Goal: Answer question/provide support

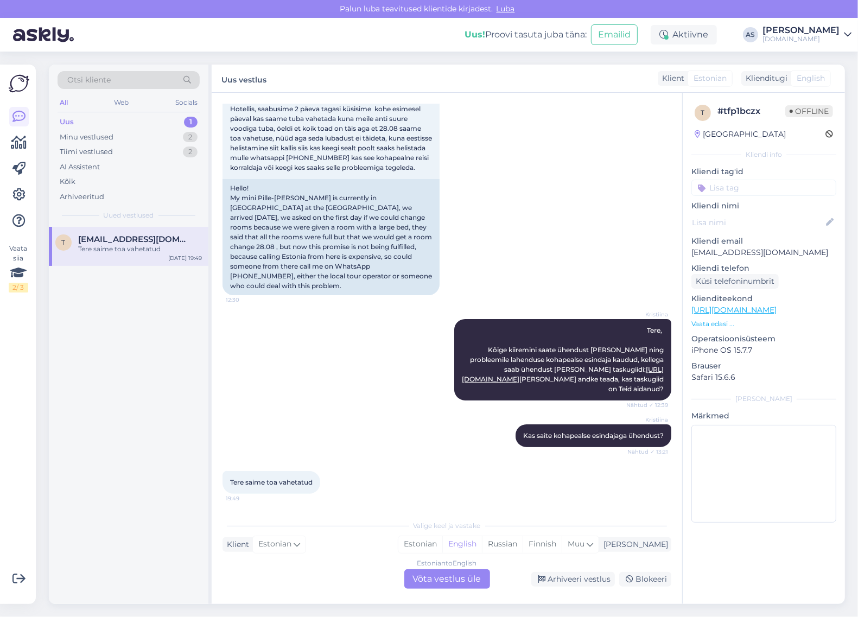
click at [453, 580] on div "Estonian to English Võta vestlus üle" at bounding box center [447, 579] width 86 height 20
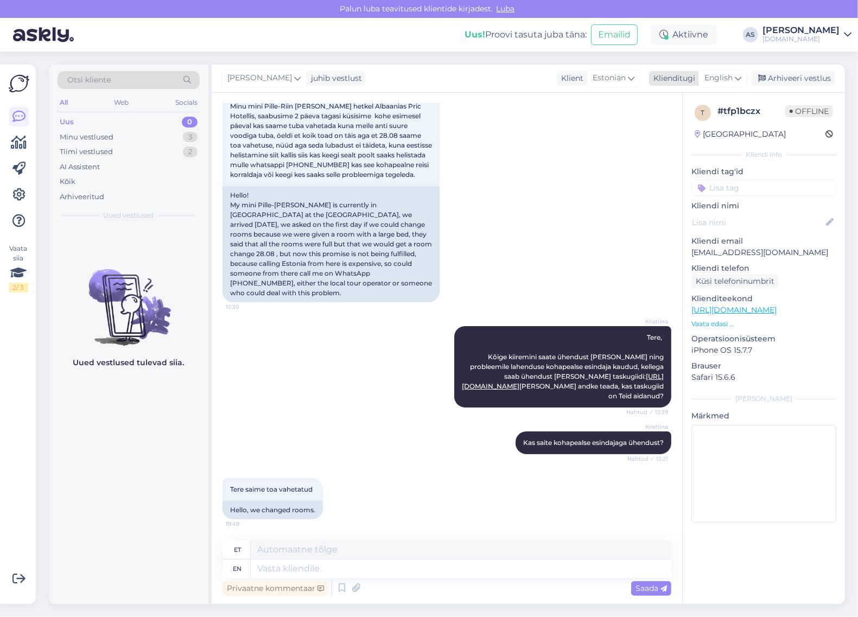
click at [726, 79] on span "English" at bounding box center [718, 78] width 28 height 12
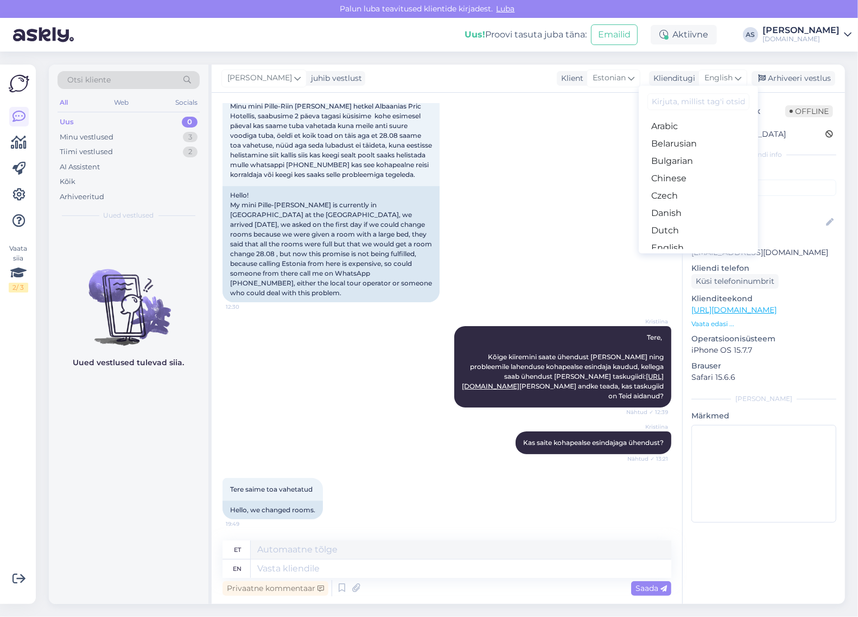
click at [688, 257] on link "Estonian" at bounding box center [698, 265] width 119 height 17
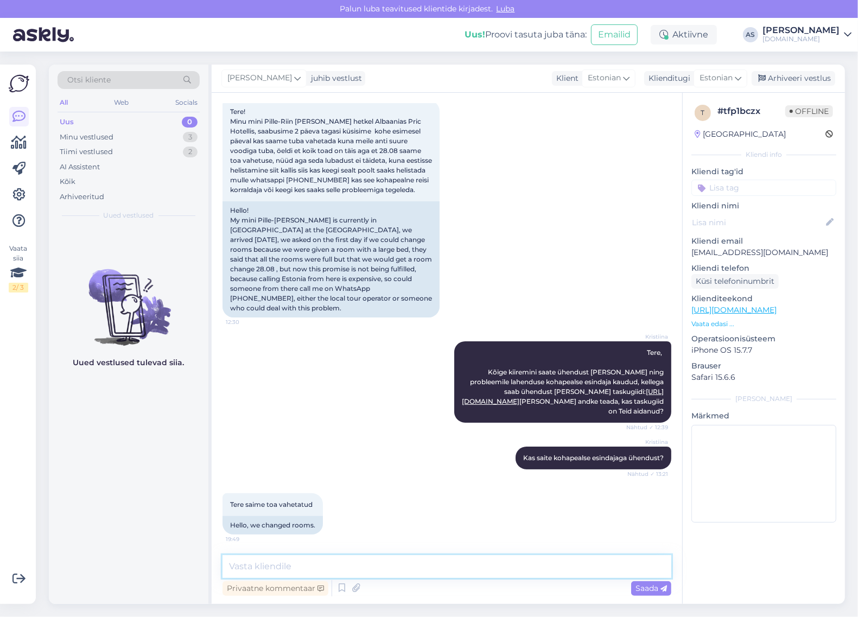
click at [342, 557] on textarea at bounding box center [447, 566] width 449 height 23
type textarea "[PERSON_NAME] on tore kuulda! Ilusat puhkuse jätku :)"
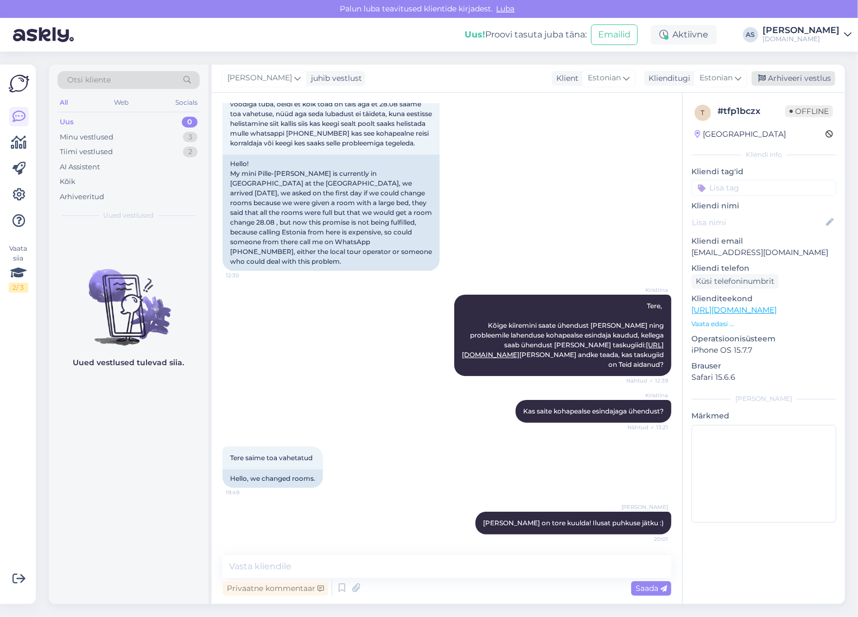
click at [800, 77] on div "Arhiveeri vestlus" at bounding box center [794, 78] width 84 height 15
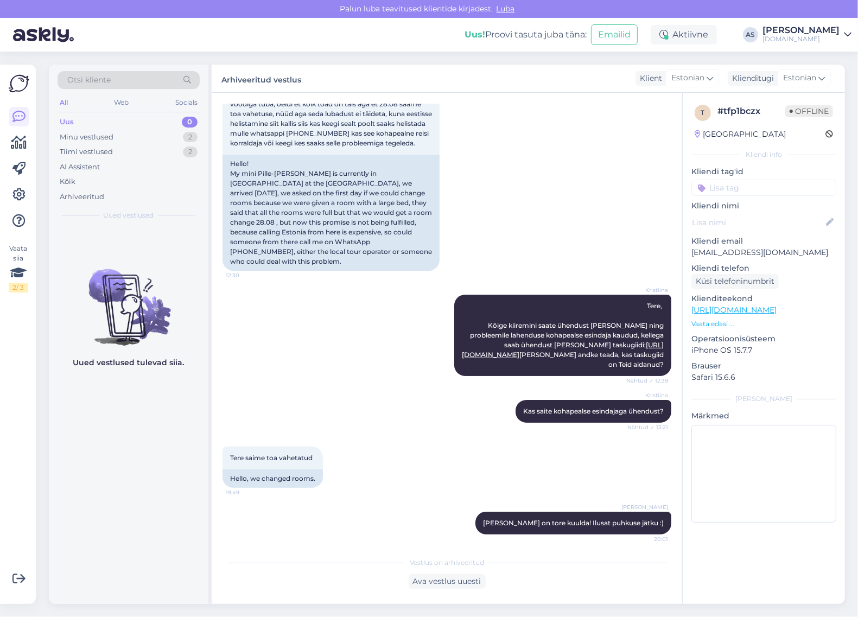
click at [130, 129] on div "Uus 0" at bounding box center [129, 122] width 142 height 15
click at [128, 134] on div "Minu vestlused 2" at bounding box center [129, 137] width 142 height 15
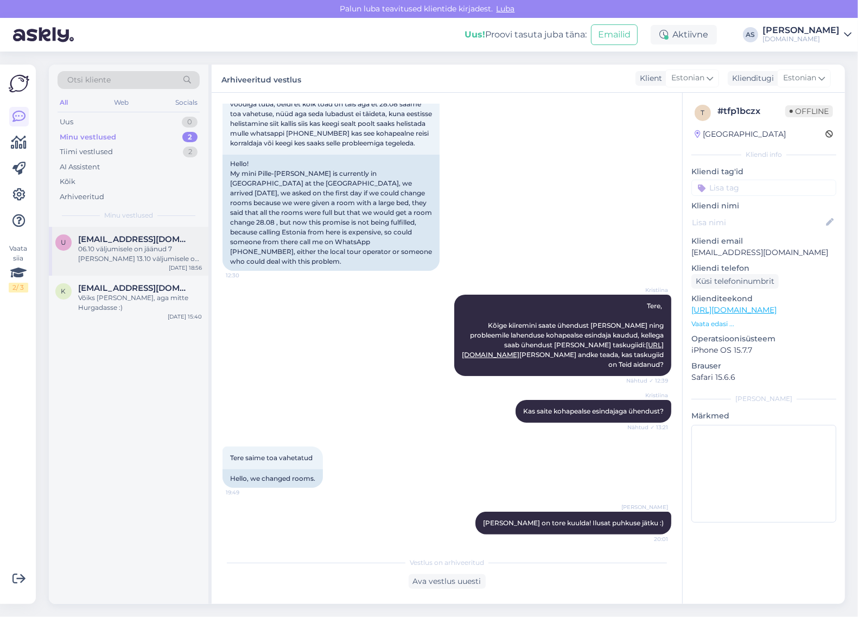
click at [148, 243] on span "[EMAIL_ADDRESS][DOMAIN_NAME]" at bounding box center [134, 239] width 113 height 10
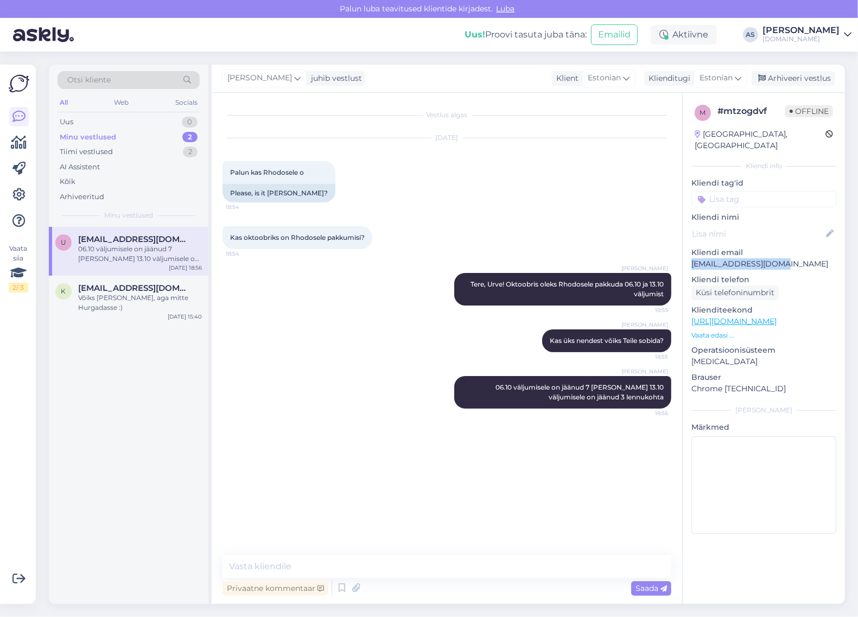
drag, startPoint x: 791, startPoint y: 248, endPoint x: 685, endPoint y: 258, distance: 106.3
click at [688, 255] on div "m # mtzogdvf Offline [GEOGRAPHIC_DATA], [GEOGRAPHIC_DATA] Kliendi info Kliendi …" at bounding box center [764, 322] width 162 height 458
copy p "[EMAIL_ADDRESS][DOMAIN_NAME]"
click at [474, 285] on span "Tere, Urve! Oktoobris oleks Rhodosele pakkuda 06.10 ja 13.10 väljumist" at bounding box center [568, 289] width 195 height 18
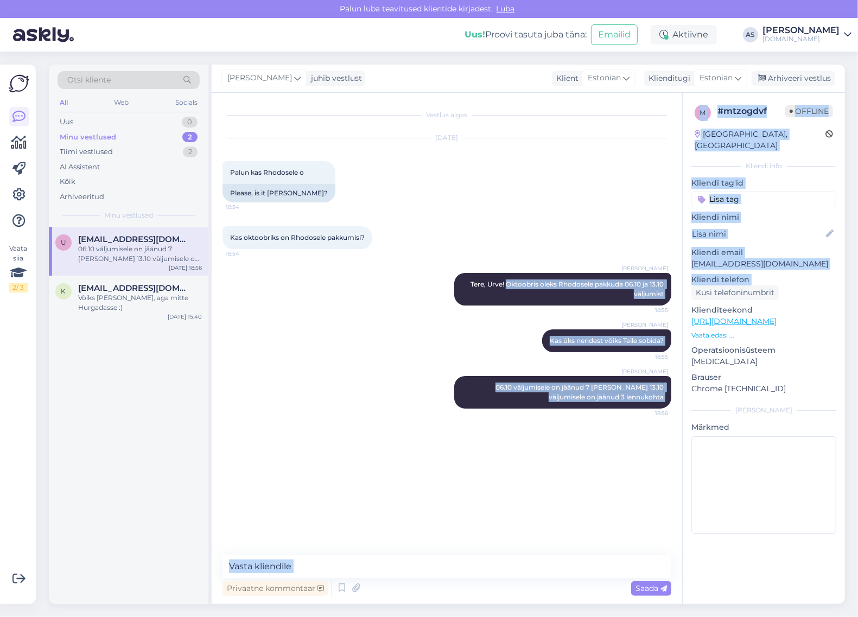
drag, startPoint x: 505, startPoint y: 284, endPoint x: 683, endPoint y: 294, distance: 177.8
click at [683, 294] on div "Vestlus algas [DATE] Palun kas Rhodosele o 18:54 Please, is it [PERSON_NAME]? K…" at bounding box center [528, 348] width 633 height 511
click at [655, 295] on span "Tere, Urve! Oktoobris oleks Rhodosele pakkuda 06.10 ja 13.10 väljumist" at bounding box center [568, 289] width 195 height 18
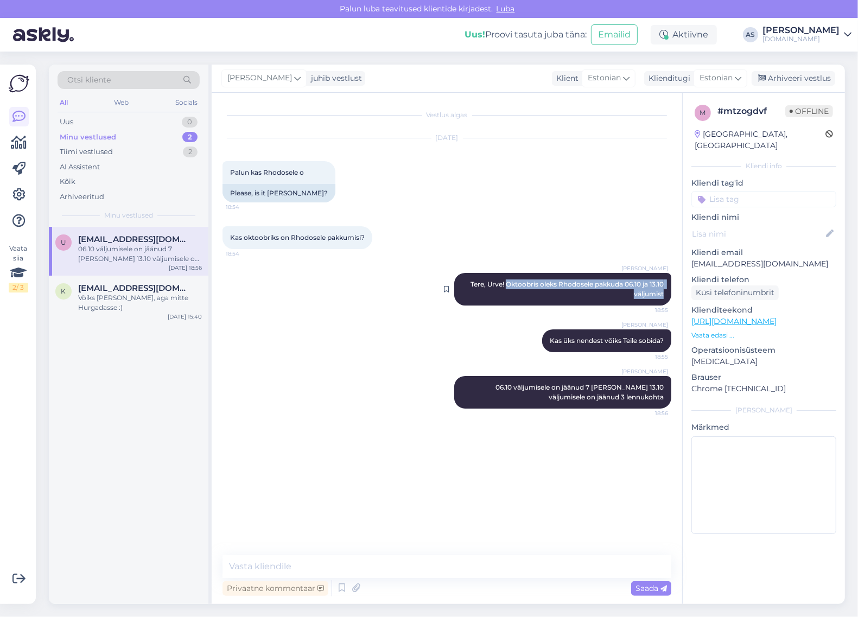
drag, startPoint x: 663, startPoint y: 294, endPoint x: 504, endPoint y: 281, distance: 160.1
click at [504, 281] on span "Tere, Urve! Oktoobris oleks Rhodosele pakkuda 06.10 ja 13.10 väljumist" at bounding box center [568, 289] width 195 height 18
copy span "Oktoobris oleks Rhodosele pakkuda 06.10 ja 13.10 väljumist"
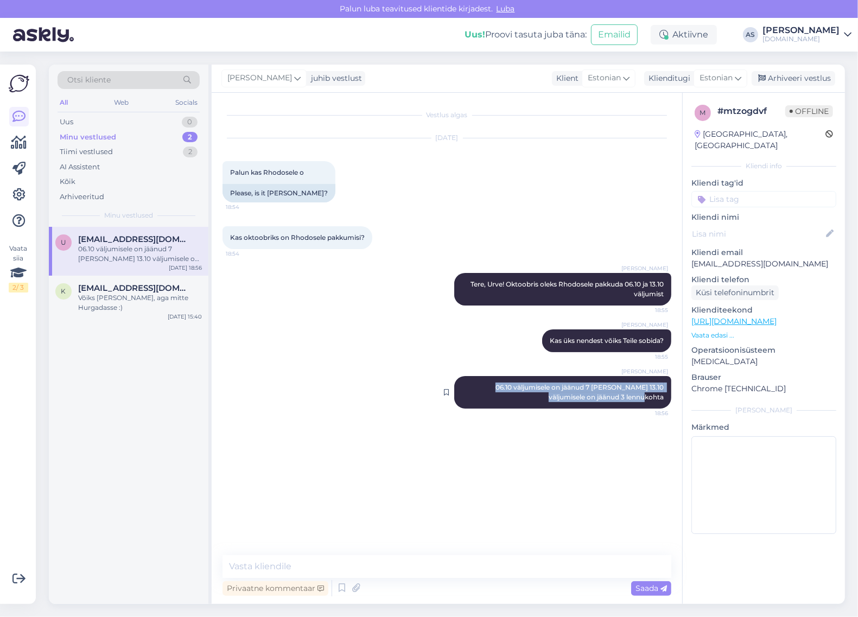
drag, startPoint x: 475, startPoint y: 384, endPoint x: 666, endPoint y: 399, distance: 192.1
click at [666, 399] on div "[PERSON_NAME] 06.10 väljumisele on jäänud 7 [PERSON_NAME] 13.10 väljumisele on …" at bounding box center [562, 392] width 217 height 33
copy span "06.10 väljumisele on jäänud 7 [PERSON_NAME] 13.10 väljumisele on jäänud 3 lennu…"
drag, startPoint x: 550, startPoint y: 340, endPoint x: 665, endPoint y: 345, distance: 115.2
click at [665, 345] on div "[PERSON_NAME] Kas üks nendest võiks Teile sobida? 18:55" at bounding box center [606, 340] width 129 height 23
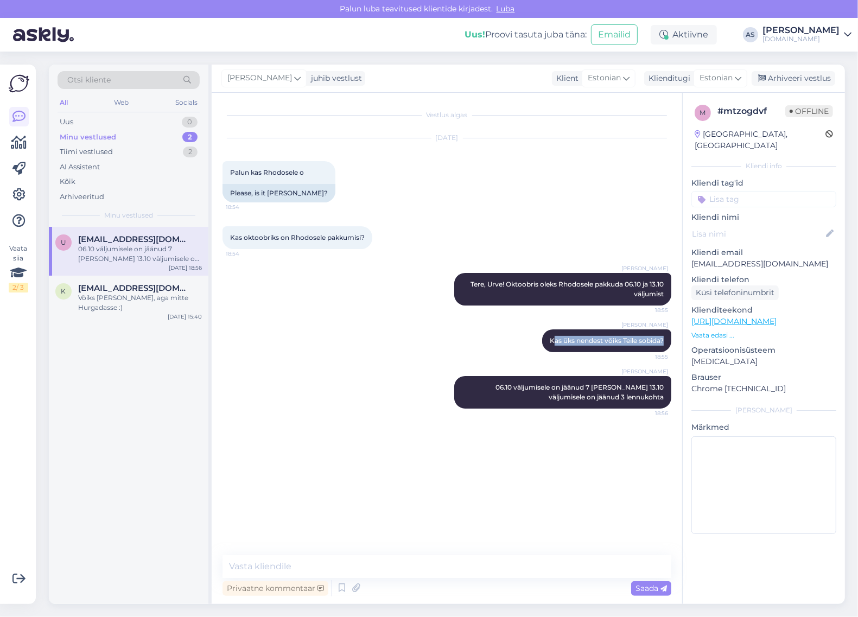
copy span "as üks nendest võiks Teile sobida?"
click at [137, 242] on span "[EMAIL_ADDRESS][DOMAIN_NAME]" at bounding box center [134, 239] width 113 height 10
click at [789, 77] on div "Arhiveeri vestlus" at bounding box center [794, 78] width 84 height 15
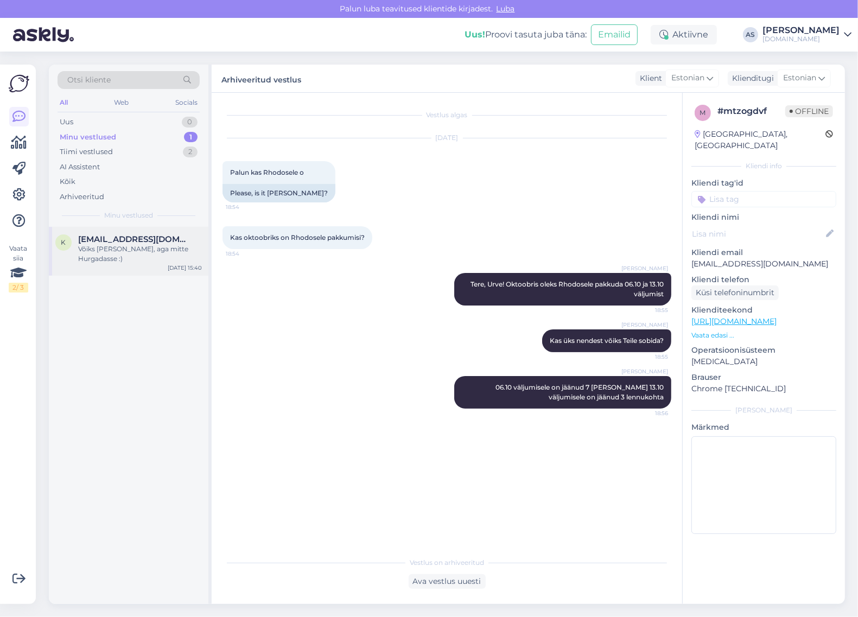
click at [129, 255] on div "k [EMAIL_ADDRESS][DOMAIN_NAME] Võiks [PERSON_NAME], aga mitte Hurgadasse :) [DA…" at bounding box center [129, 251] width 160 height 49
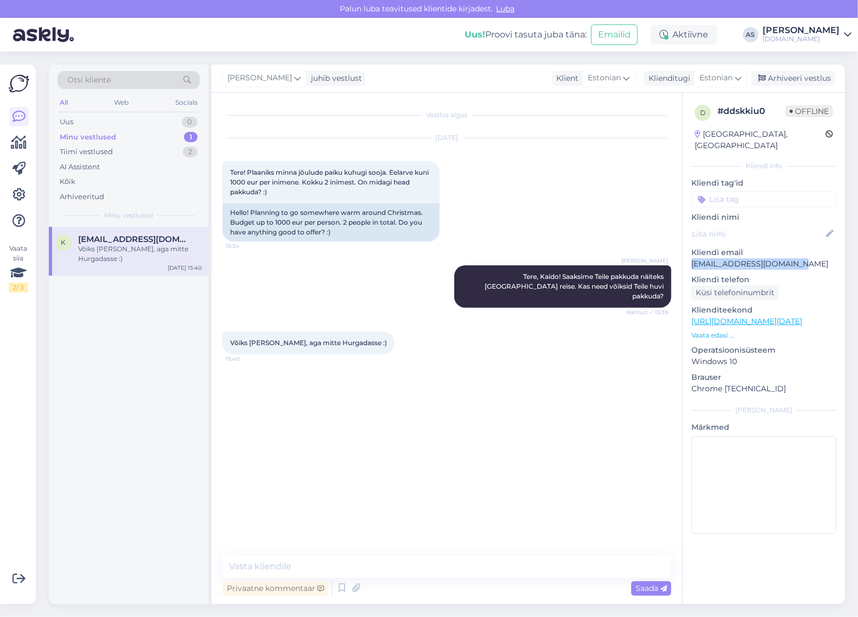
drag, startPoint x: 808, startPoint y: 254, endPoint x: 685, endPoint y: 256, distance: 122.7
click at [685, 256] on div "d # ddskkiu0 Offline [GEOGRAPHIC_DATA], [GEOGRAPHIC_DATA] Kliendi info Kliendi …" at bounding box center [764, 322] width 162 height 458
copy p "[EMAIL_ADDRESS][DOMAIN_NAME]"
click at [715, 331] on p "Vaata edasi ..." at bounding box center [763, 336] width 145 height 10
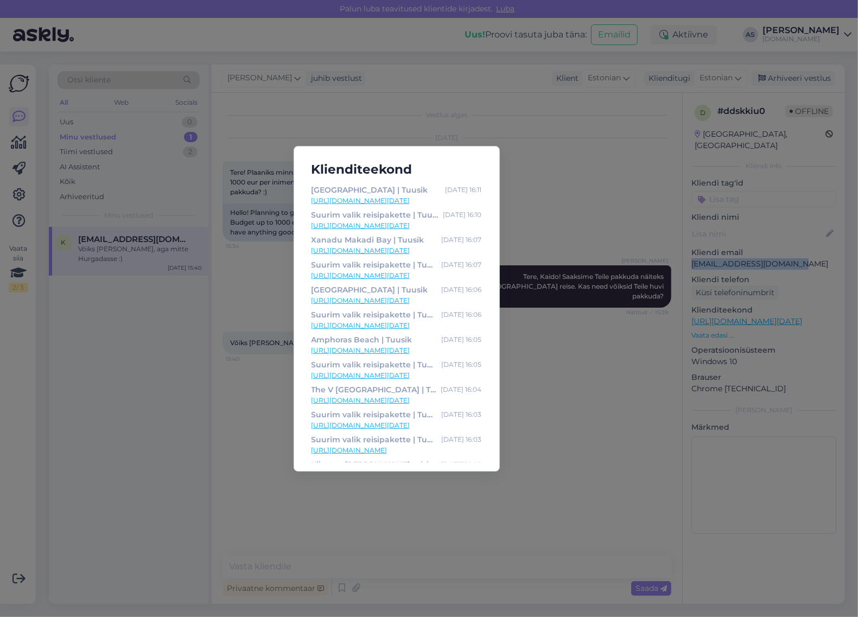
click at [378, 300] on link "[URL][DOMAIN_NAME][DATE]" at bounding box center [397, 301] width 170 height 10
click at [551, 359] on div "[GEOGRAPHIC_DATA] | Tuusik [DATE] 16:11 [URL][DOMAIN_NAME][DATE] Suurim valik r…" at bounding box center [429, 308] width 858 height 617
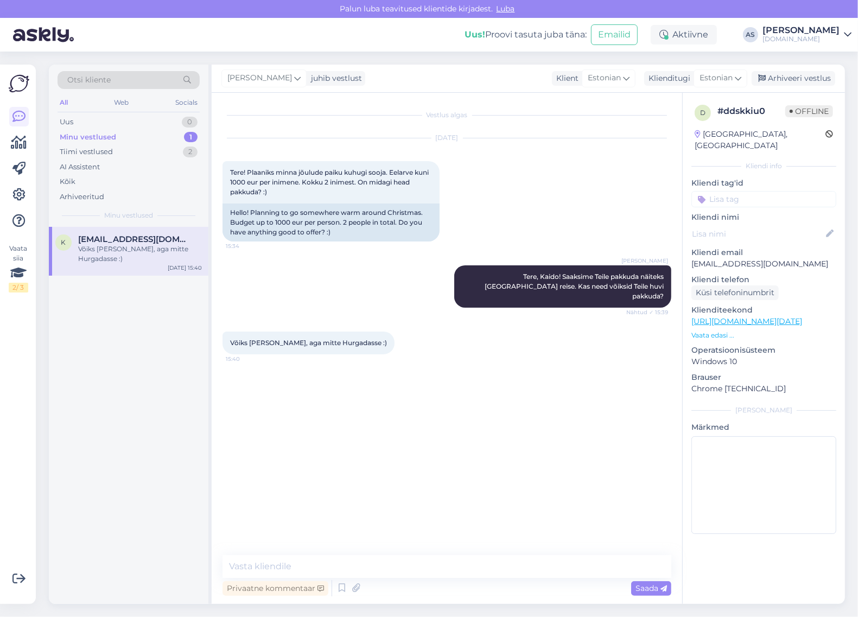
click at [711, 331] on p "Vaata edasi ..." at bounding box center [763, 336] width 145 height 10
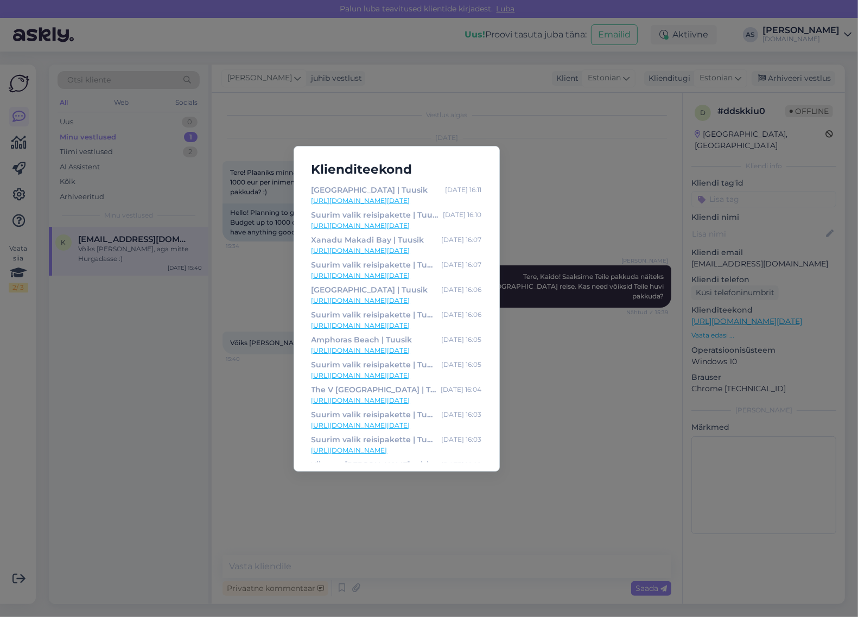
click at [548, 378] on div "[GEOGRAPHIC_DATA] | Tuusik [DATE] 16:11 [URL][DOMAIN_NAME][DATE] Suurim valik r…" at bounding box center [429, 308] width 858 height 617
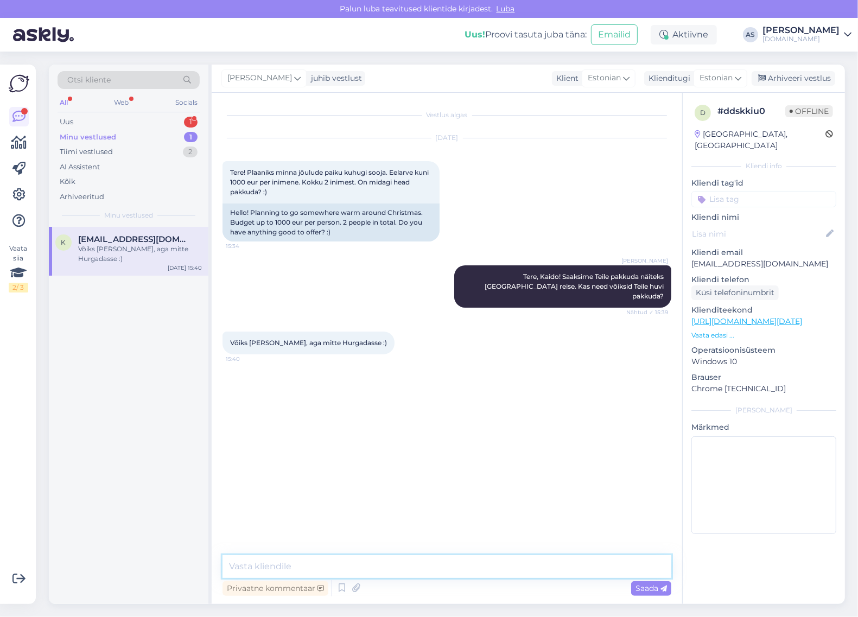
click at [344, 557] on textarea at bounding box center [447, 566] width 449 height 23
type textarea "Saatsime Teile pakkumise meilile :)"
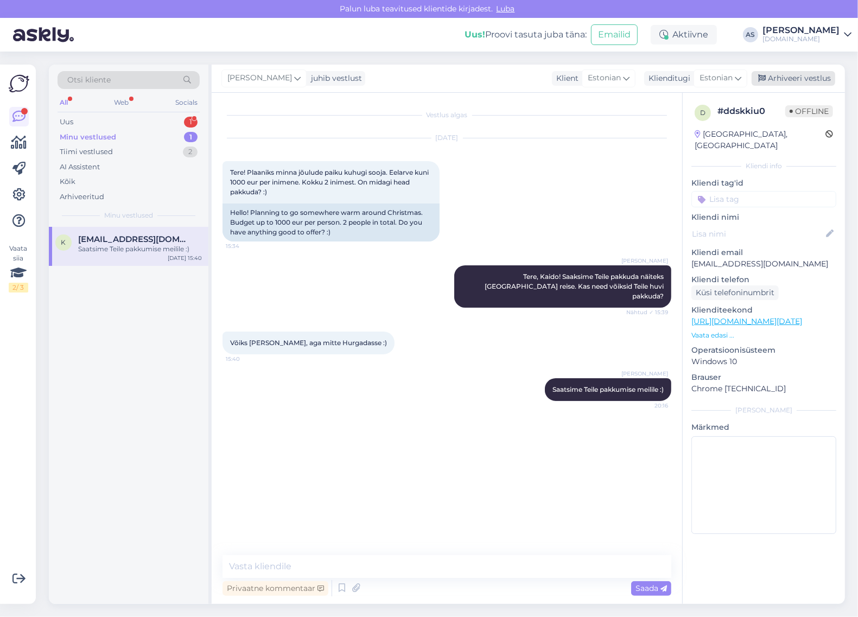
click at [777, 75] on div "Arhiveeri vestlus" at bounding box center [794, 78] width 84 height 15
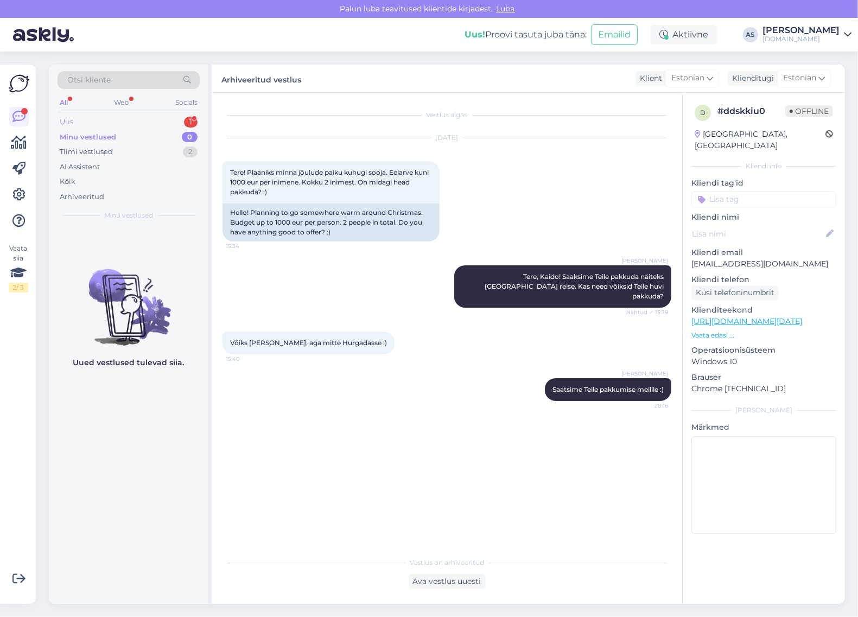
click at [154, 116] on div "Uus 1" at bounding box center [129, 122] width 142 height 15
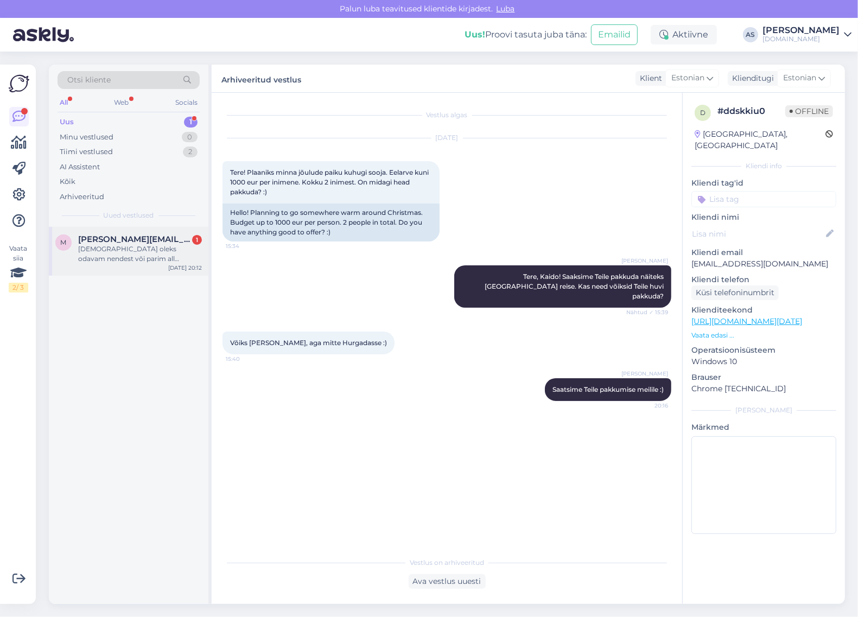
click at [139, 253] on div "[DEMOGRAPHIC_DATA] oleks odavam nendest või parim all inclusive toidu [PERSON_N…" at bounding box center [140, 254] width 124 height 20
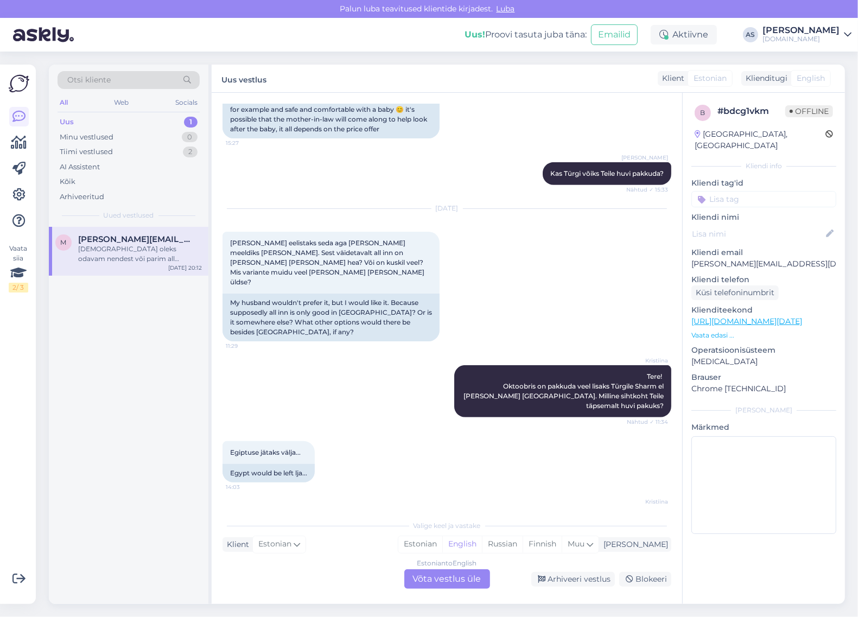
scroll to position [469, 0]
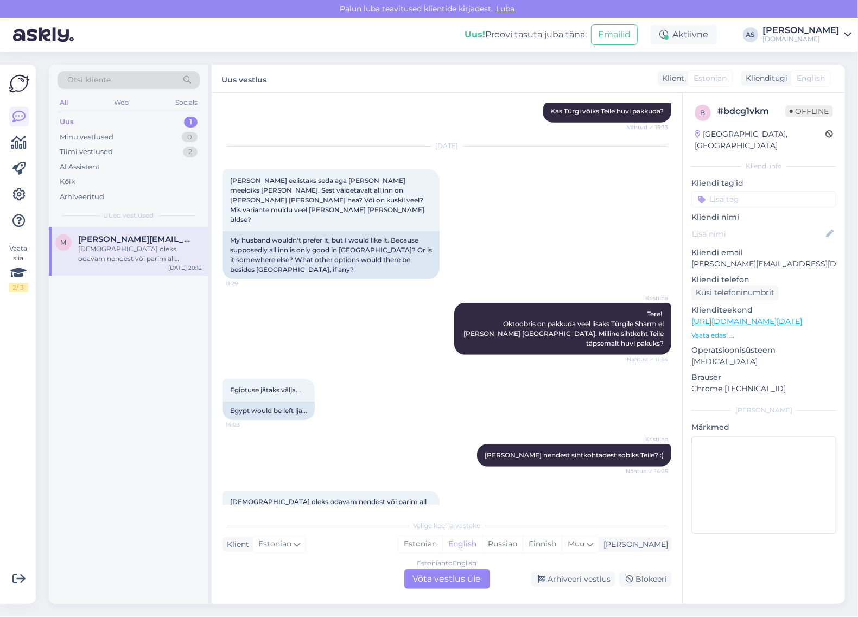
click at [476, 584] on div "Estonian to English Võta vestlus üle" at bounding box center [447, 579] width 86 height 20
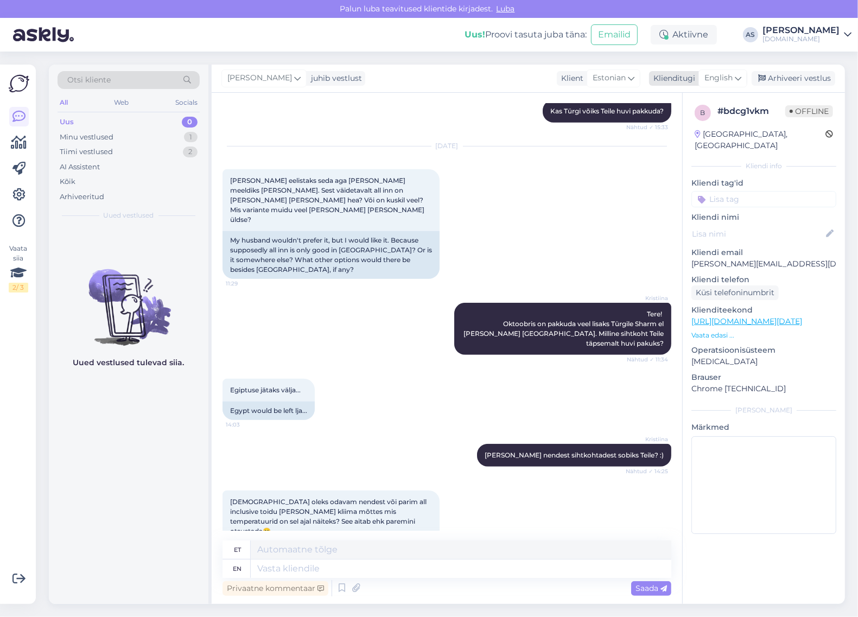
click at [726, 79] on span "English" at bounding box center [718, 78] width 28 height 12
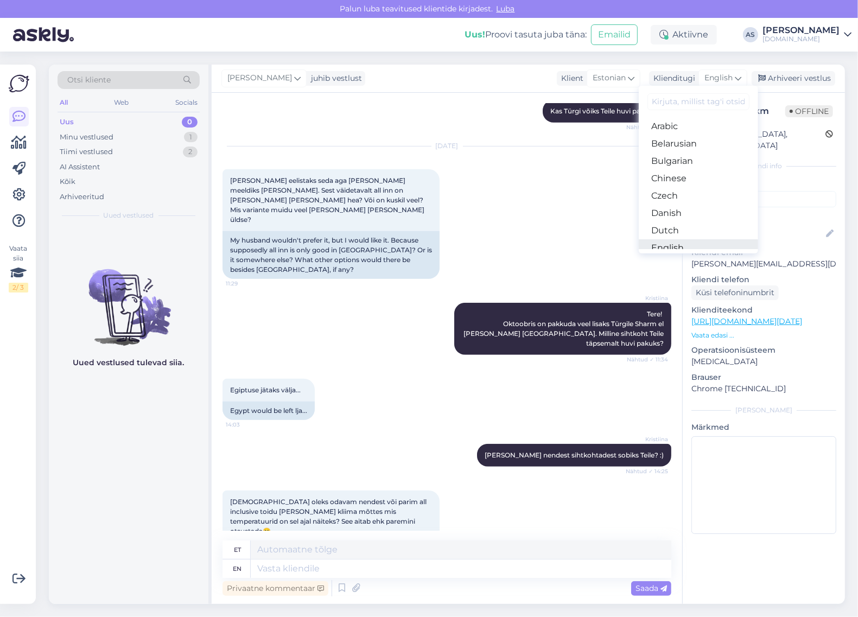
click at [690, 239] on link "English" at bounding box center [698, 247] width 119 height 17
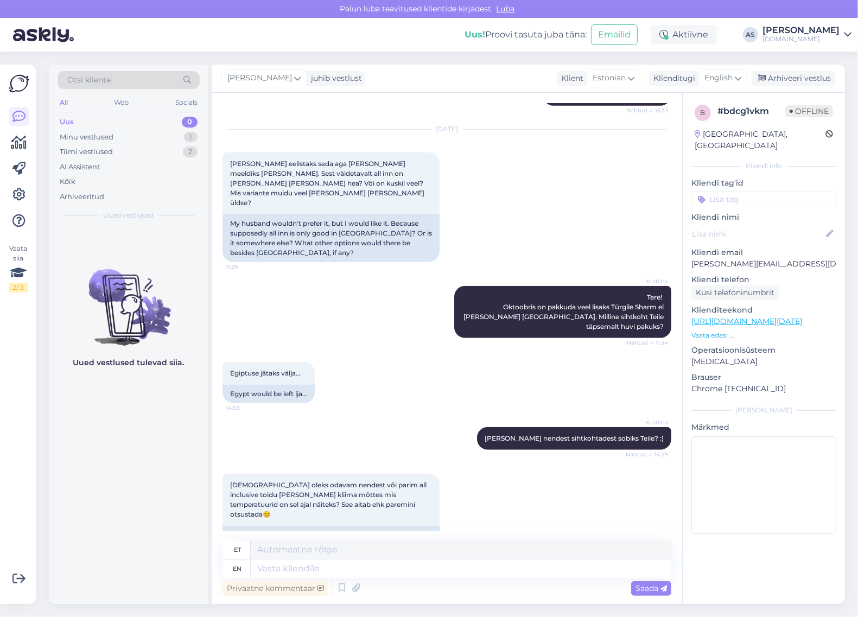
scroll to position [491, 0]
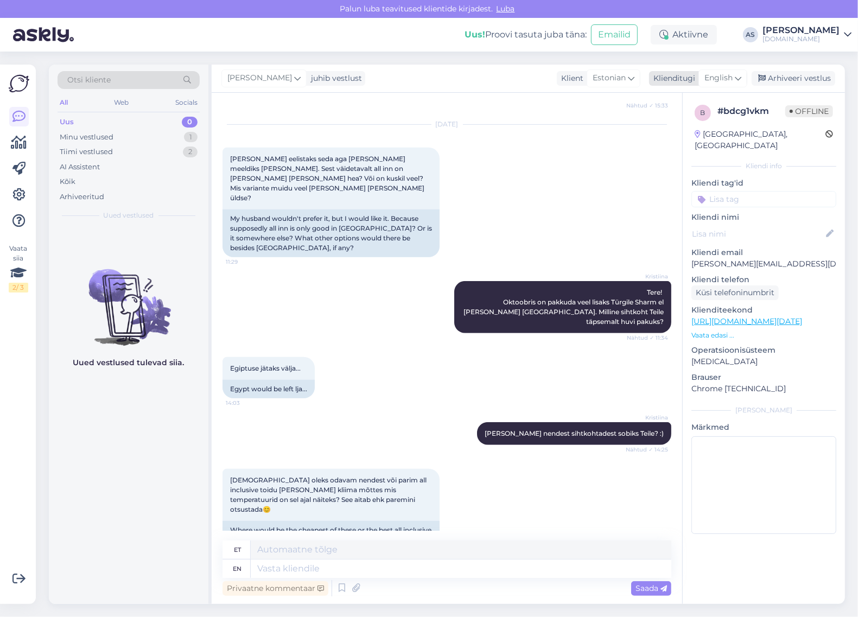
click at [729, 74] on span "English" at bounding box center [718, 78] width 28 height 12
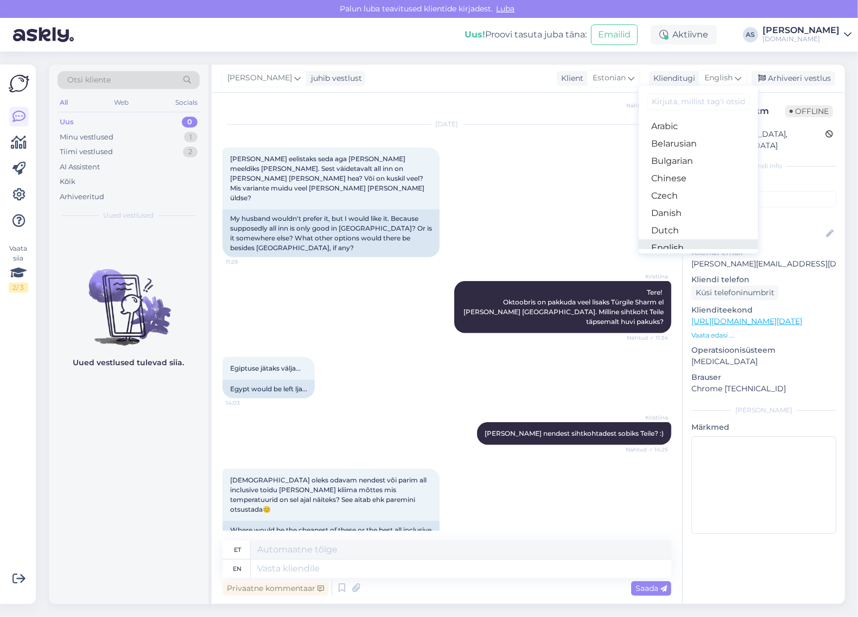
click at [696, 239] on link "English" at bounding box center [698, 247] width 119 height 17
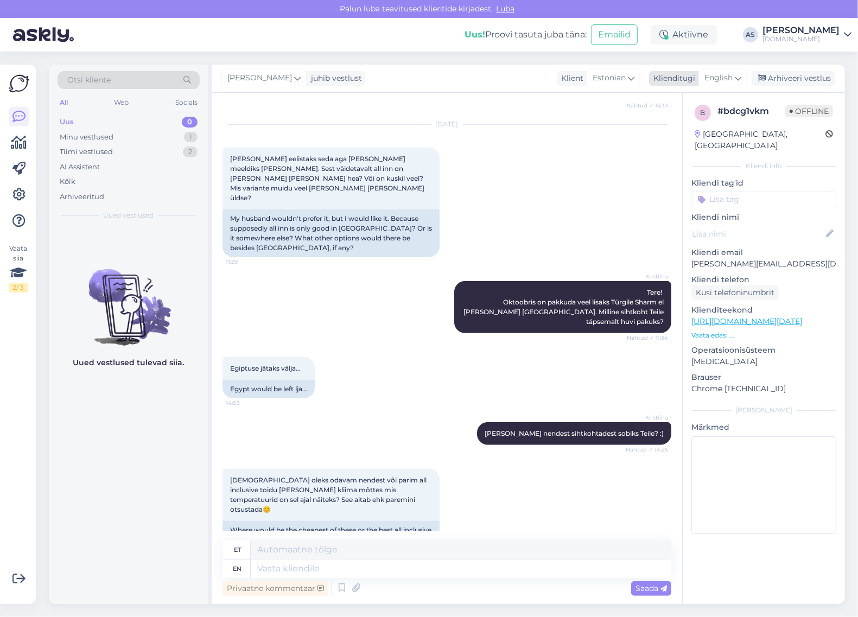
click at [726, 80] on span "English" at bounding box center [718, 78] width 28 height 12
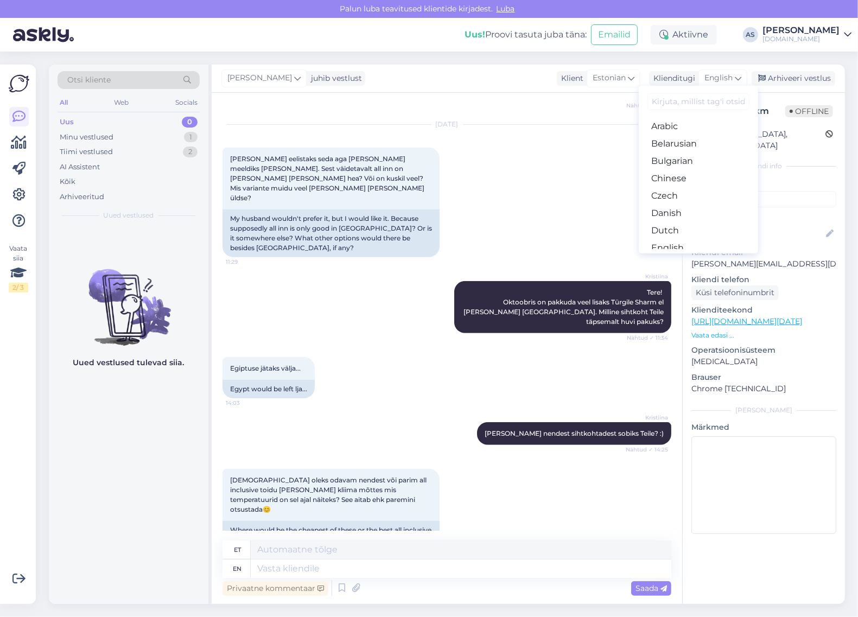
click at [693, 257] on link "Estonian" at bounding box center [698, 265] width 119 height 17
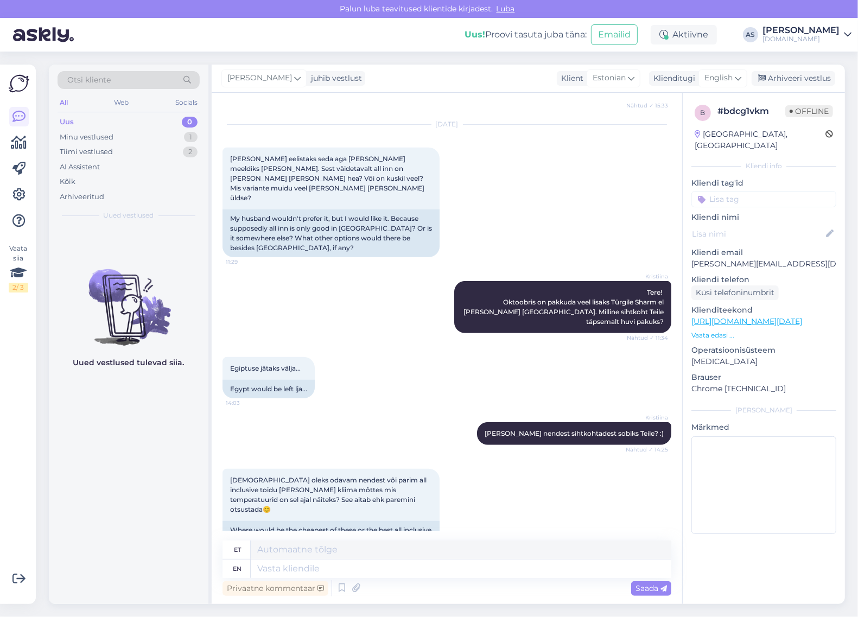
scroll to position [476, 0]
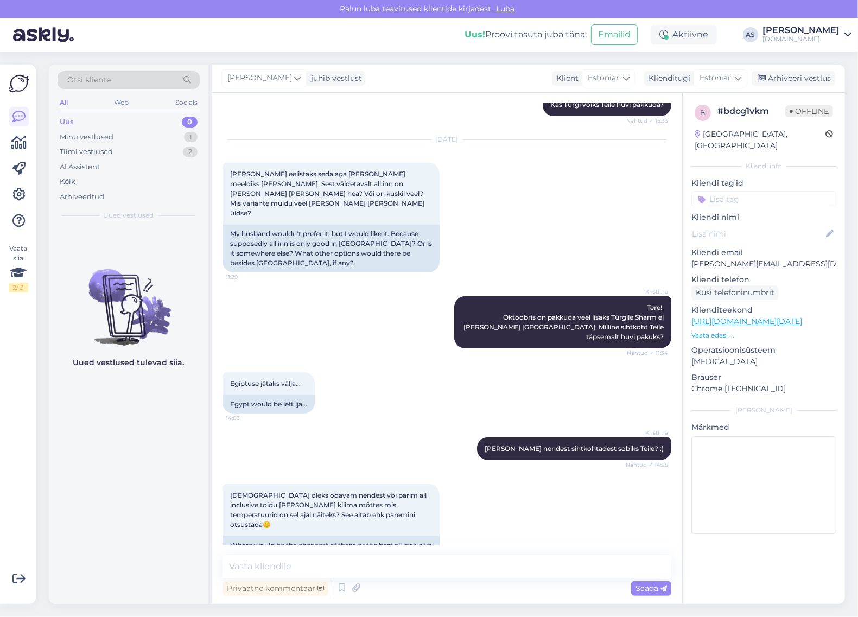
click at [389, 578] on div "Privaatne kommentaar Saada" at bounding box center [447, 588] width 449 height 21
click at [391, 566] on textarea at bounding box center [447, 566] width 449 height 23
type textarea "Kõik hinnas paketid on hinna-kvaliteedi suhtelt kõige paremad Türgis"
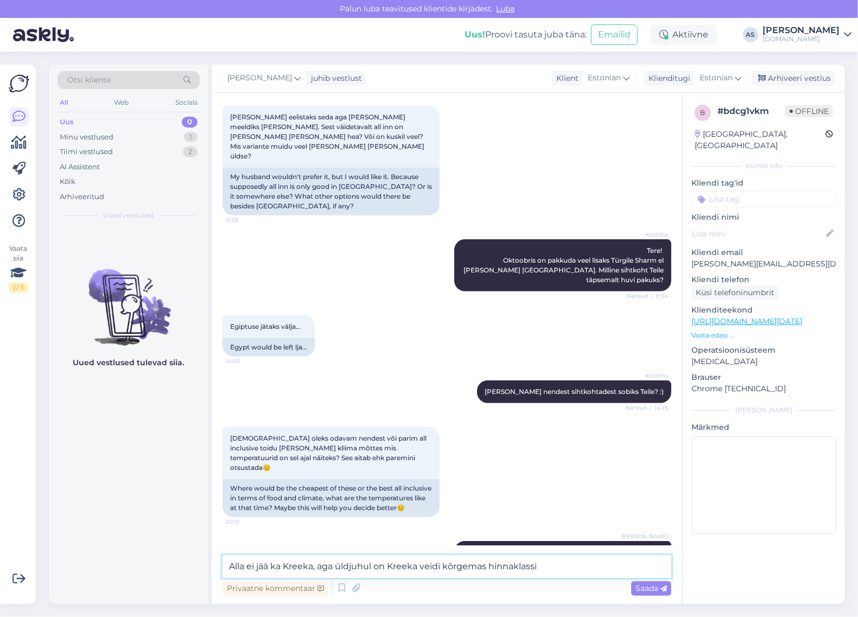
type textarea "Alla ei jää ka Kreeka, aga üldjuhul on Kreeka veidi kõrgemas hinnaklassis"
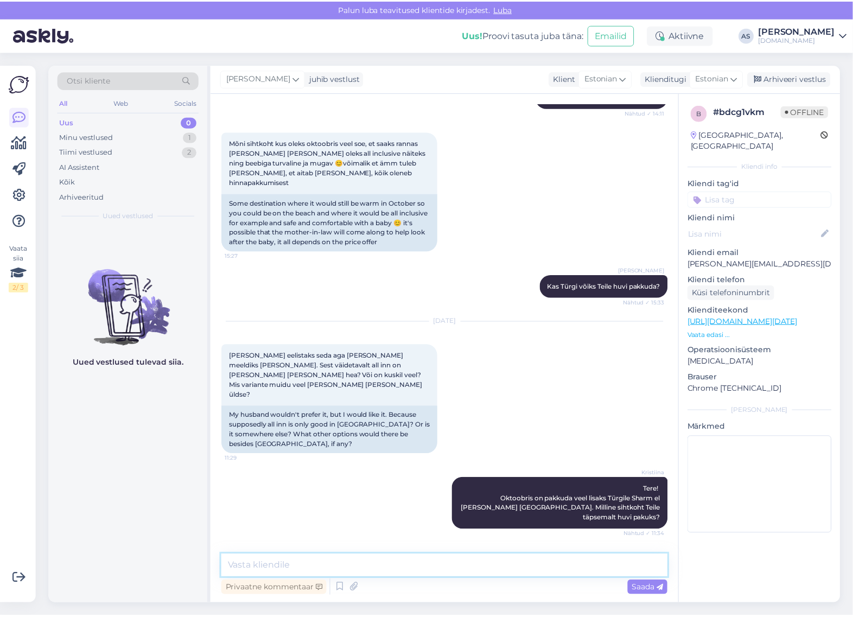
scroll to position [589, 0]
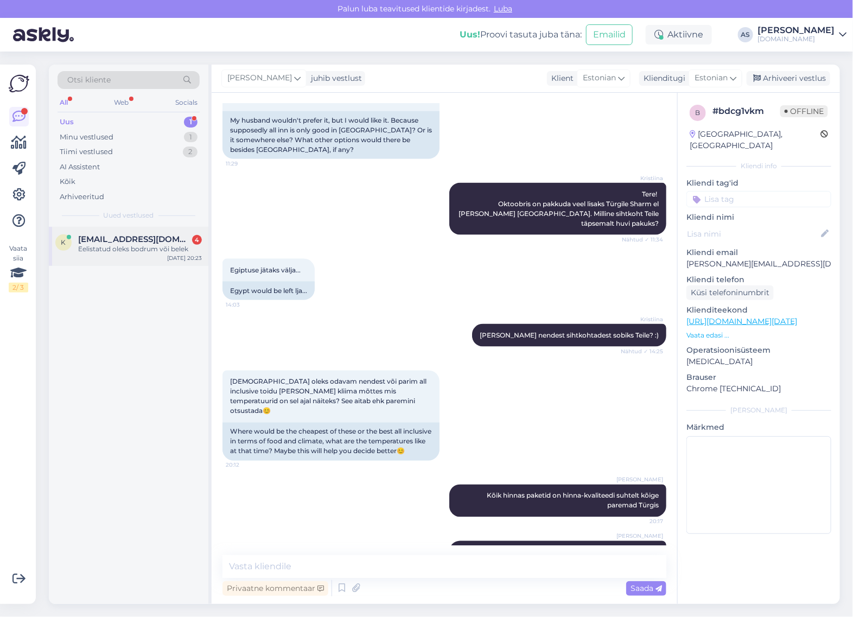
click at [132, 242] on span "[EMAIL_ADDRESS][DOMAIN_NAME]" at bounding box center [134, 239] width 113 height 10
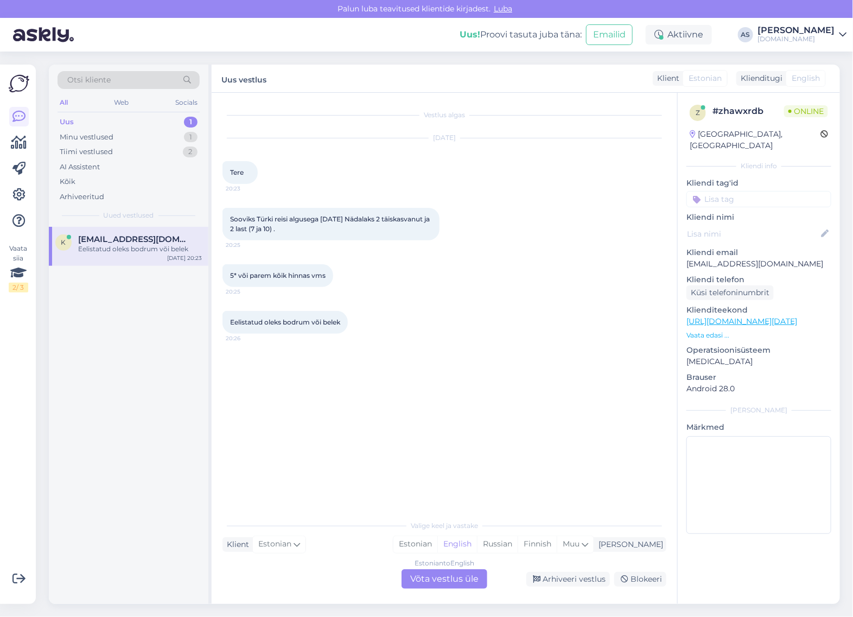
click at [710, 331] on p "Vaata edasi ..." at bounding box center [759, 336] width 145 height 10
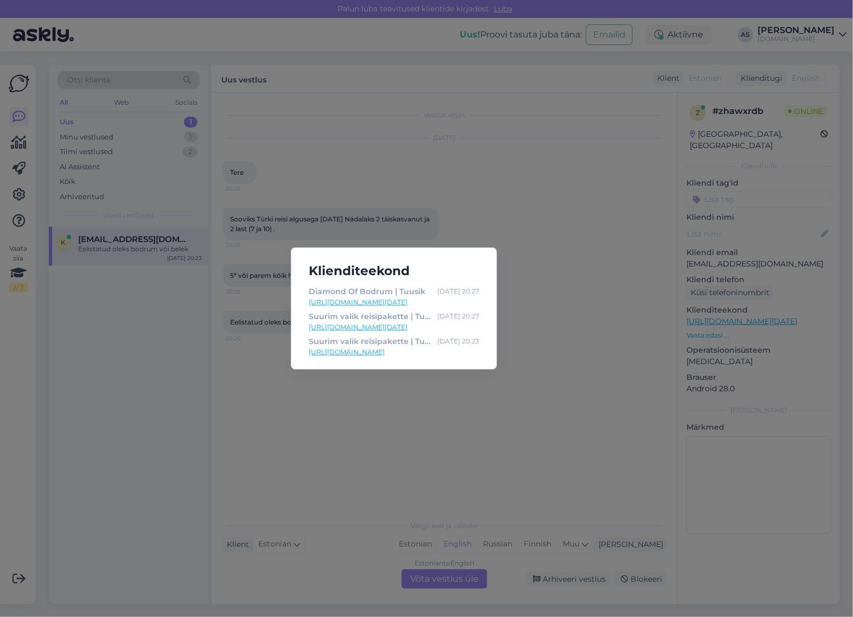
click at [585, 392] on div "Klienditeekond Diamond Of Bodrum | Tuusik [DATE] 20:27 [URL][DOMAIN_NAME][DATE]…" at bounding box center [426, 308] width 853 height 617
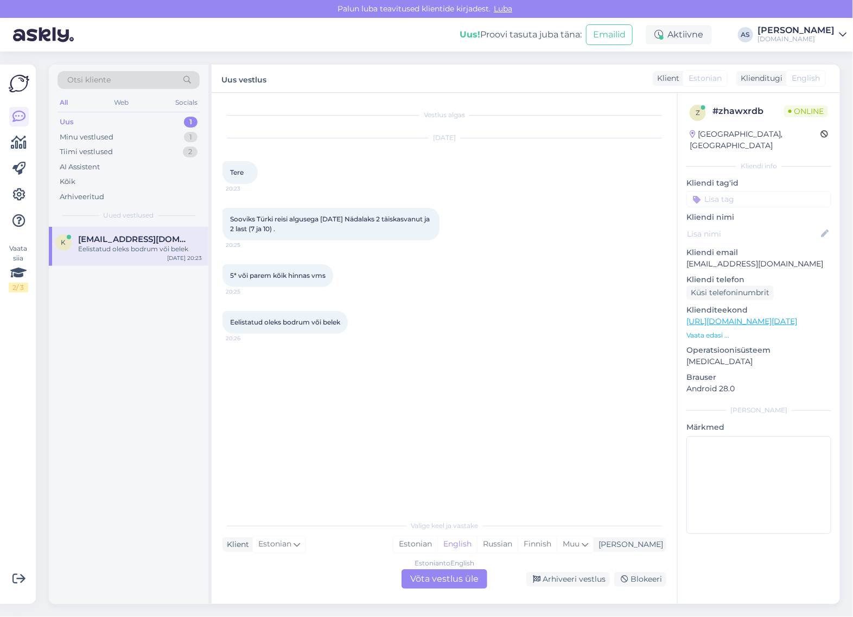
click at [460, 575] on div "Estonian to English Võta vestlus üle" at bounding box center [445, 579] width 86 height 20
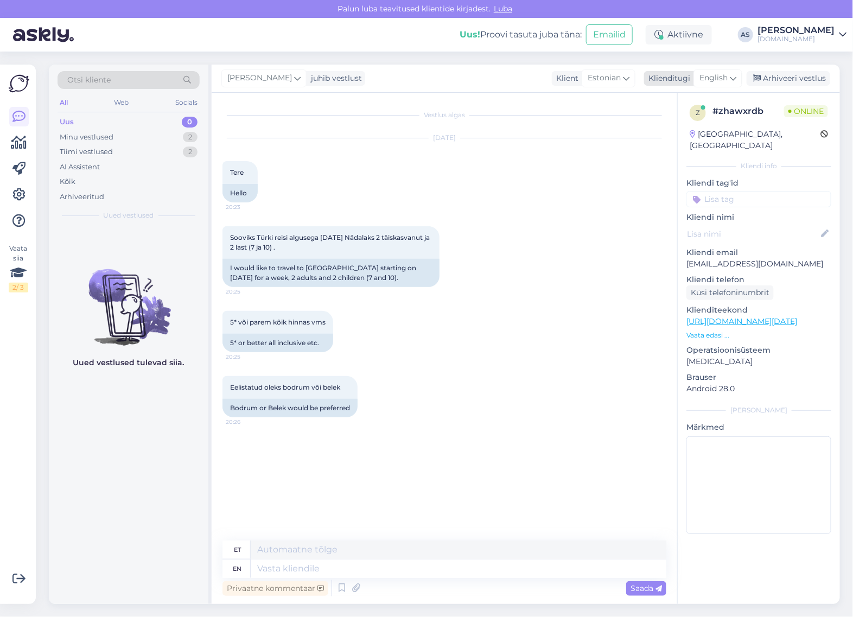
click at [709, 81] on span "English" at bounding box center [714, 78] width 28 height 12
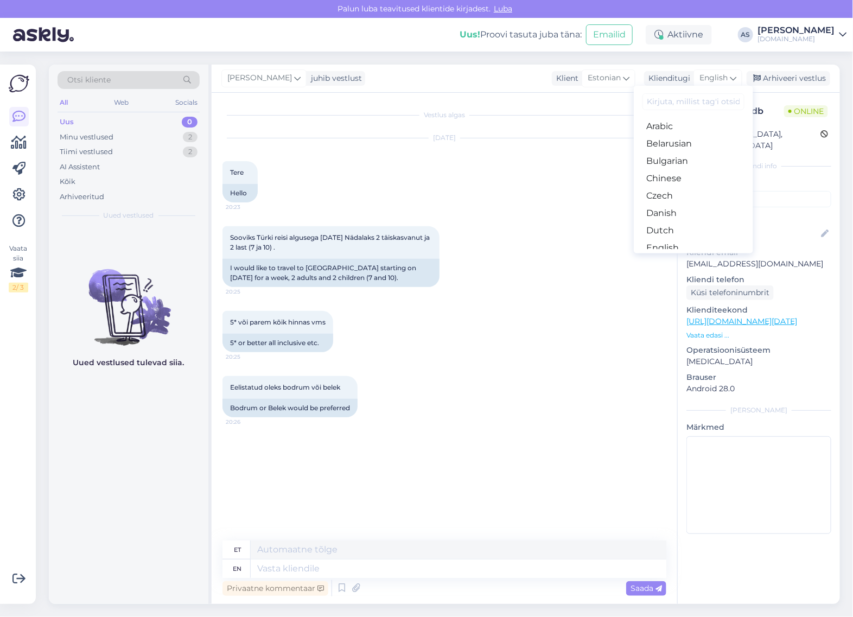
click at [676, 257] on link "Estonian" at bounding box center [693, 265] width 119 height 17
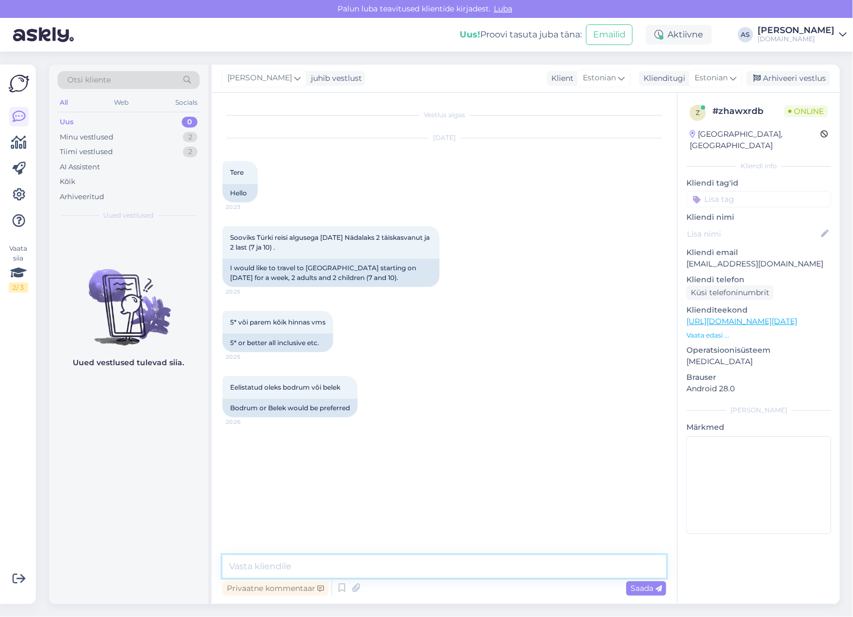
click at [427, 570] on textarea at bounding box center [445, 566] width 444 height 23
type textarea "Tere, täname reisipäringu eest!"
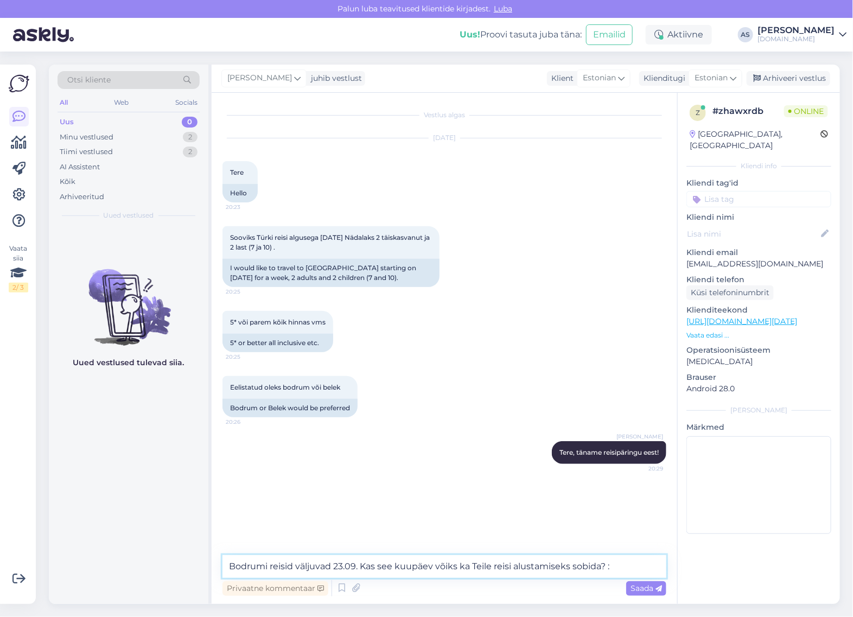
type textarea "Bodrumi reisid väljuvad 23.09. Kas see kuupäev võiks ka Teile reisi alustamisek…"
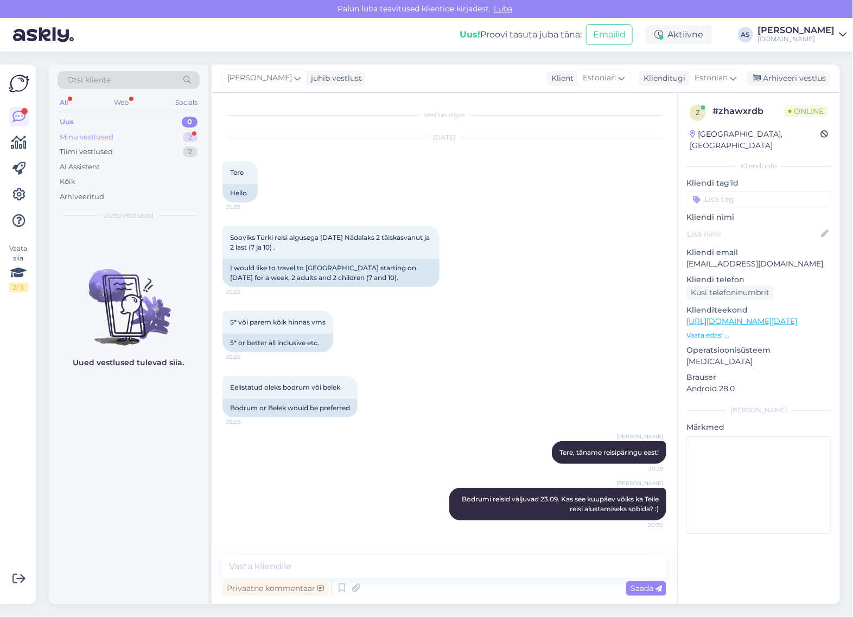
click at [150, 131] on div "Minu vestlused 2" at bounding box center [129, 137] width 142 height 15
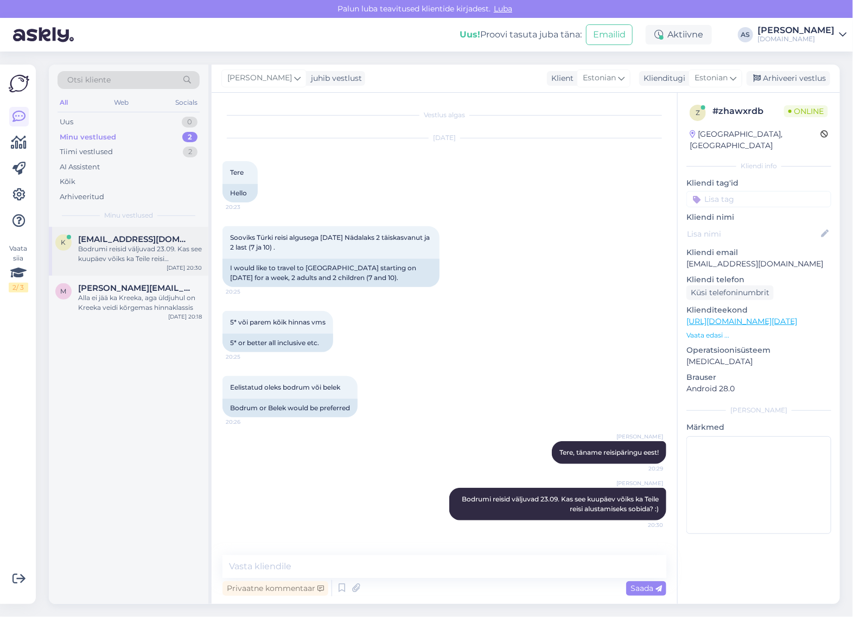
click at [136, 251] on div "Bodrumi reisid väljuvad 23.09. Kas see kuupäev võiks ka Teile reisi alustamisek…" at bounding box center [140, 254] width 124 height 20
click at [132, 277] on div "m [PERSON_NAME][EMAIL_ADDRESS][DOMAIN_NAME] Alla ei jää ka Kreeka, aga üldjuhul…" at bounding box center [129, 300] width 160 height 49
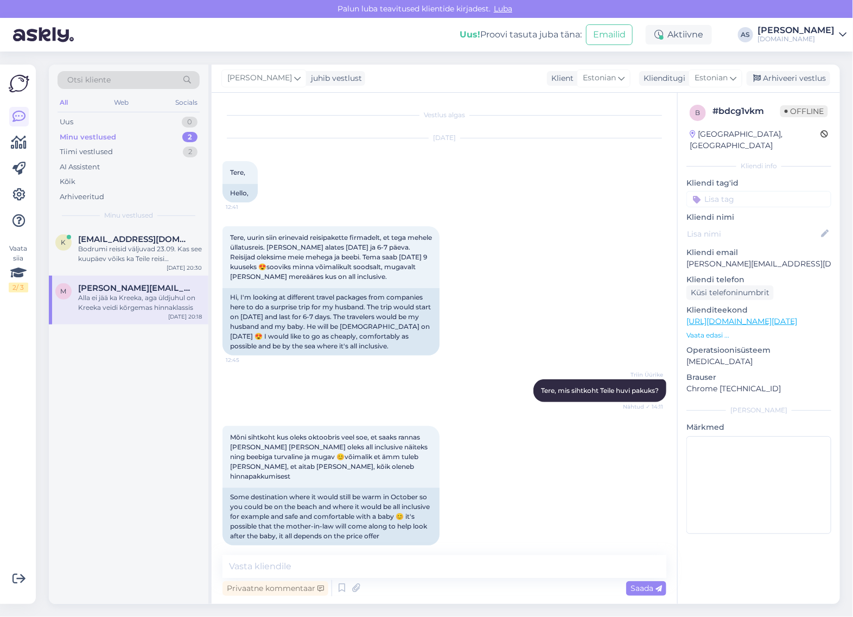
scroll to position [589, 0]
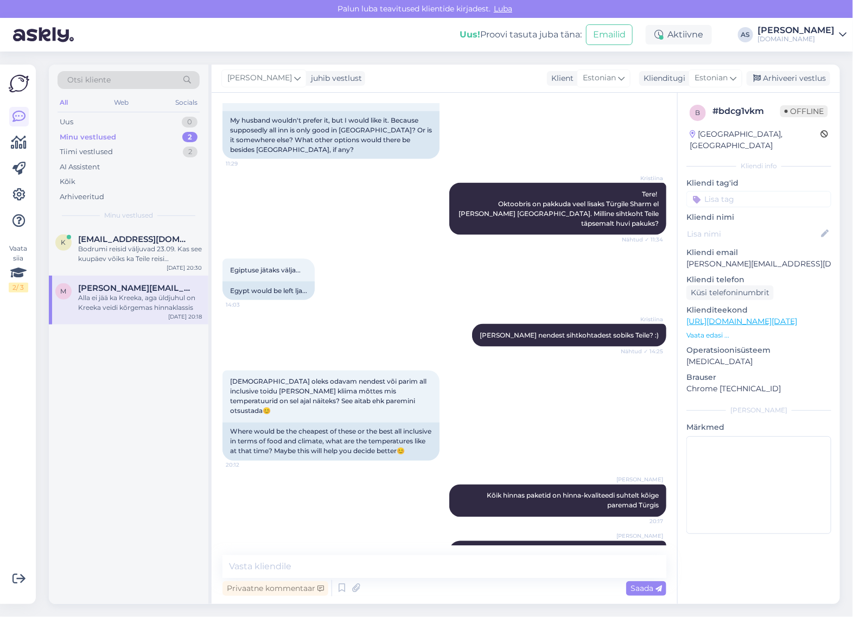
click at [704, 331] on p "Vaata edasi ..." at bounding box center [759, 336] width 145 height 10
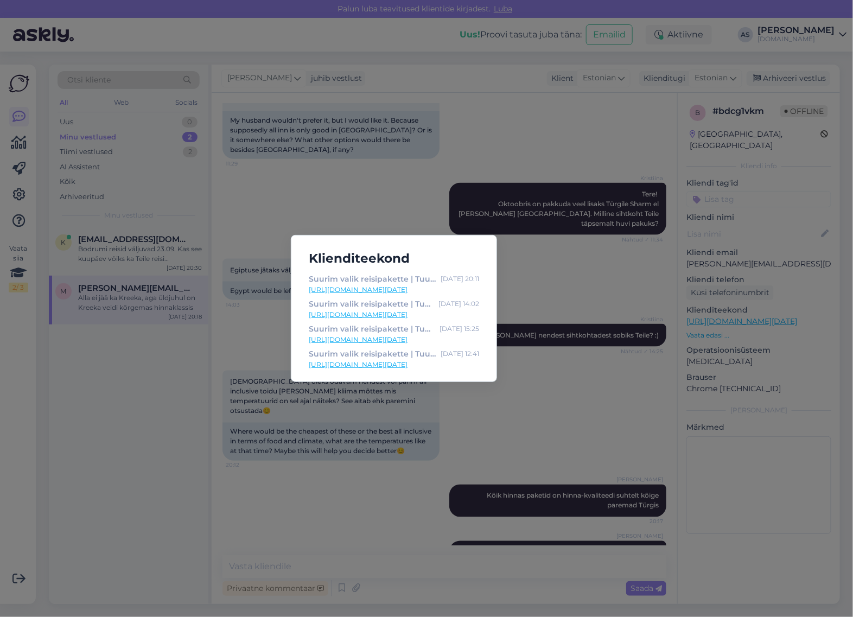
click at [600, 340] on div "Klienditeekond Suurim valik reisipakette | Tuusik [DATE] 20:11 [URL][DOMAIN_NAM…" at bounding box center [426, 308] width 853 height 617
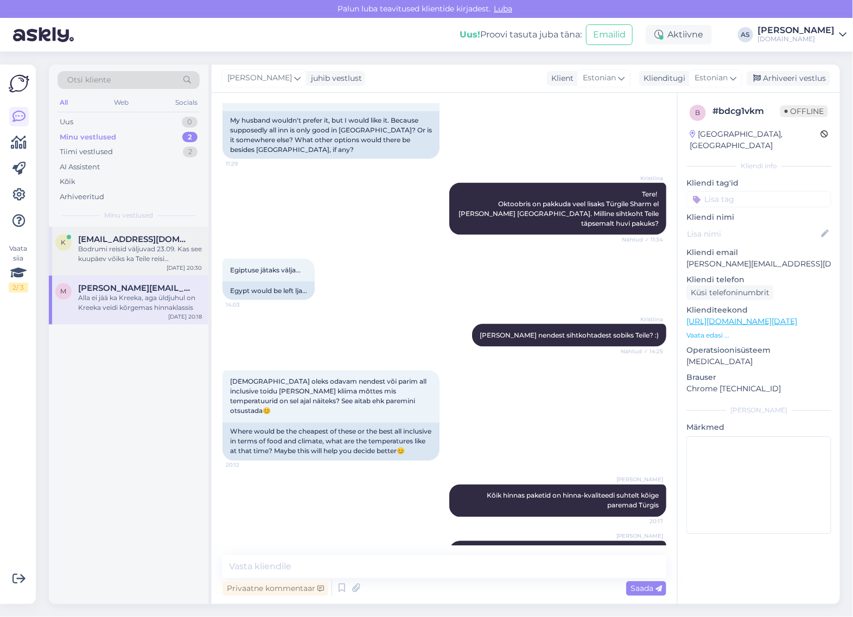
click at [166, 259] on div "Bodrumi reisid väljuvad 23.09. Kas see kuupäev võiks ka Teile reisi alustamisek…" at bounding box center [140, 254] width 124 height 20
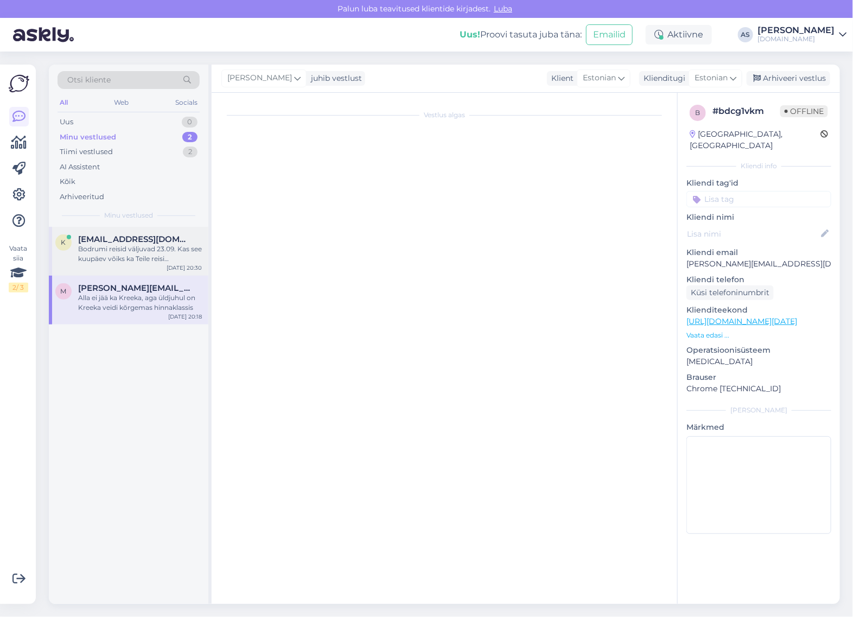
scroll to position [0, 0]
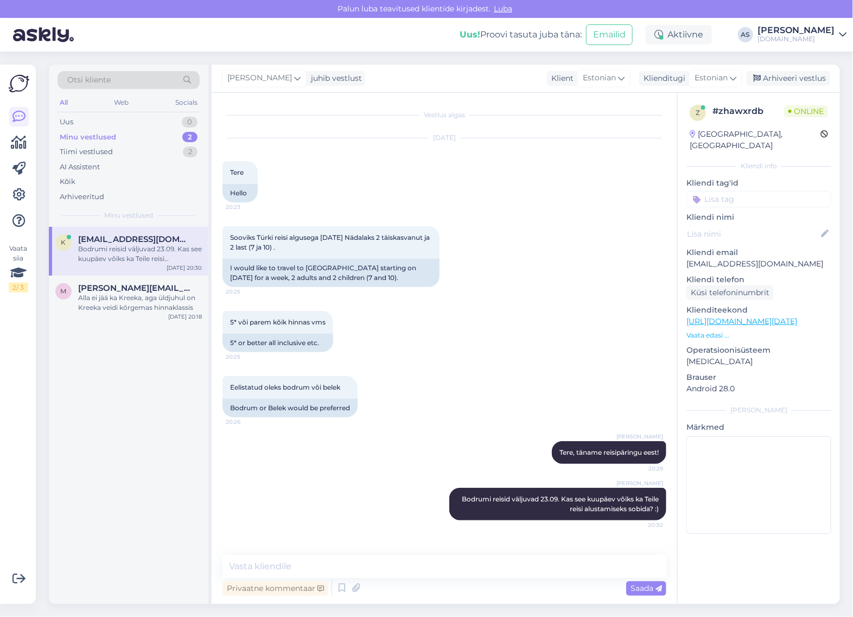
click at [710, 331] on p "Vaata edasi ..." at bounding box center [759, 336] width 145 height 10
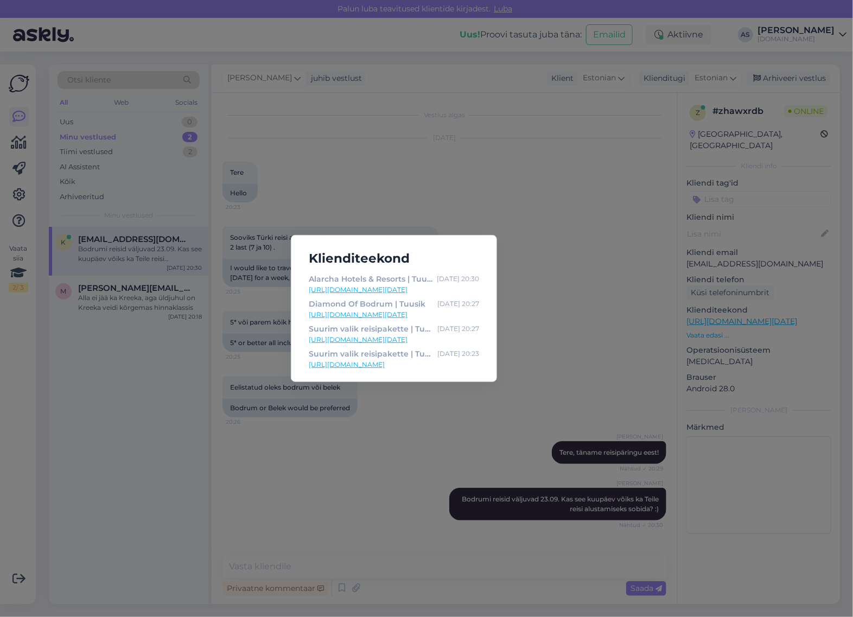
click at [568, 325] on div "Klienditeekond Alarcha Hotels & Resorts | Tuusik [DATE] 20:30 [URL][DOMAIN_NAME…" at bounding box center [426, 308] width 853 height 617
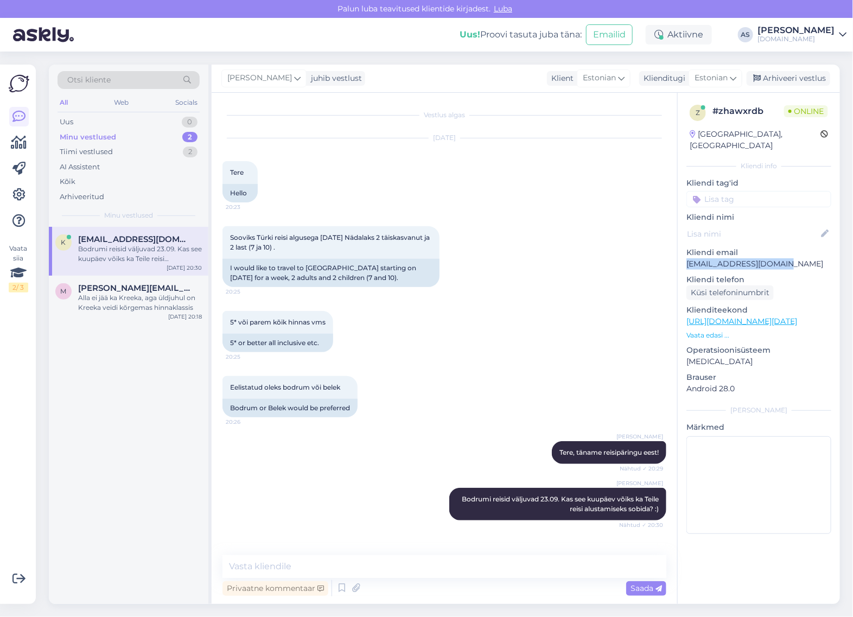
drag, startPoint x: 791, startPoint y: 253, endPoint x: 682, endPoint y: 259, distance: 109.8
click at [682, 259] on div "z # zhawxrdb Online [GEOGRAPHIC_DATA], [GEOGRAPHIC_DATA] Kliendi info Kliendi t…" at bounding box center [759, 322] width 162 height 458
click at [461, 566] on textarea at bounding box center [445, 566] width 444 height 23
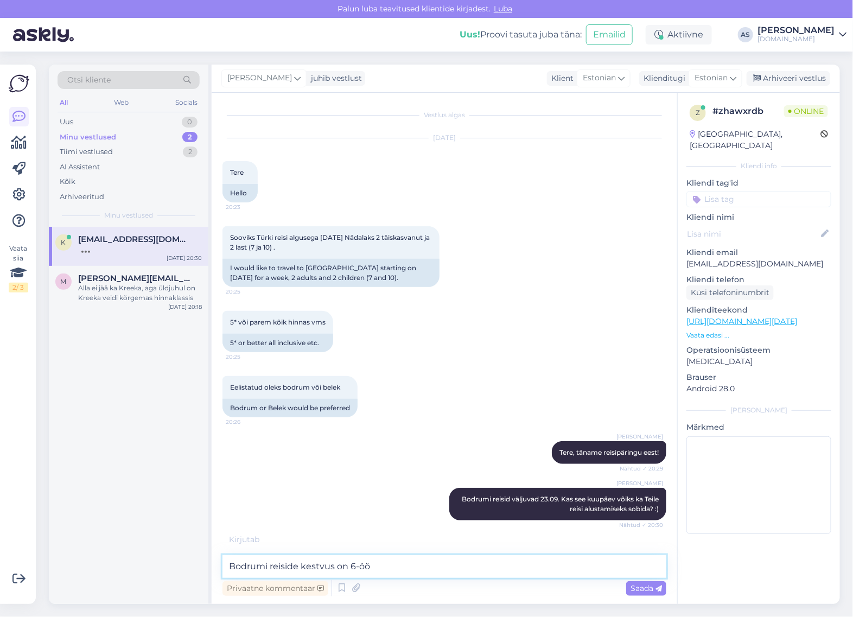
type textarea "Bodrumi reiside kestvus on 6-ööd"
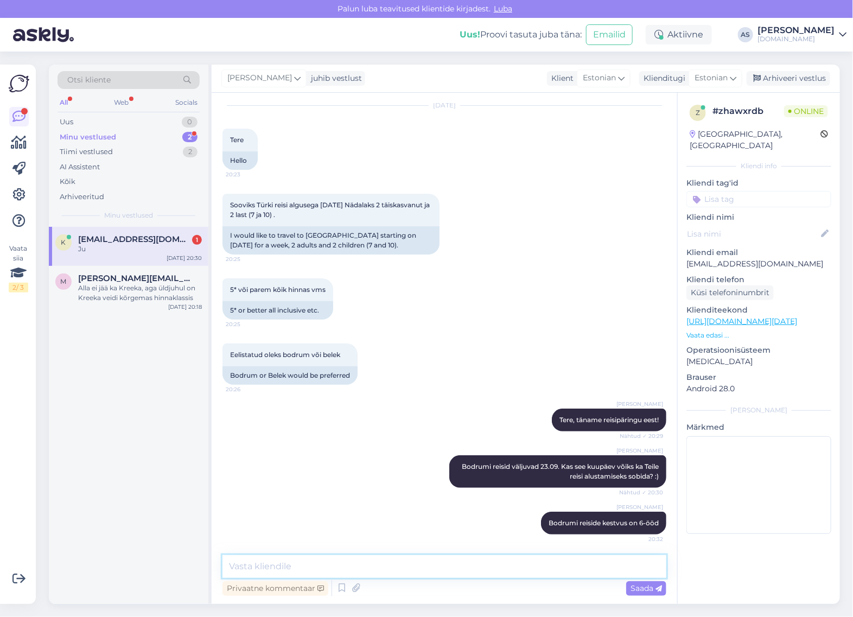
scroll to position [79, 0]
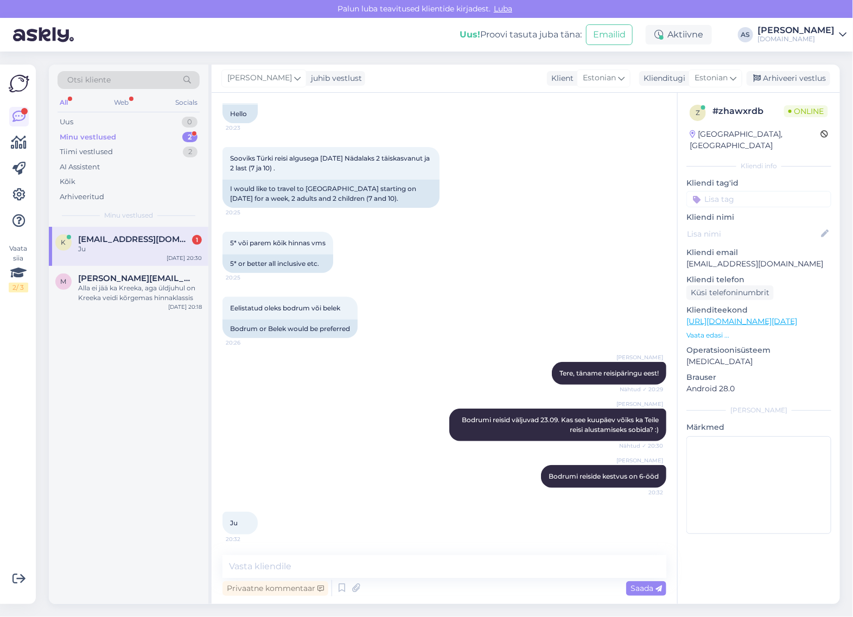
click at [137, 248] on div "Ju" at bounding box center [140, 249] width 124 height 10
click at [359, 580] on icon at bounding box center [355, 588] width 15 height 16
click at [440, 558] on textarea at bounding box center [445, 566] width 444 height 23
type textarea "Kas saadame nii Bodrumi kui ka [GEOGRAPHIC_DATA] piirkonna reiside valiku? :)"
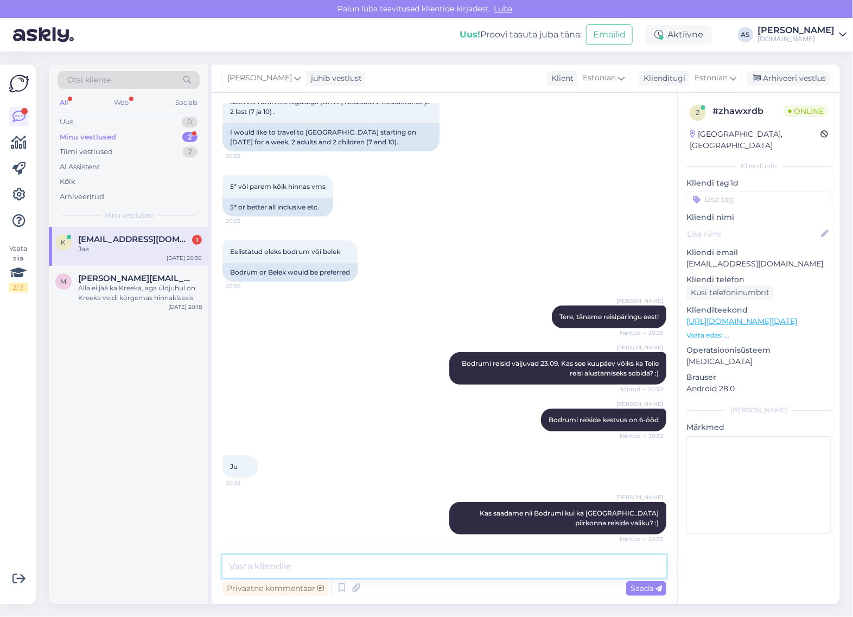
scroll to position [182, 0]
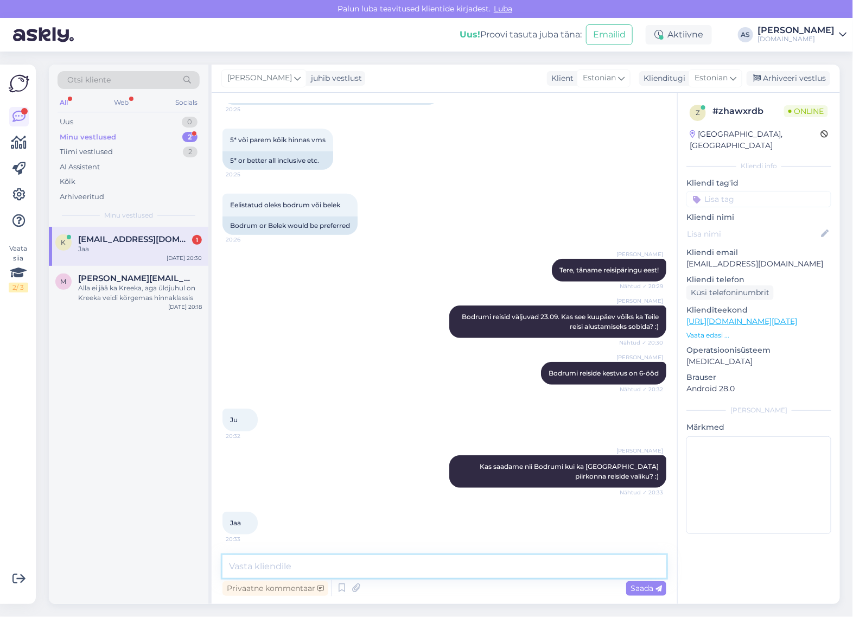
click at [399, 560] on textarea at bounding box center [445, 566] width 444 height 23
click at [398, 566] on textarea at bounding box center [445, 566] width 444 height 23
type textarea "Milline võiks olla maksimaalne eelarve perele kokku, millest üle minna ei soovi?"
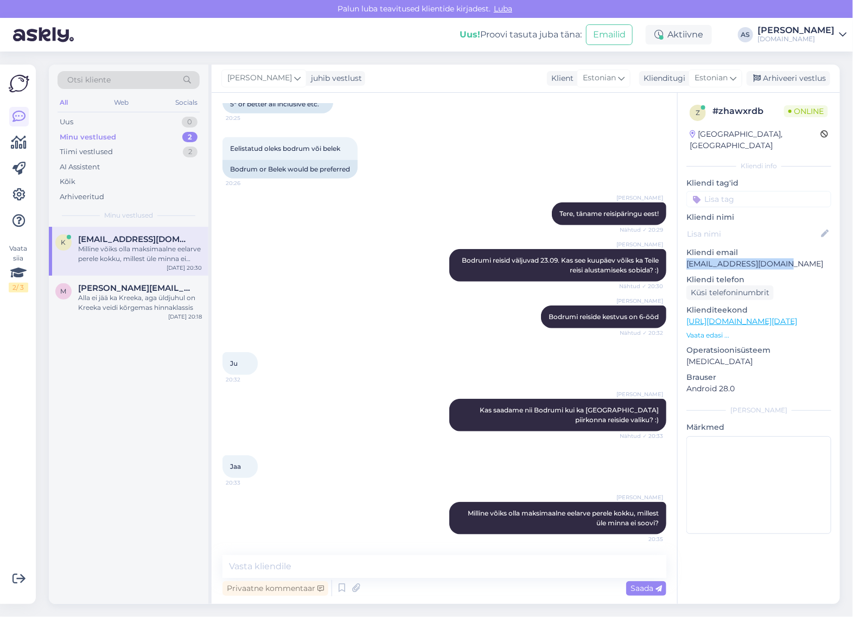
drag, startPoint x: 789, startPoint y: 258, endPoint x: 685, endPoint y: 258, distance: 103.7
click at [685, 258] on div "z # zhawxrdb Online [GEOGRAPHIC_DATA], [GEOGRAPHIC_DATA] Kliendi info Kliendi t…" at bounding box center [759, 322] width 162 height 458
copy p "[EMAIL_ADDRESS][DOMAIN_NAME]"
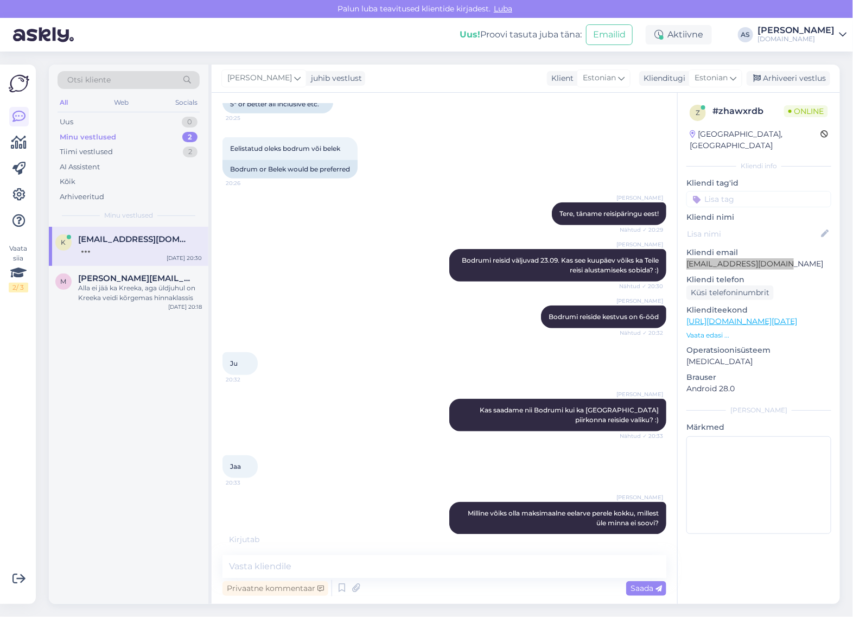
scroll to position [285, 0]
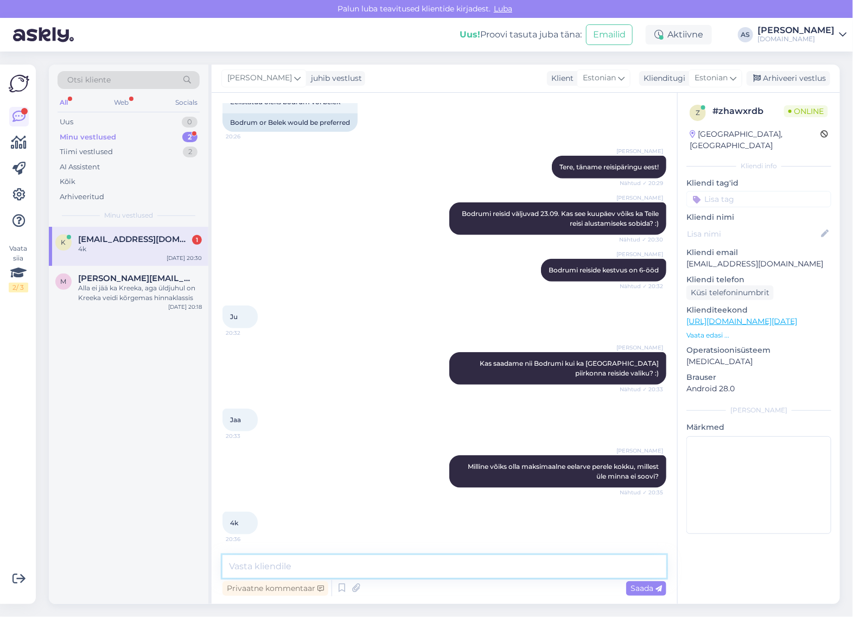
click at [413, 563] on textarea at bounding box center [445, 566] width 444 height 23
type textarea "Hästi! Vaatame pakkumised [PERSON_NAME] saadame Teile meilile tänase õhtu jooks…"
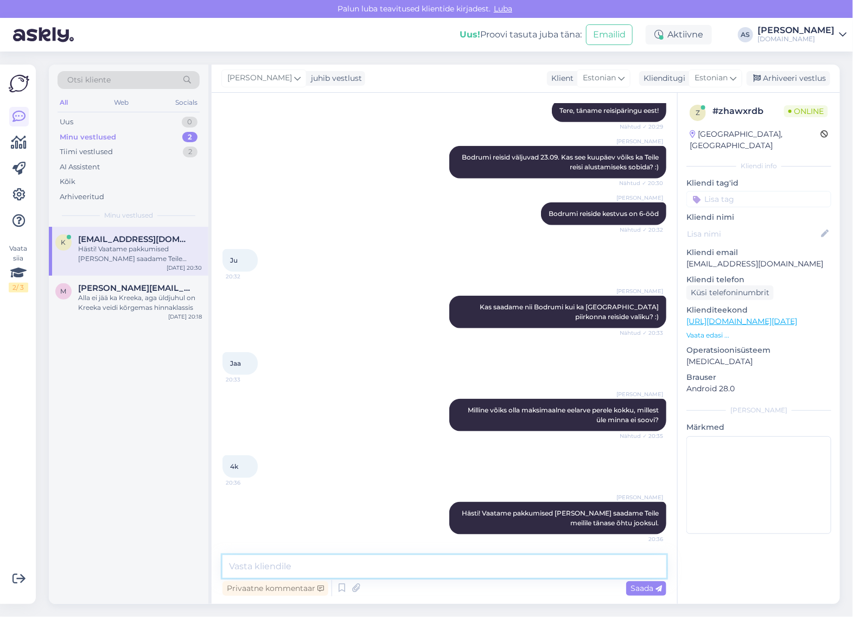
type textarea "T"
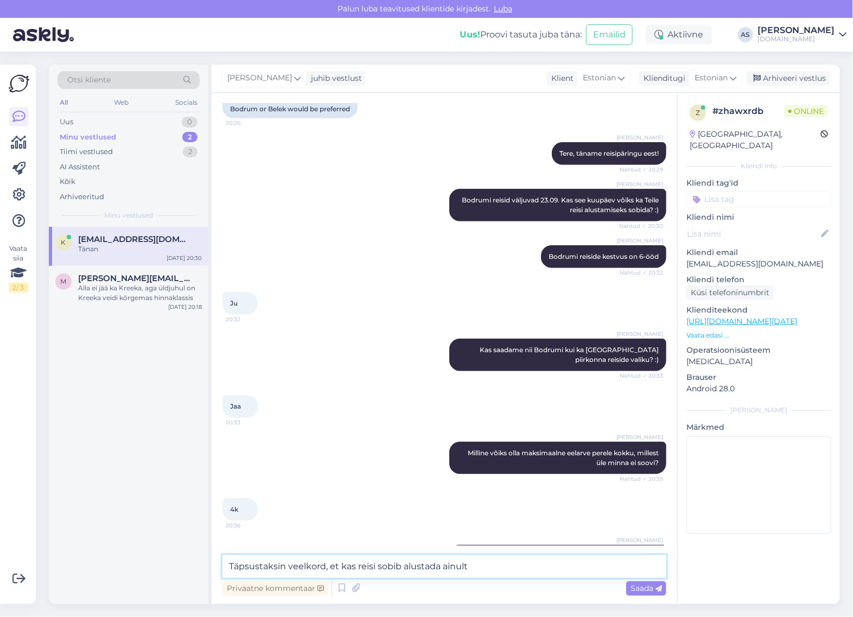
scroll to position [389, 0]
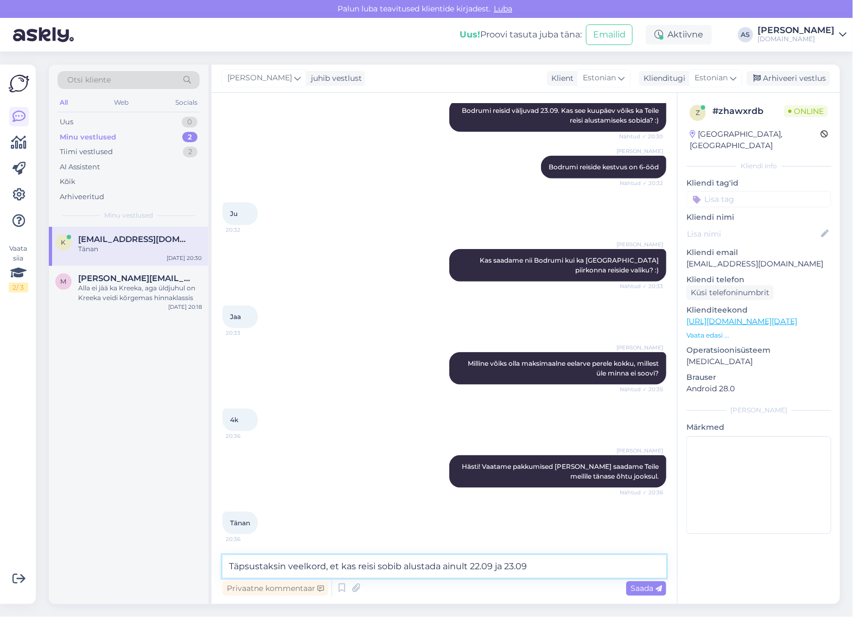
type textarea "Täpsustaksin veelkord, et kas reisi sobib alustada ainult 22.09 ja 23.09?"
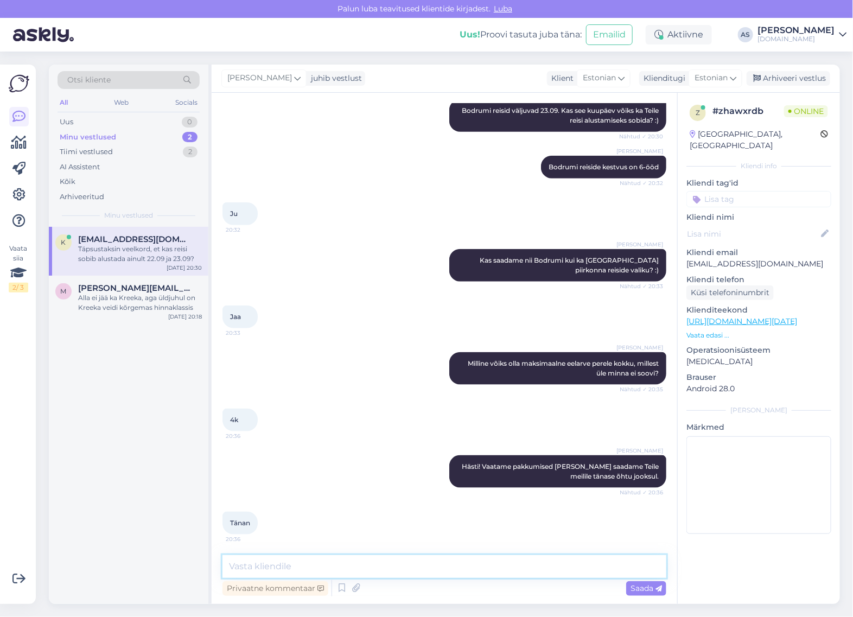
scroll to position [445, 0]
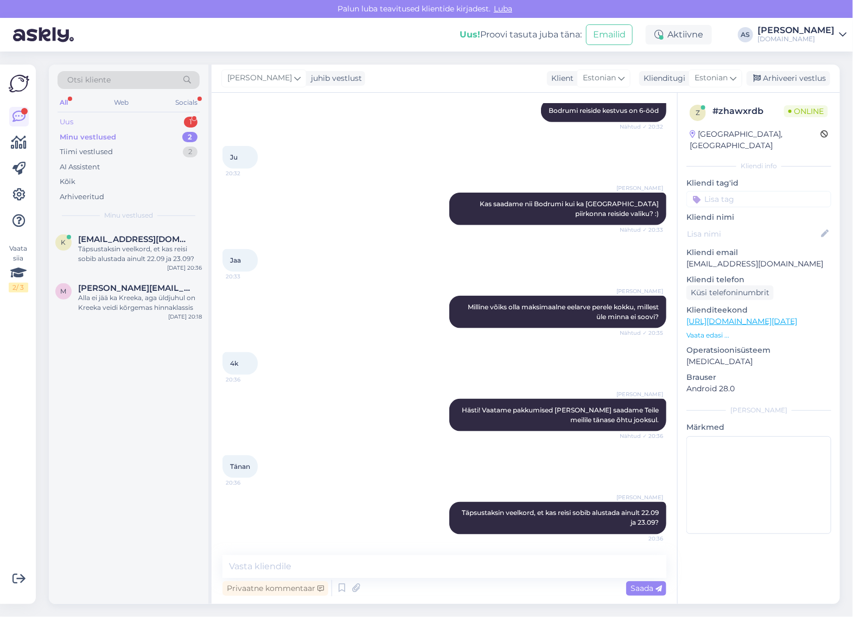
click at [113, 126] on div "Uus 1" at bounding box center [129, 122] width 142 height 15
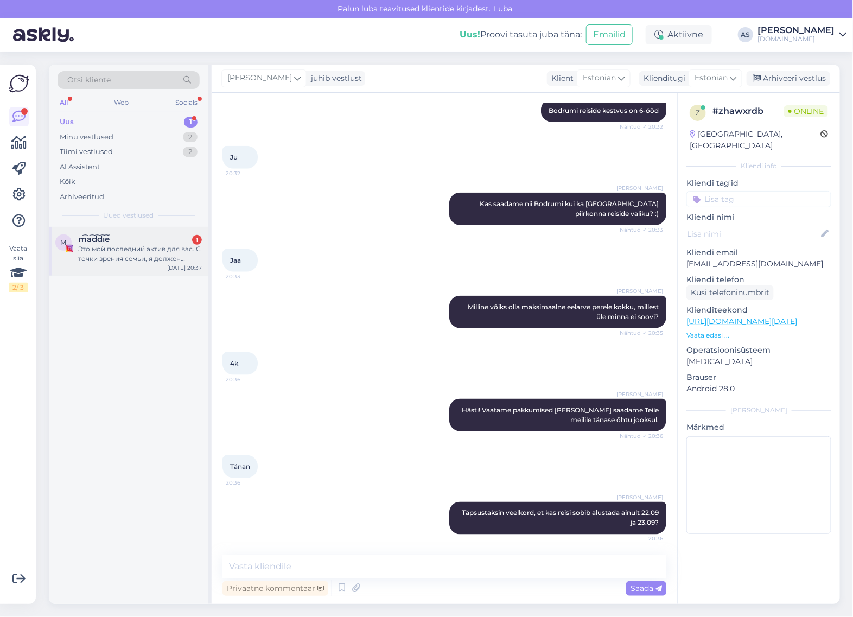
click at [134, 259] on div "Это мой последний актив для вас. С точки зрения семьи, я должен отдать тебе эти…" at bounding box center [140, 254] width 124 height 20
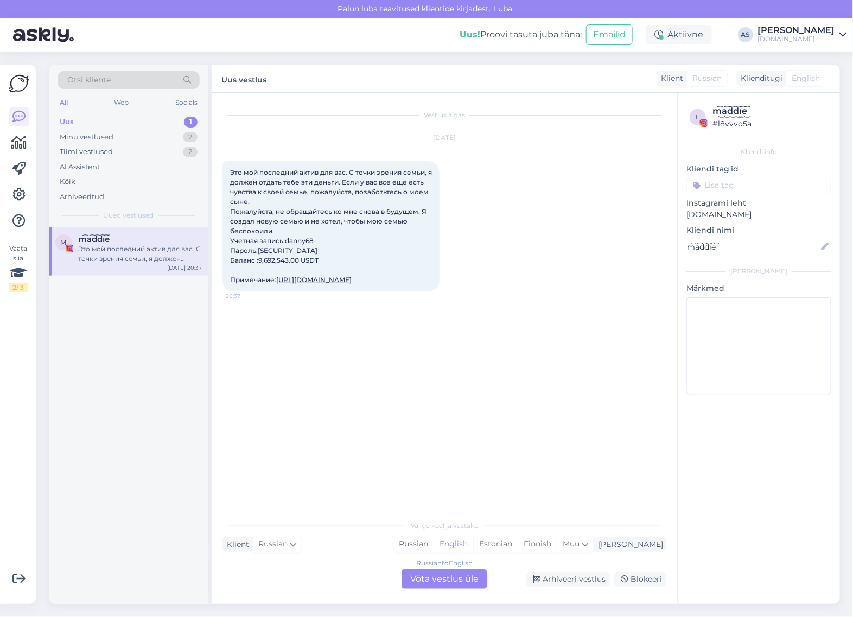
click at [454, 571] on div "Russian to English Võta vestlus üle" at bounding box center [445, 579] width 86 height 20
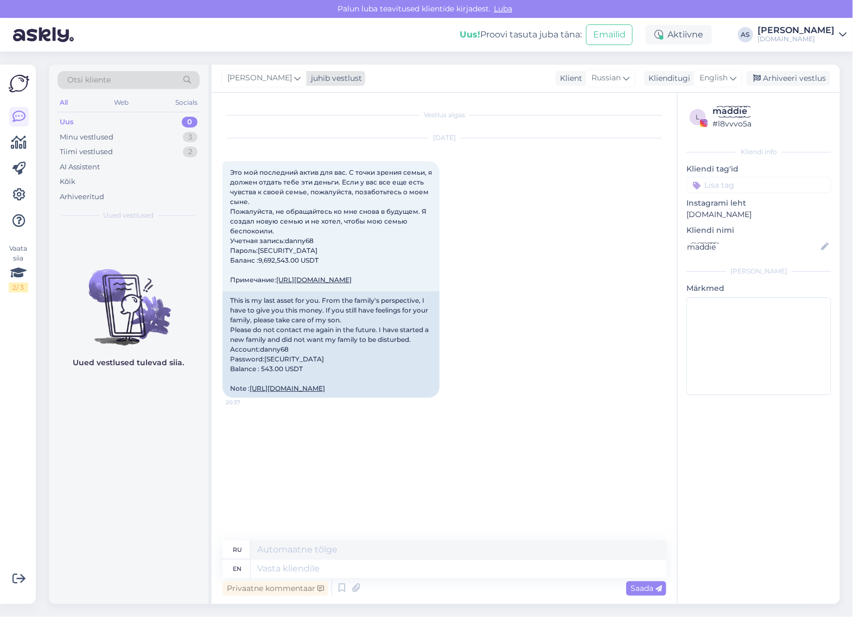
click at [311, 80] on div "juhib vestlust" at bounding box center [334, 78] width 55 height 11
type input "tatj"
click at [259, 137] on div "[PERSON_NAME][EMAIL_ADDRESS][DOMAIN_NAME]" at bounding box center [295, 138] width 90 height 10
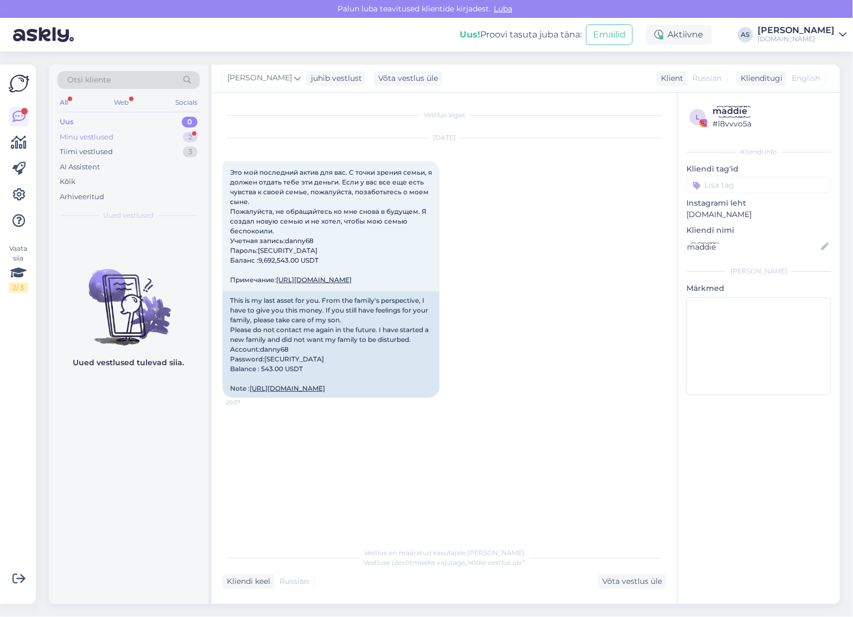
click at [157, 142] on div "Minu vestlused 2" at bounding box center [129, 137] width 142 height 15
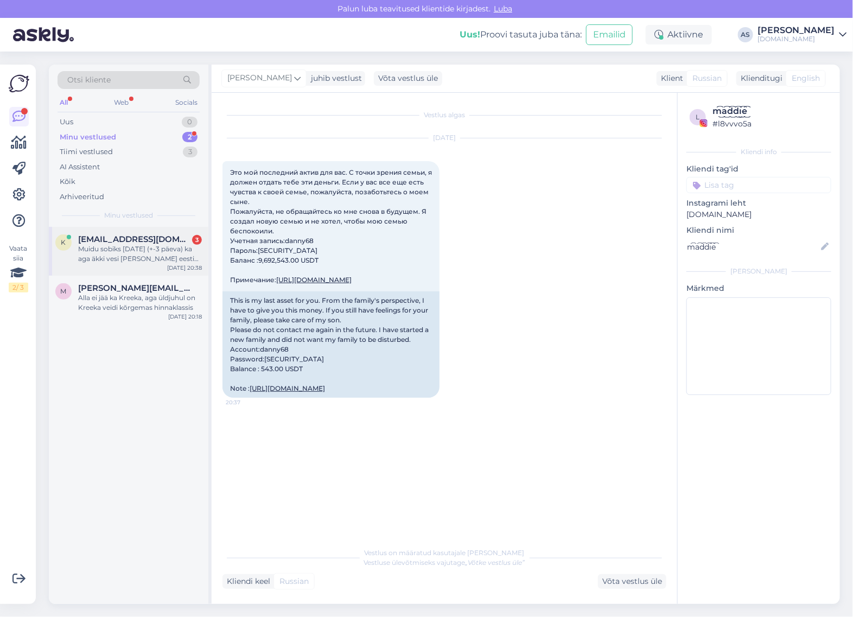
click at [164, 245] on div "Muidu sobiks [DATE] (+-3 päeva) ka aga äkki vesi [PERSON_NAME] eesti jahe [PERS…" at bounding box center [140, 254] width 124 height 20
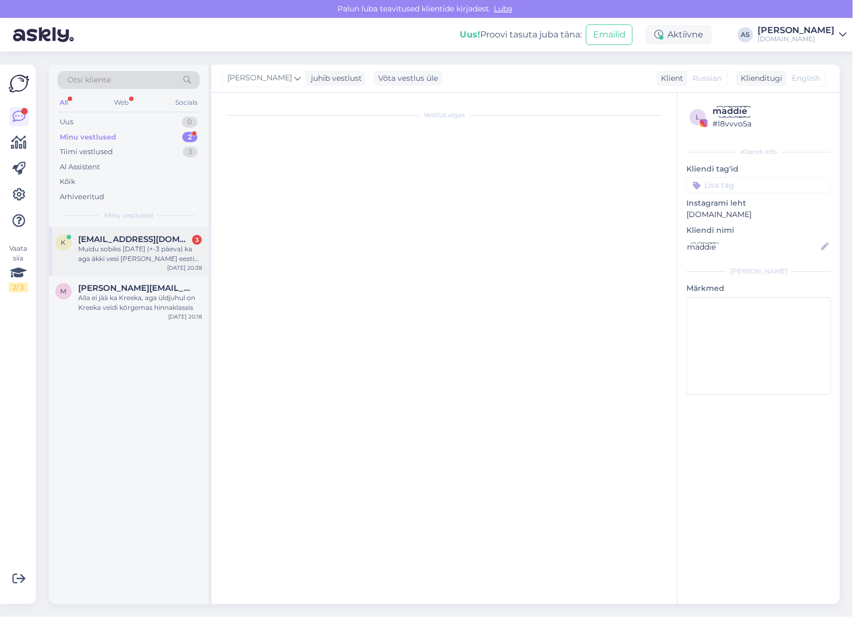
scroll to position [595, 0]
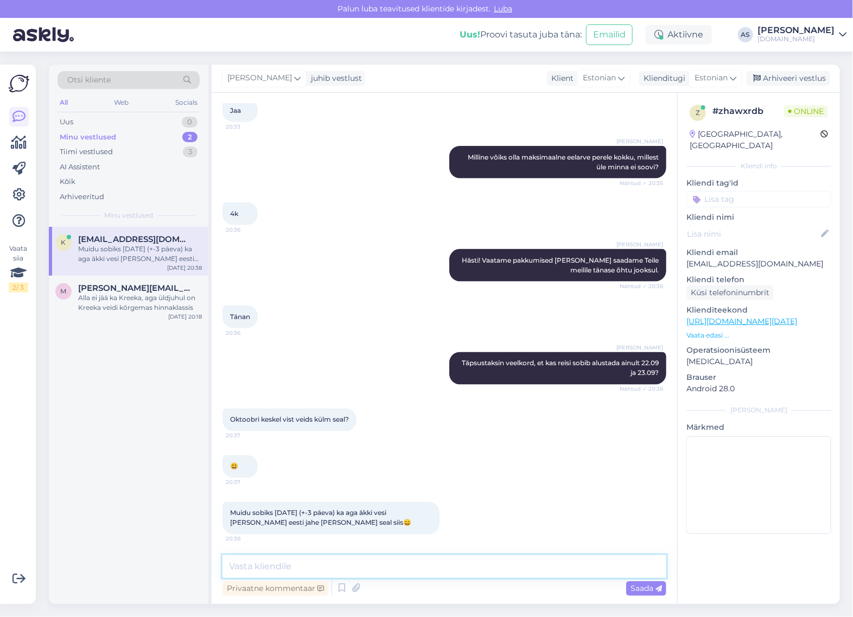
click at [409, 571] on textarea at bounding box center [445, 566] width 444 height 23
click at [271, 570] on textarea "Oktoobris on meri kindlasti veel soe" at bounding box center [445, 566] width 444 height 23
click at [428, 563] on textarea "Oktoobri keskel on meri kindlasti veel soe" at bounding box center [445, 566] width 444 height 23
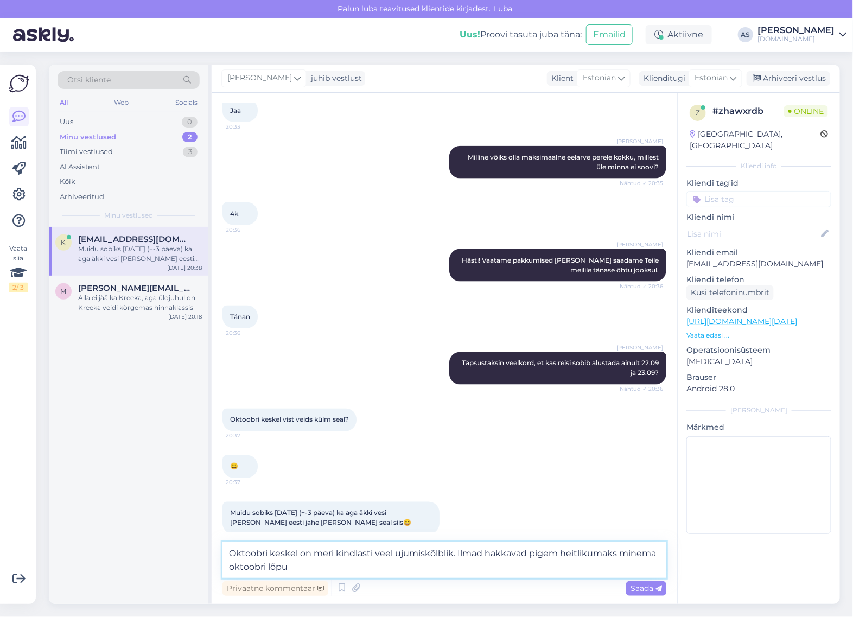
type textarea "Oktoobri keskel on meri kindlasti veel ujumiskõlblik. Ilmad hakkavad pigem heit…"
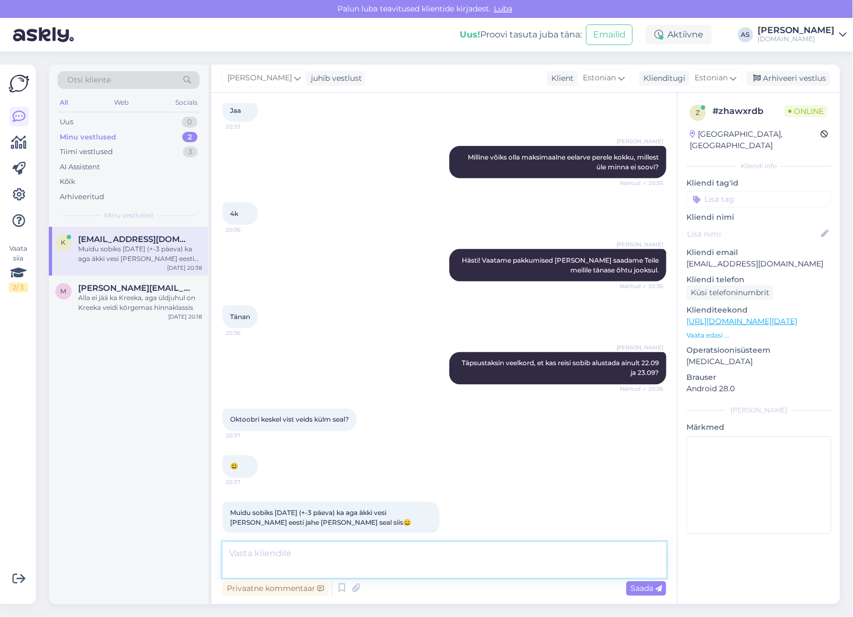
scroll to position [651, 0]
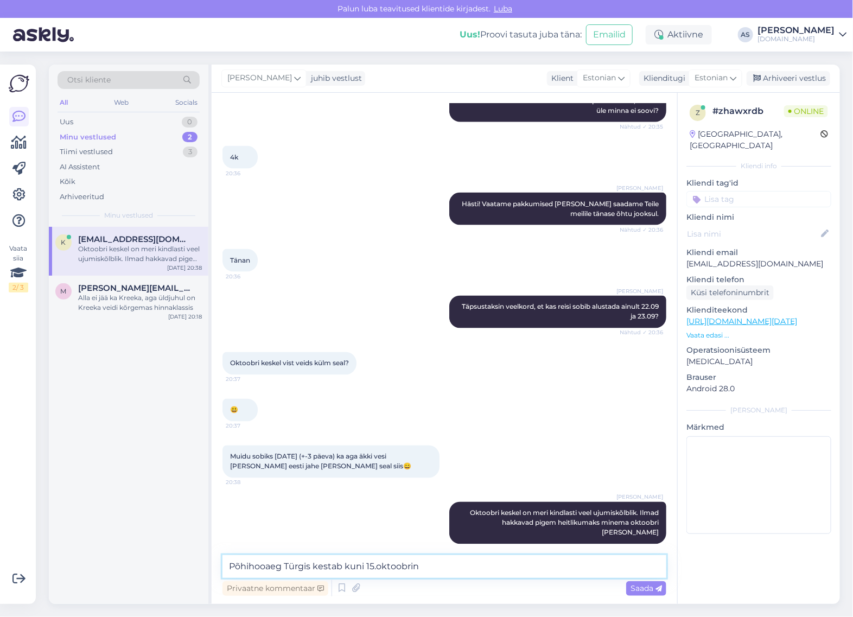
type textarea "Põhihooaeg Türgis kestab kuni [DATE]"
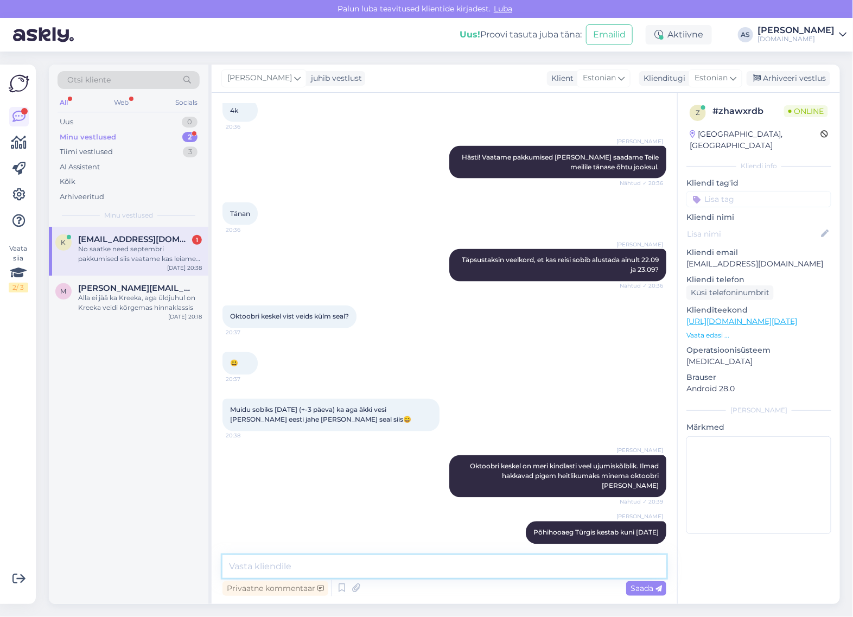
scroll to position [754, 0]
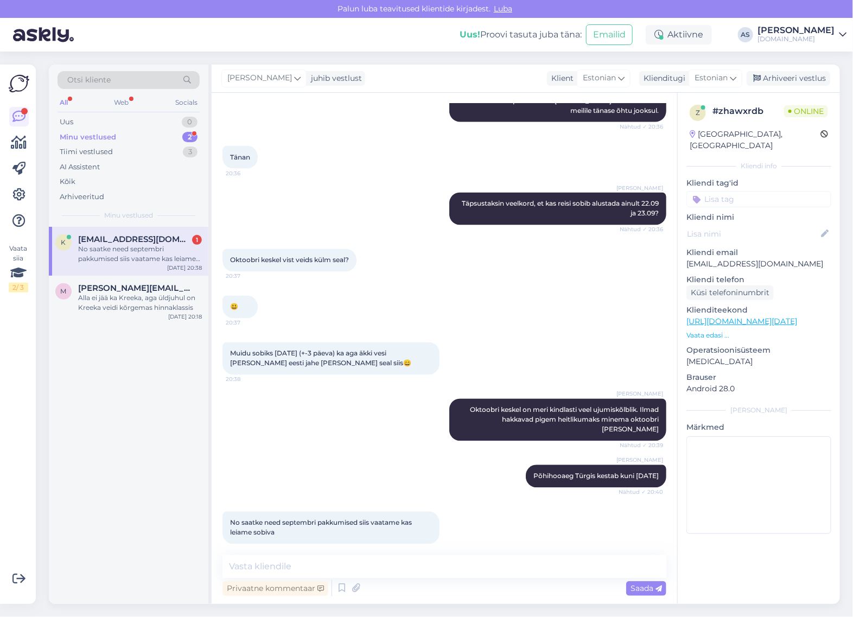
click at [133, 134] on div "Minu vestlused 2" at bounding box center [129, 137] width 142 height 15
click at [121, 244] on div "No saatke need septembri pakkumised siis vaatame kas leiame sobiva" at bounding box center [140, 254] width 124 height 20
click at [427, 573] on textarea at bounding box center [445, 566] width 444 height 23
type textarea "Hästi! Teeme nii :)"
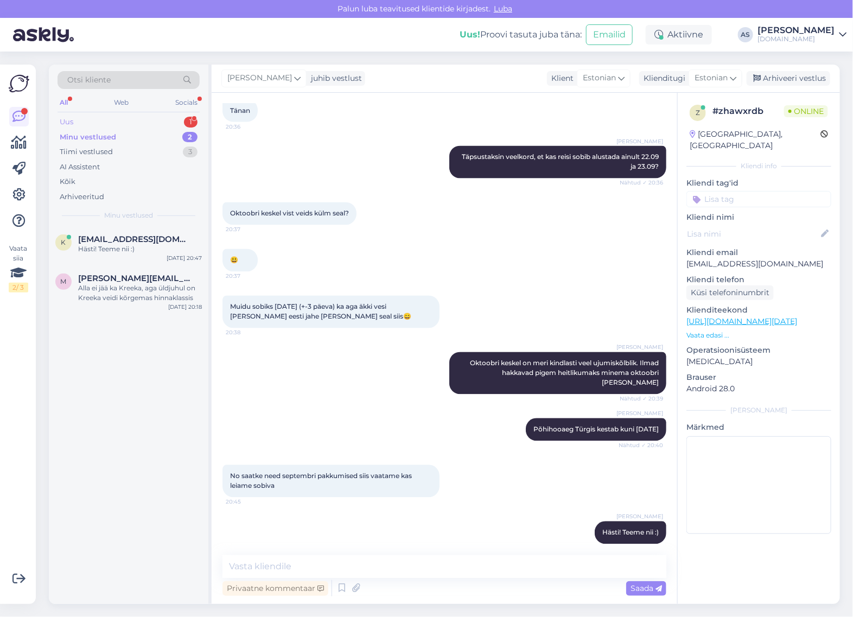
click at [178, 115] on div "Uus 1" at bounding box center [129, 122] width 142 height 15
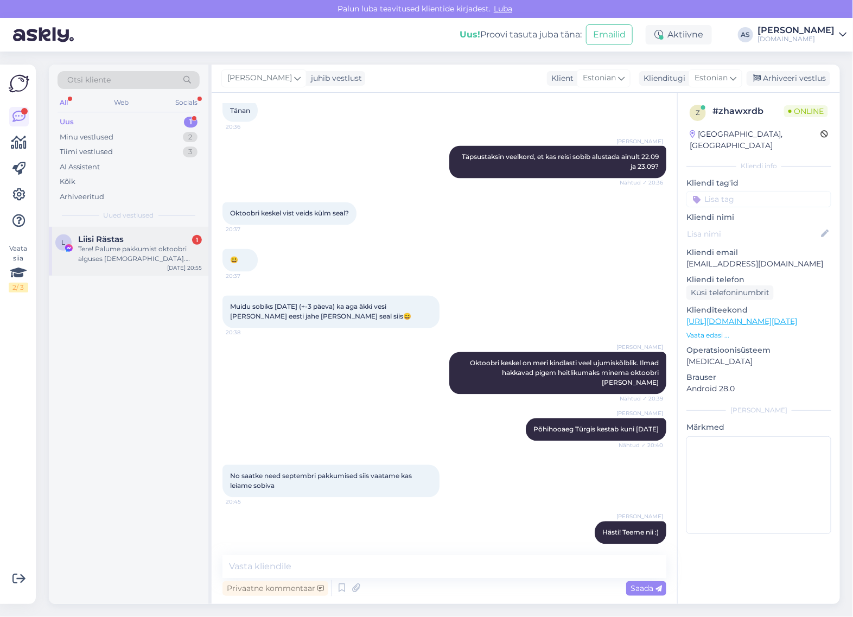
click at [158, 250] on div "Tere! Palume pakkumist oktoobri alguses [DEMOGRAPHIC_DATA]. Väljalend 1-3.10. i…" at bounding box center [140, 254] width 124 height 20
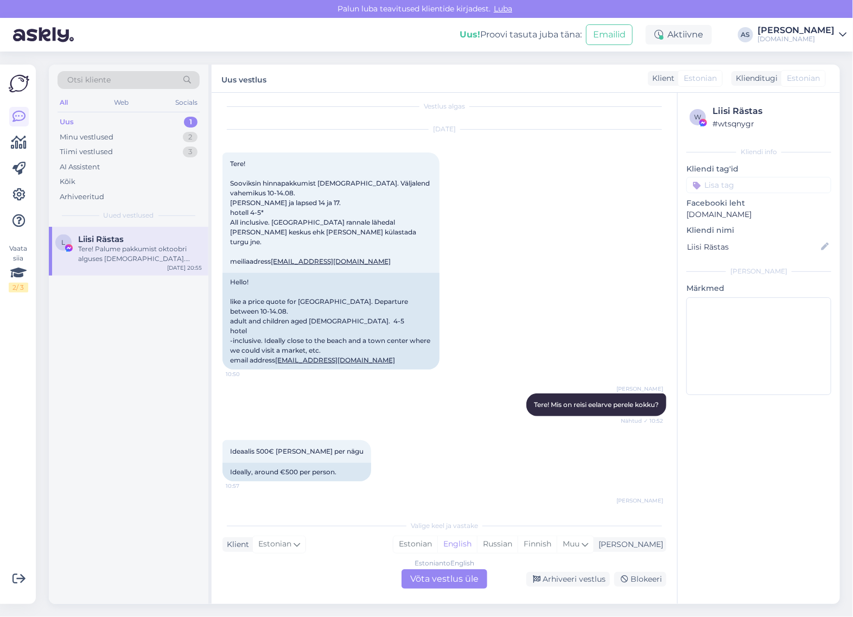
scroll to position [0, 0]
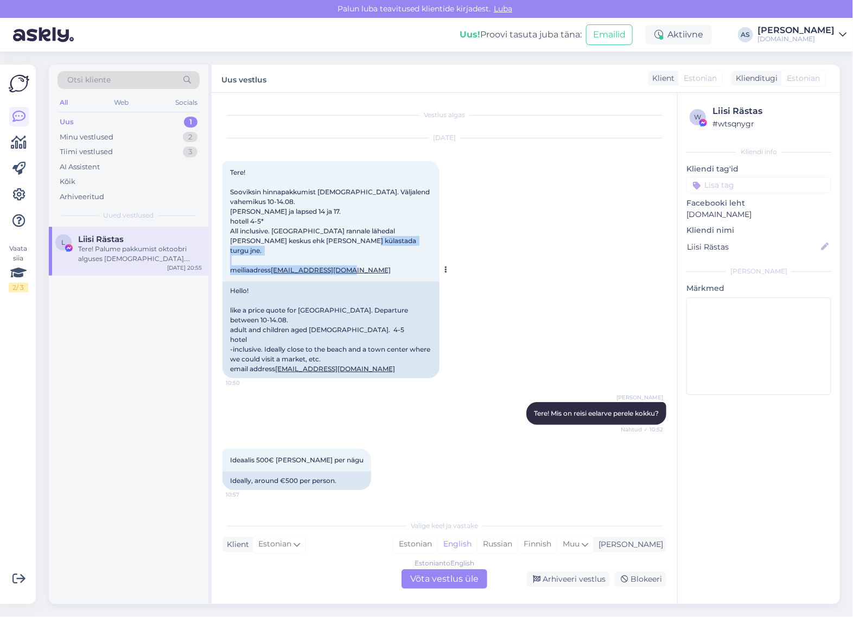
drag, startPoint x: 357, startPoint y: 259, endPoint x: 272, endPoint y: 262, distance: 85.2
click at [272, 262] on div "Tere! Sooviksin hinnapakkumist [DEMOGRAPHIC_DATA]. Väljalend vahemikus 10-14.08…" at bounding box center [331, 221] width 217 height 120
copy span "[EMAIL_ADDRESS][DOMAIN_NAME]"
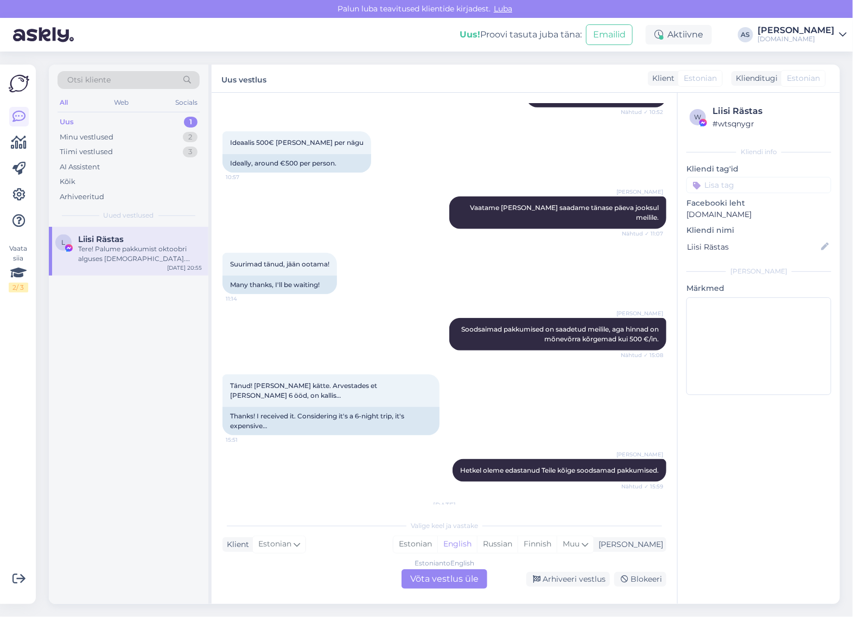
scroll to position [404, 0]
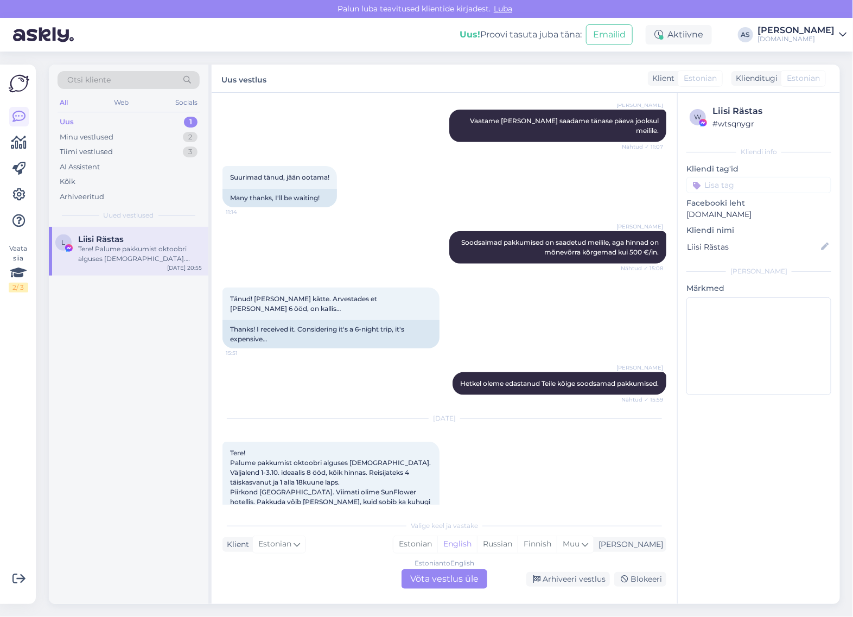
click at [464, 581] on div "Estonian to English Võta vestlus üle" at bounding box center [445, 579] width 86 height 20
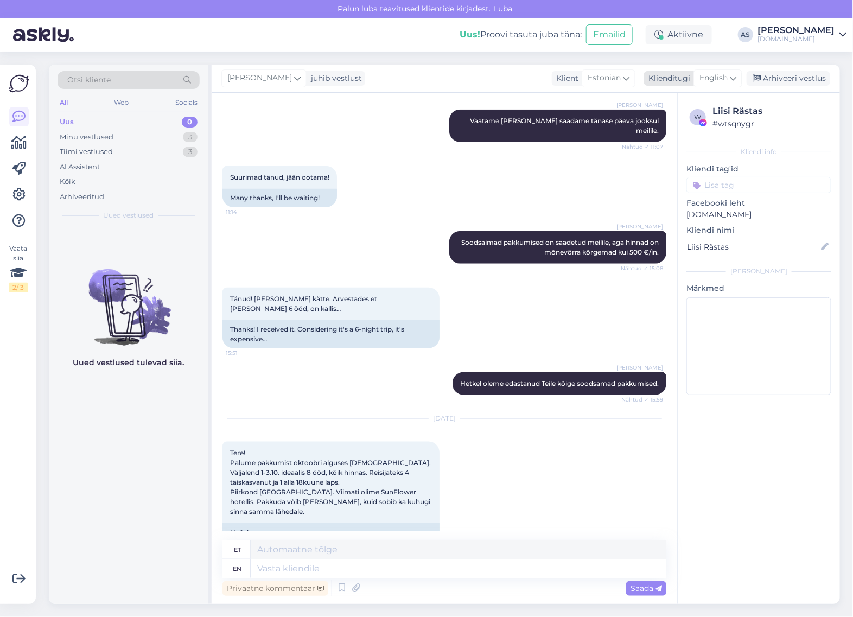
click at [733, 81] on icon at bounding box center [733, 78] width 7 height 12
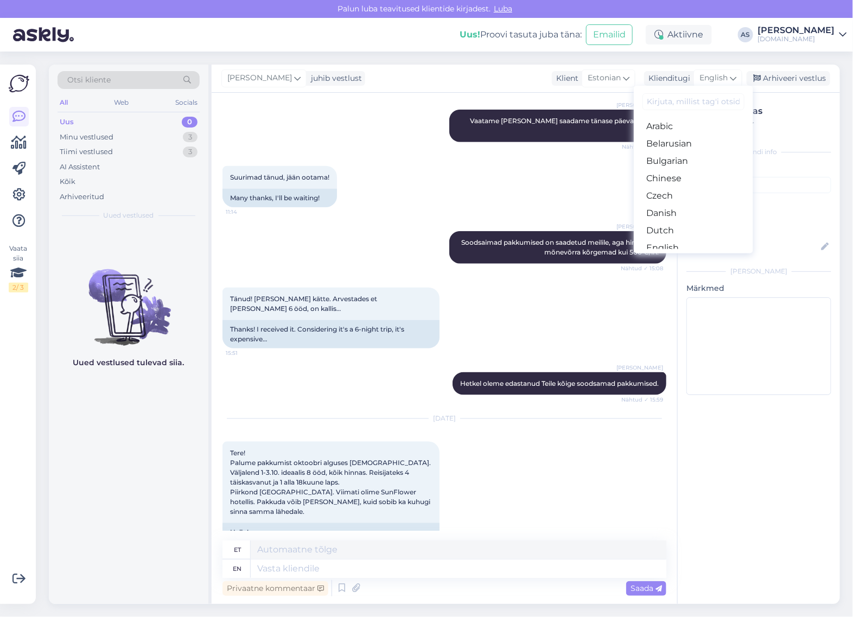
click at [672, 257] on link "Estonian" at bounding box center [693, 265] width 119 height 17
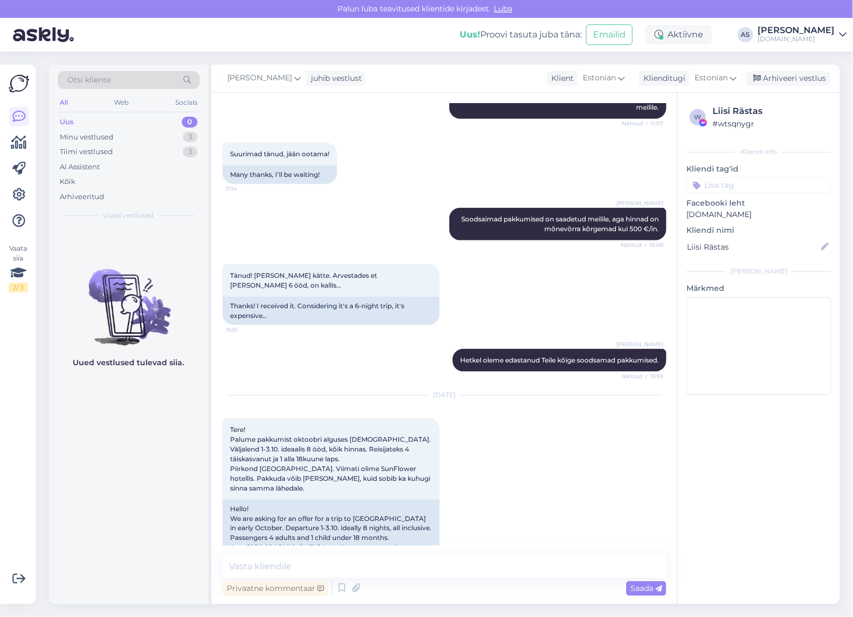
scroll to position [441, 0]
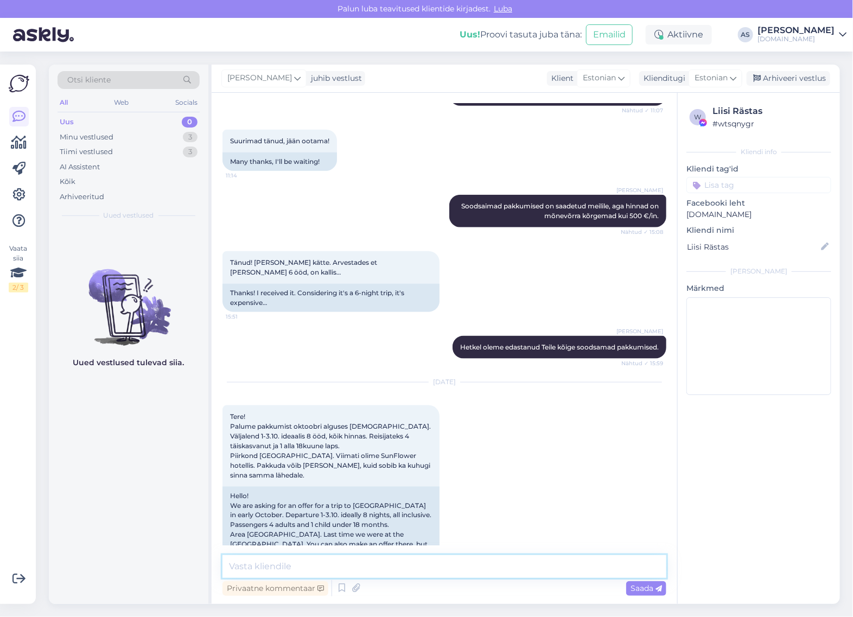
click at [429, 560] on textarea at bounding box center [445, 566] width 444 height 23
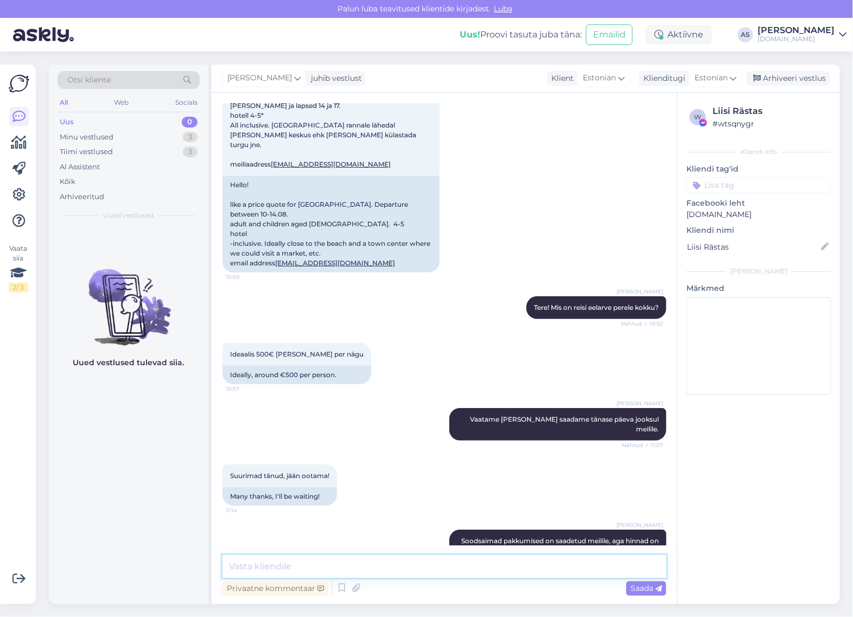
scroll to position [0, 0]
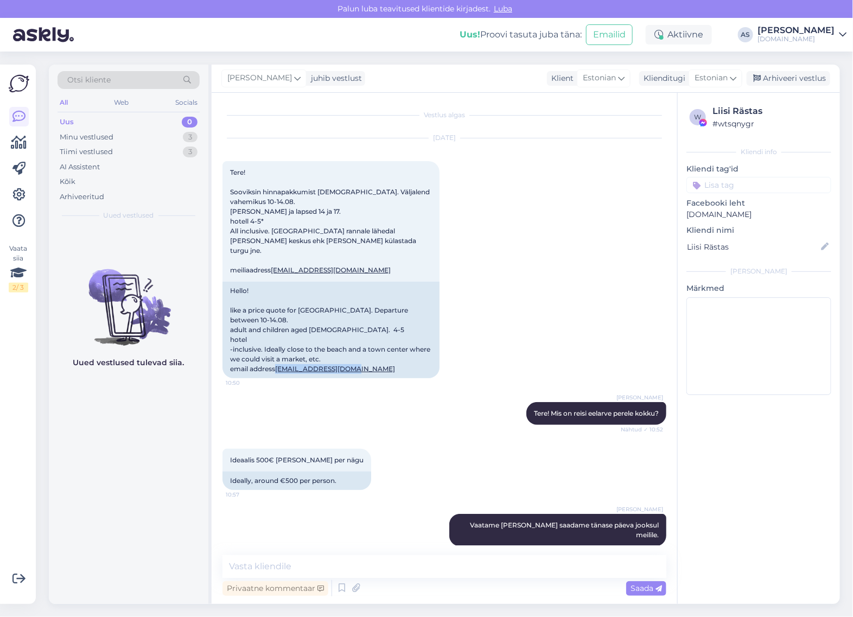
drag, startPoint x: 310, startPoint y: 363, endPoint x: 223, endPoint y: 364, distance: 87.4
click at [223, 364] on div "[DATE] Tere! Sooviksin hinnapakkumist [DEMOGRAPHIC_DATA]. Väljalend vahemikus 1…" at bounding box center [445, 258] width 444 height 264
copy link "[EMAIL_ADDRESS][DOMAIN_NAME]"
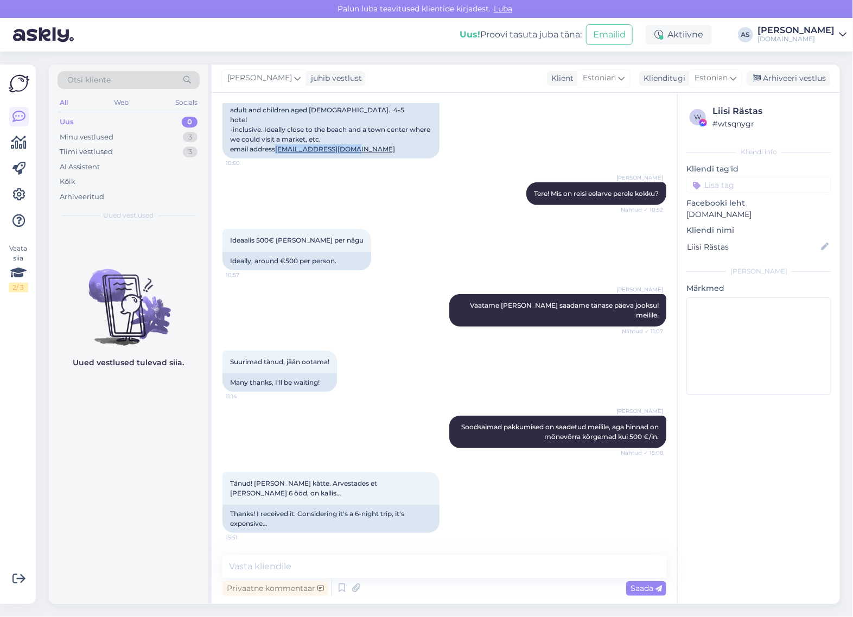
scroll to position [441, 0]
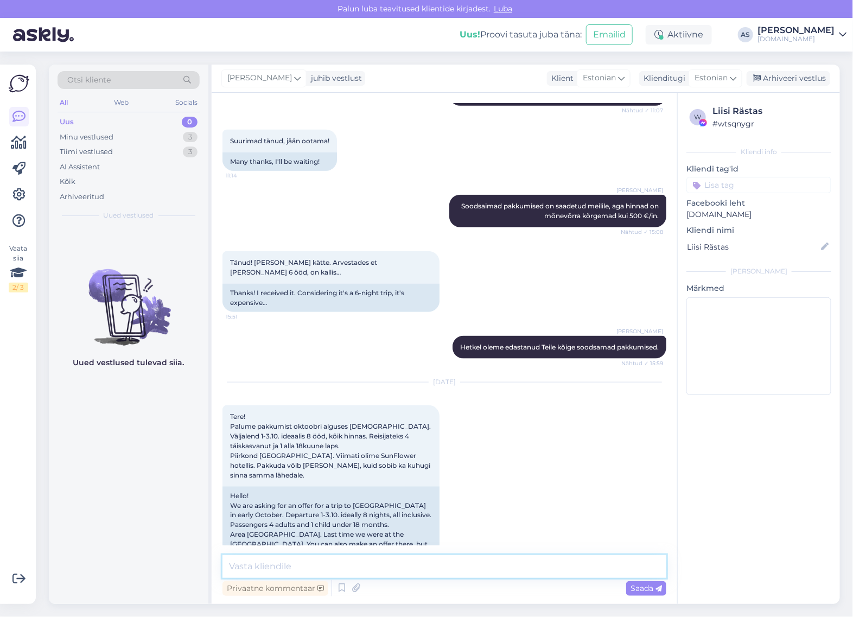
click at [327, 569] on textarea at bounding box center [445, 566] width 444 height 23
paste textarea "[EMAIL_ADDRESS][DOMAIN_NAME]"
type textarea "Tere, kas pakkumised võime edastada meilile [EMAIL_ADDRESS][DOMAIN_NAME]?"
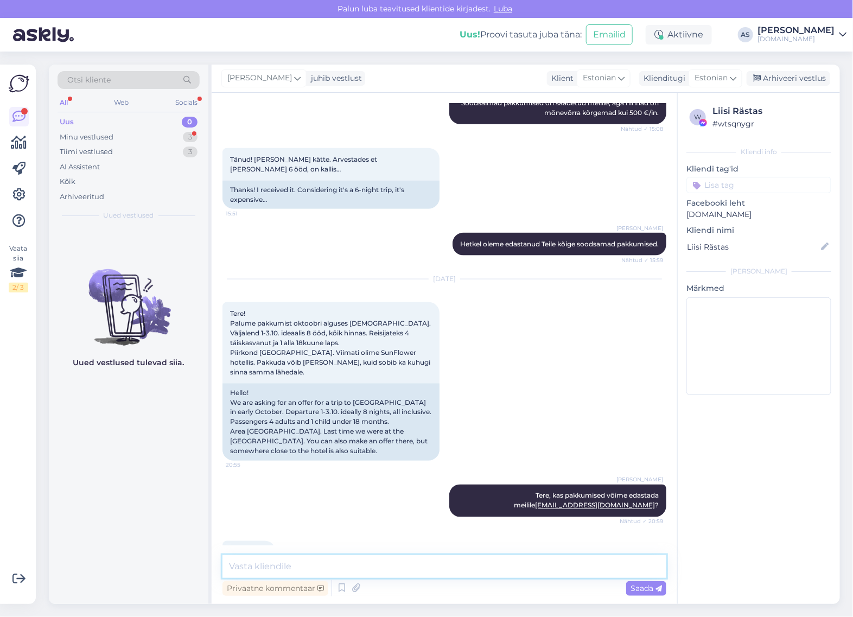
scroll to position [590, 0]
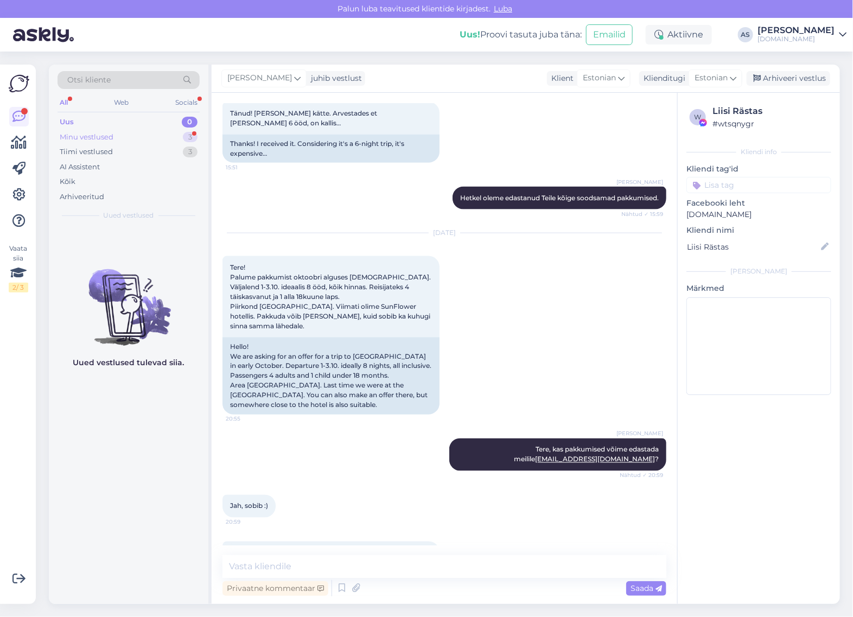
click at [158, 136] on div "Minu vestlused 3" at bounding box center [129, 137] width 142 height 15
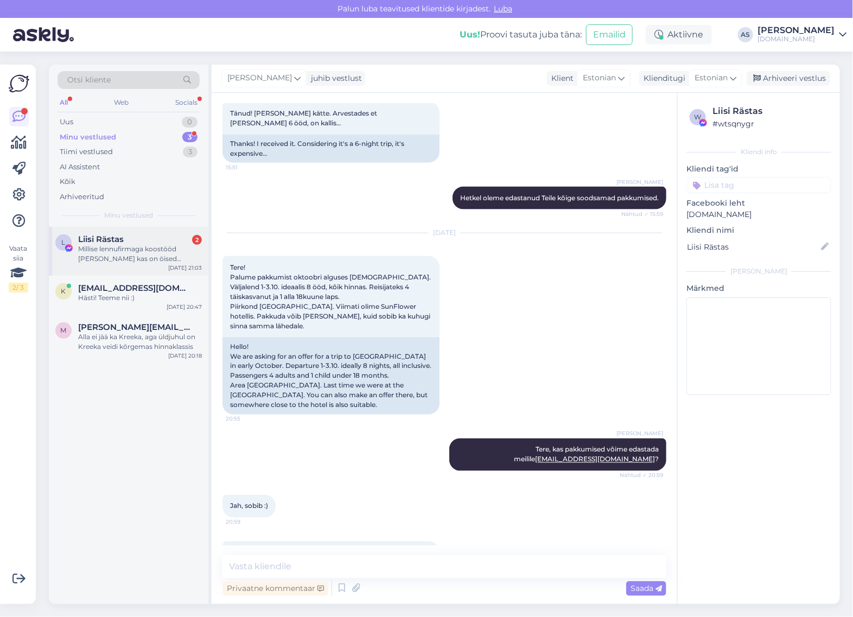
click at [130, 256] on div "Millise lennufirmaga koostööd [PERSON_NAME] kas on öised lennud?" at bounding box center [140, 254] width 124 height 20
click at [375, 567] on textarea at bounding box center [445, 566] width 444 height 23
click at [462, 562] on textarea at bounding box center [445, 566] width 444 height 23
drag, startPoint x: 447, startPoint y: 570, endPoint x: 457, endPoint y: 564, distance: 11.9
click at [456, 566] on textarea "Teeme koostööd erinevate lennufirmadega." at bounding box center [445, 566] width 444 height 23
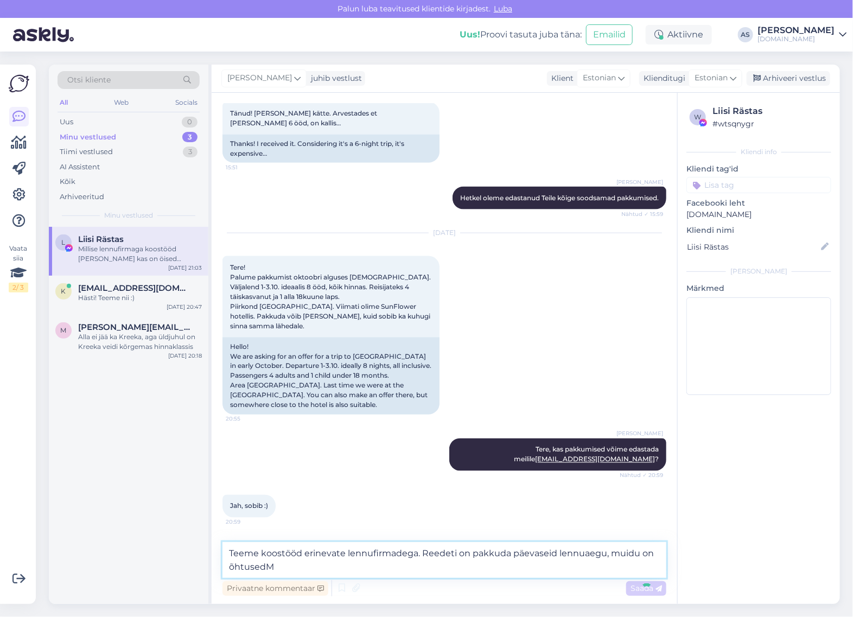
type textarea "Teeme koostööd erinevate lennufirmadega. Reedeti on pakkuda päevaseid lennuaegu…"
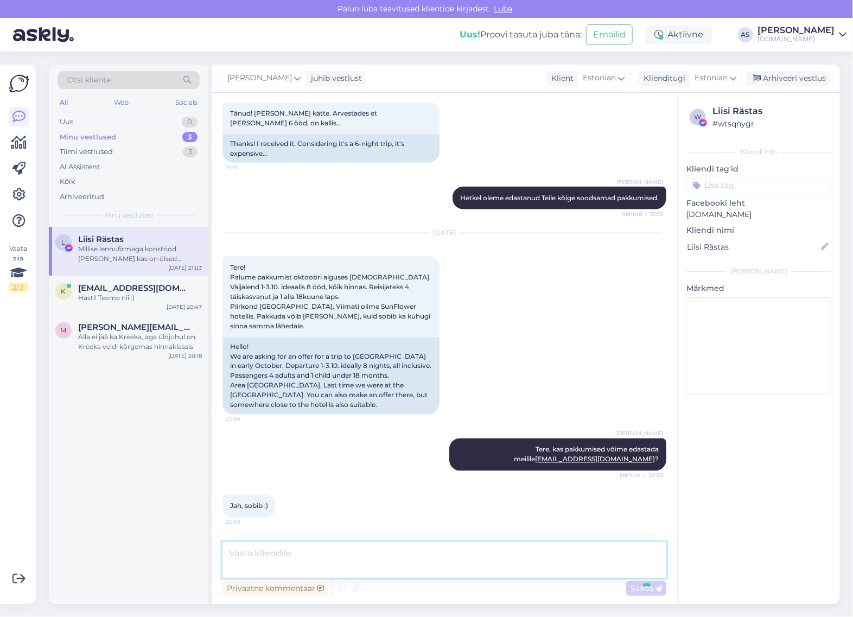
scroll to position [646, 0]
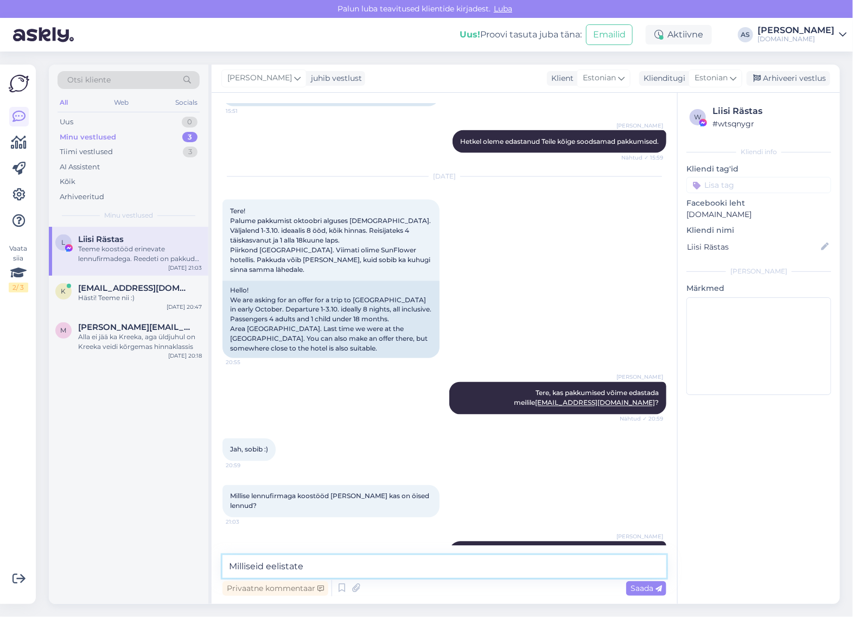
type textarea "Milliseid eelistate?"
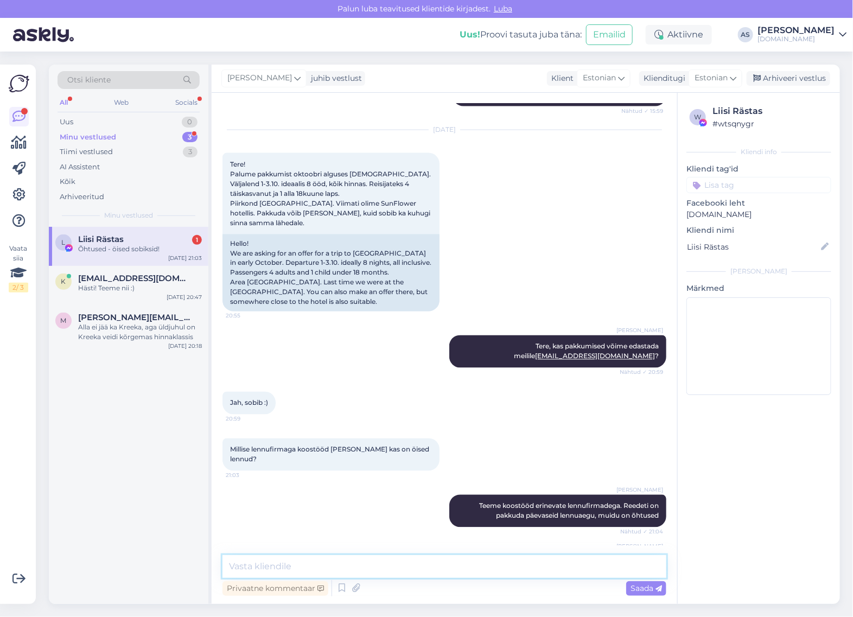
scroll to position [740, 0]
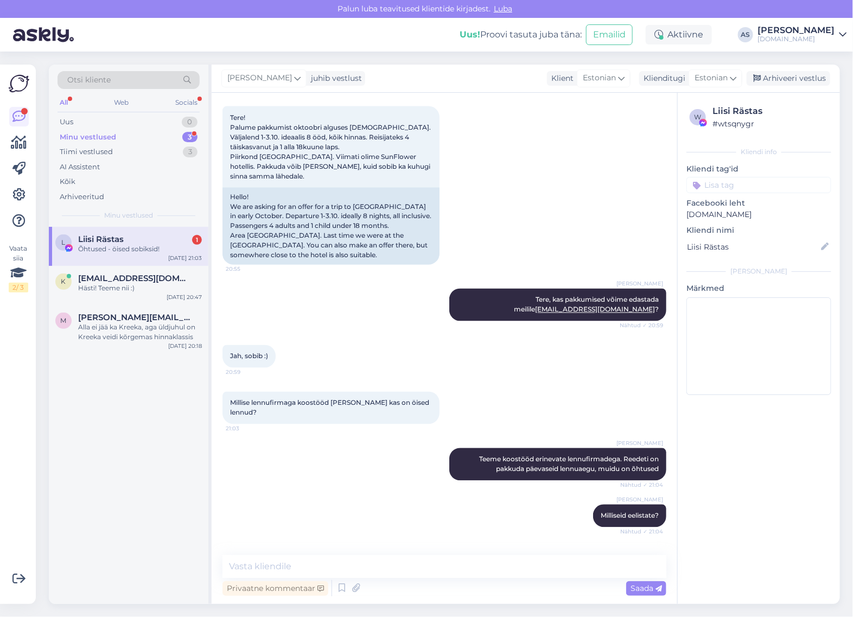
click at [132, 258] on div "L Liisi Rästas 1 Õhtused - öised sobiksid! [DATE] 21:03" at bounding box center [129, 246] width 160 height 39
click at [432, 578] on div "Privaatne kommentaar Saada" at bounding box center [445, 588] width 444 height 21
click at [432, 574] on textarea at bounding box center [445, 566] width 444 height 23
type textarea "Hästi! :)"
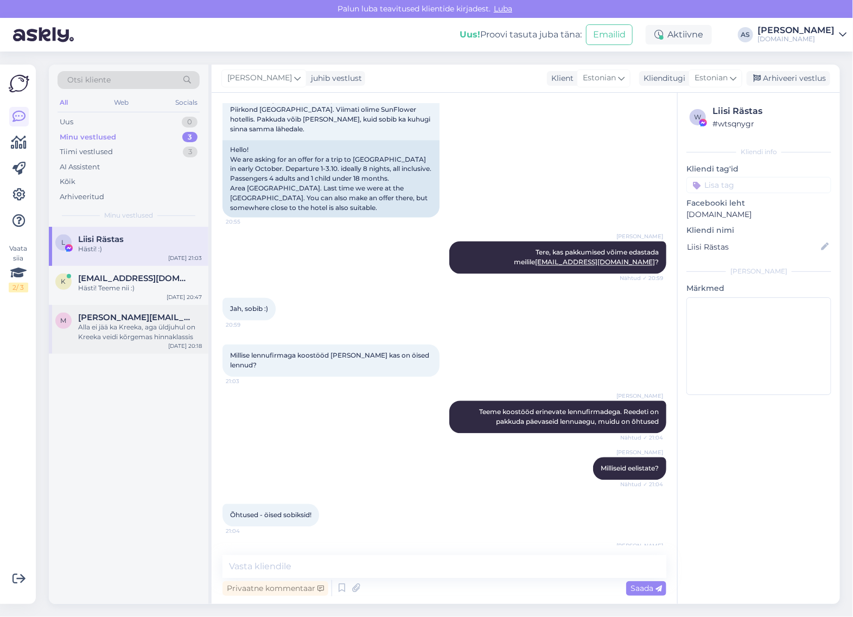
click at [128, 338] on div "Alla ei jää ka Kreeka, aga üldjuhul on Kreeka veidi kõrgemas hinnaklassis" at bounding box center [140, 332] width 124 height 20
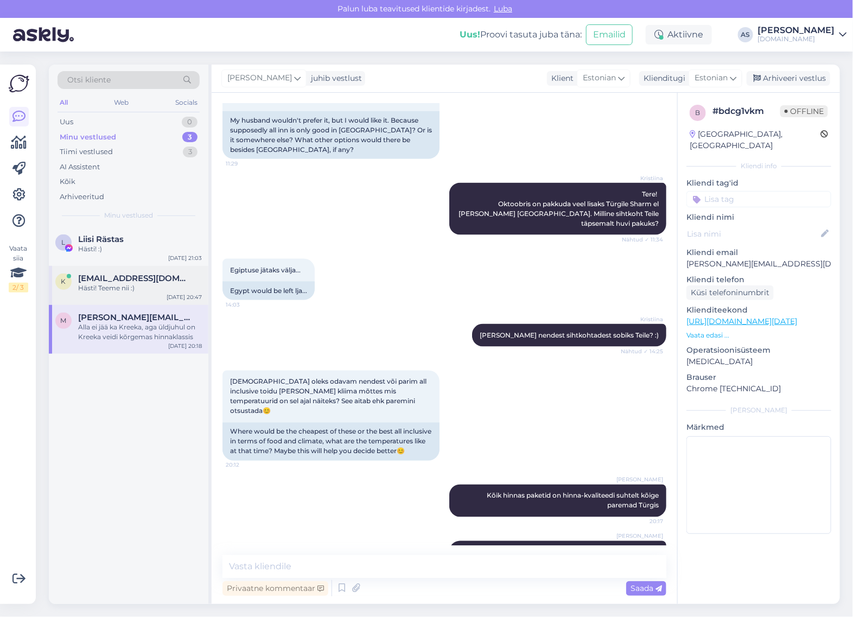
click at [145, 293] on div "k [EMAIL_ADDRESS][DOMAIN_NAME] Hästi! Teeme nii :) [DATE] 20:47" at bounding box center [129, 285] width 160 height 39
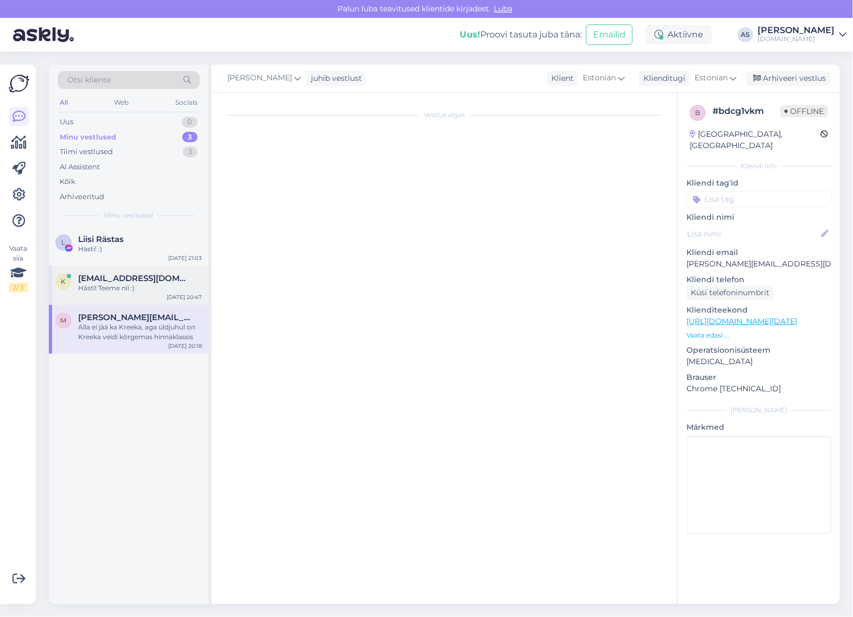
scroll to position [801, 0]
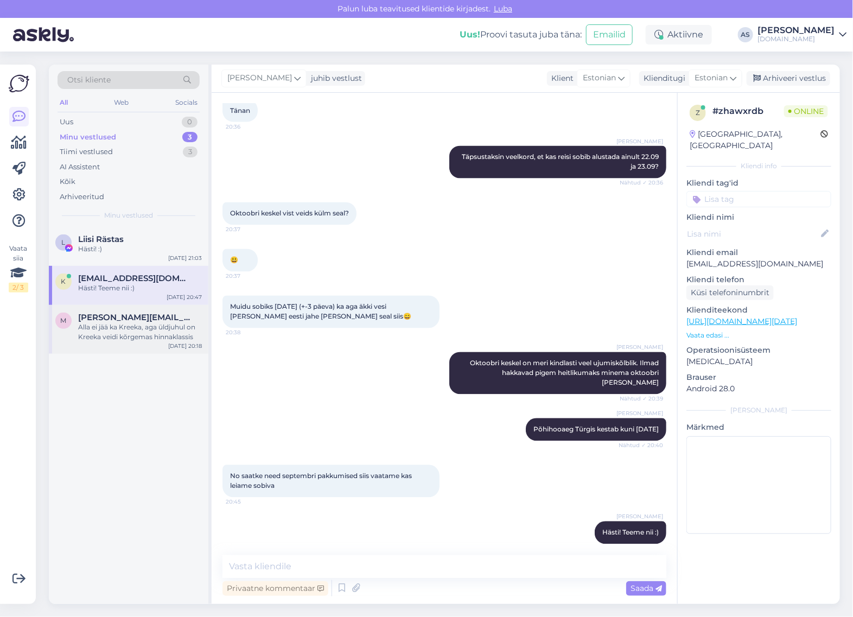
click at [106, 335] on div "Alla ei jää ka Kreeka, aga üldjuhul on Kreeka veidi kõrgemas hinnaklassis" at bounding box center [140, 332] width 124 height 20
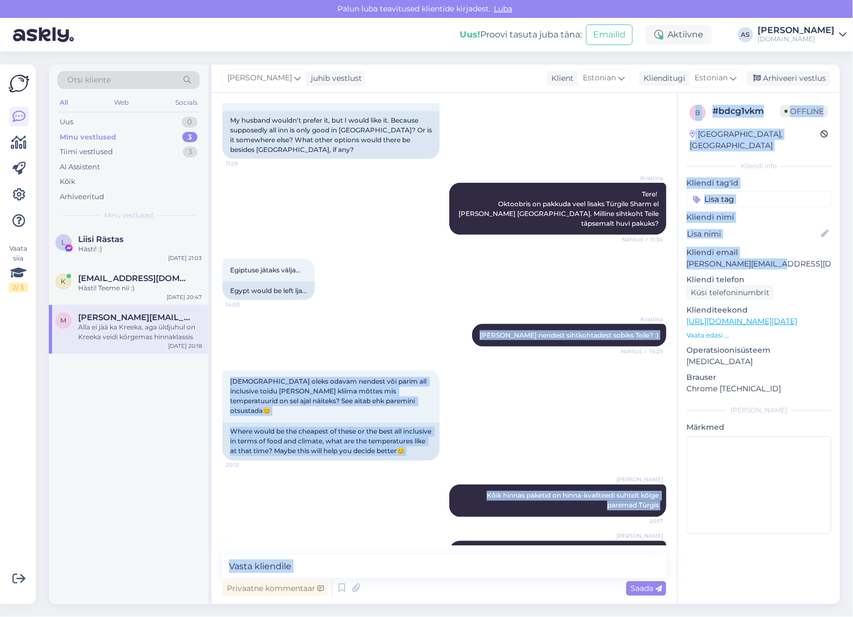
drag, startPoint x: 764, startPoint y: 254, endPoint x: 676, endPoint y: 256, distance: 88.5
click at [676, 256] on div "Vestlus algas [DATE] Tere, 12:41 Hello, Tere, uurin siin erinevaid reisipakette…" at bounding box center [526, 348] width 628 height 511
click at [693, 258] on p "[PERSON_NAME][EMAIL_ADDRESS][DOMAIN_NAME]" at bounding box center [759, 263] width 145 height 11
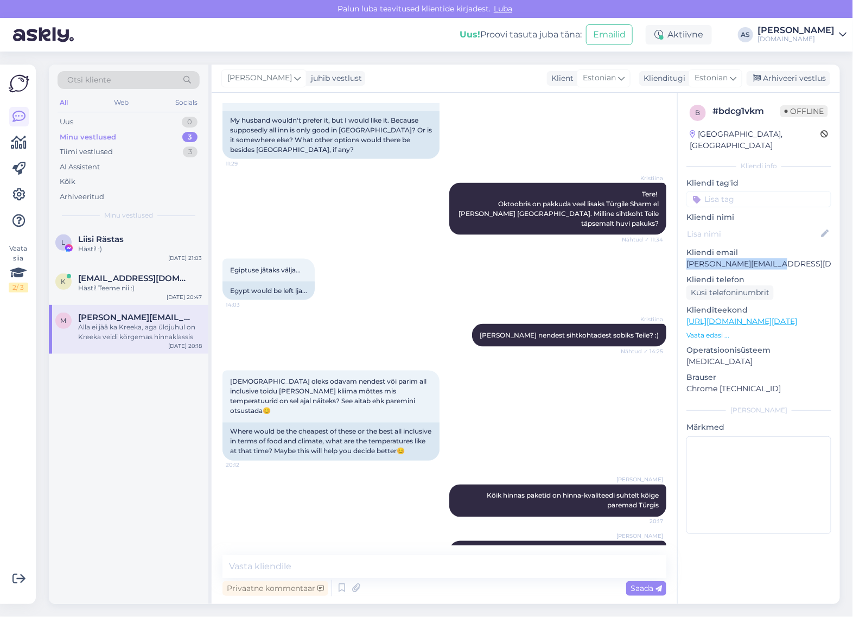
drag, startPoint x: 685, startPoint y: 255, endPoint x: 805, endPoint y: 254, distance: 119.9
click at [805, 254] on div "b # bdcg1vkm Offline [GEOGRAPHIC_DATA], [GEOGRAPHIC_DATA] [GEOGRAPHIC_DATA] inf…" at bounding box center [759, 322] width 162 height 458
copy p "[PERSON_NAME][EMAIL_ADDRESS][DOMAIN_NAME]"
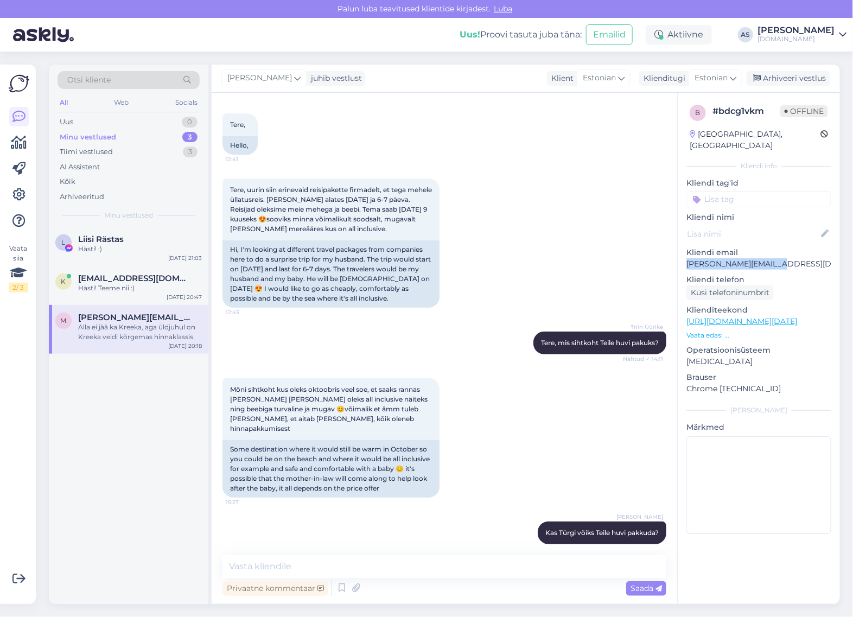
scroll to position [47, 0]
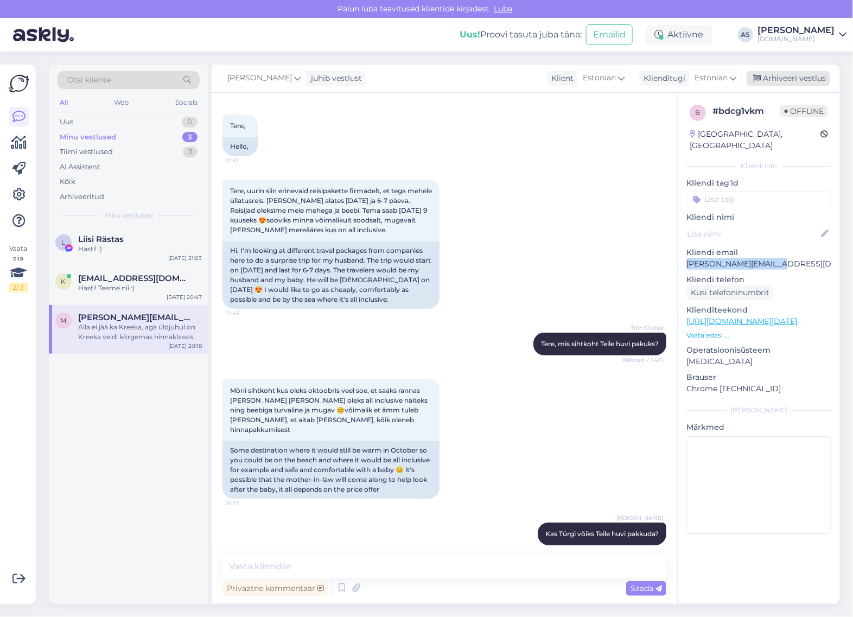
click at [796, 81] on div "Arhiveeri vestlus" at bounding box center [789, 78] width 84 height 15
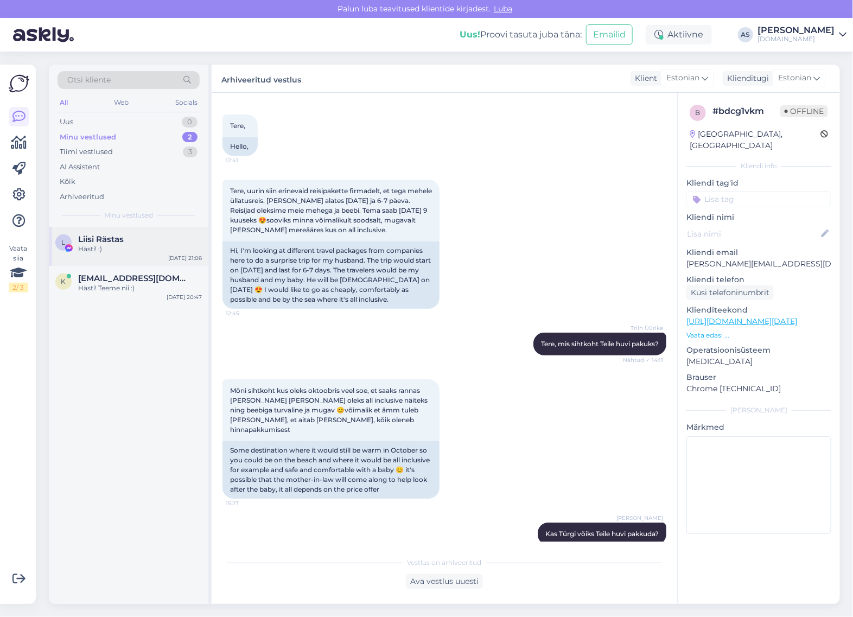
click at [132, 247] on div "Hästi! :)" at bounding box center [140, 249] width 124 height 10
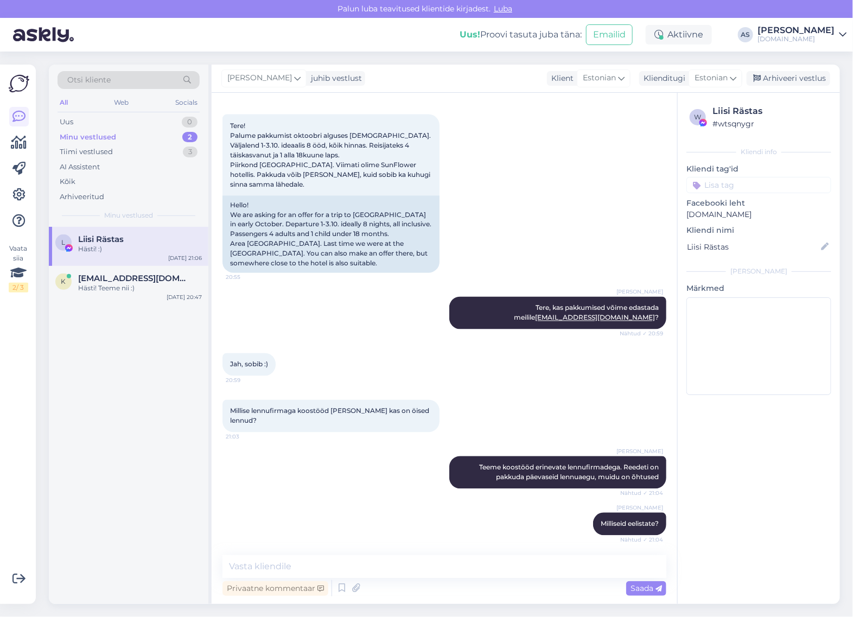
scroll to position [787, 0]
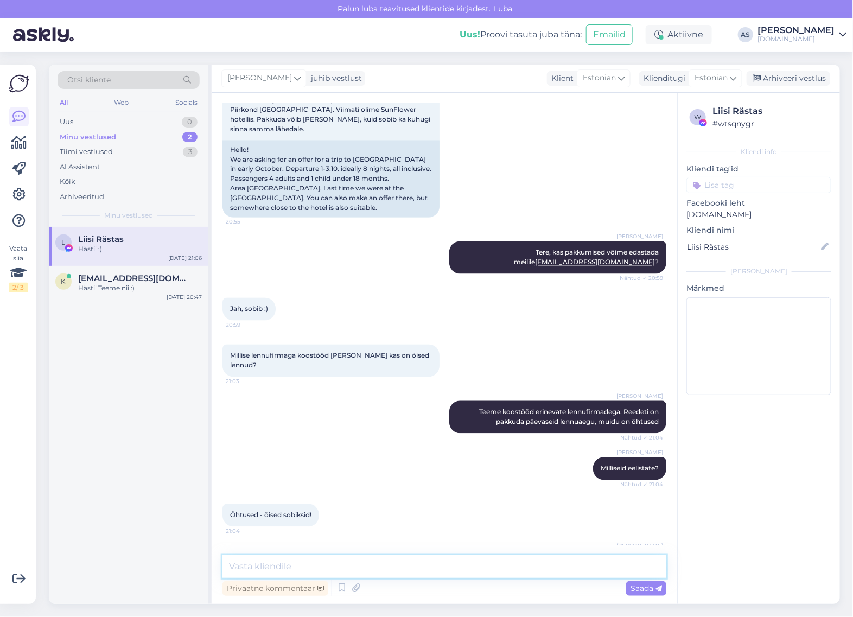
click at [517, 564] on textarea at bounding box center [445, 566] width 444 height 23
click at [482, 570] on textarea at bounding box center [445, 566] width 444 height 23
type textarea "Saadame Teile pakkumise hiljemalt homme kella 10:00ks :)"
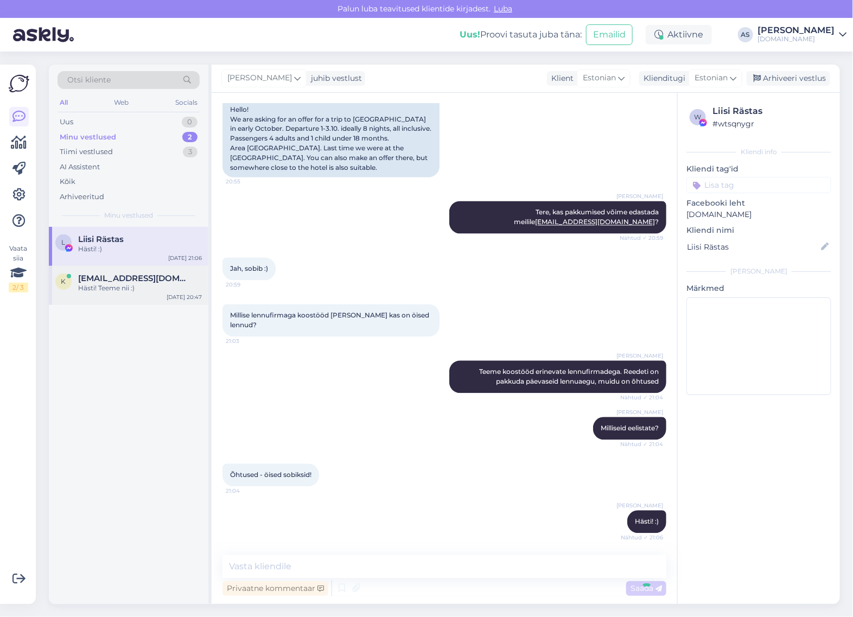
click at [154, 300] on div "k [EMAIL_ADDRESS][DOMAIN_NAME] Hästi! Teeme nii :) [DATE] 20:47" at bounding box center [129, 285] width 160 height 39
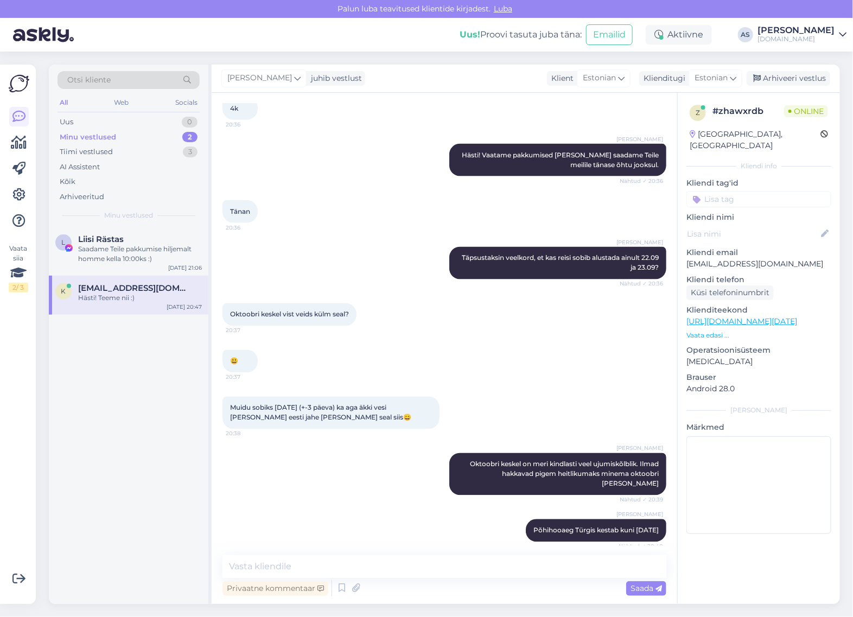
scroll to position [801, 0]
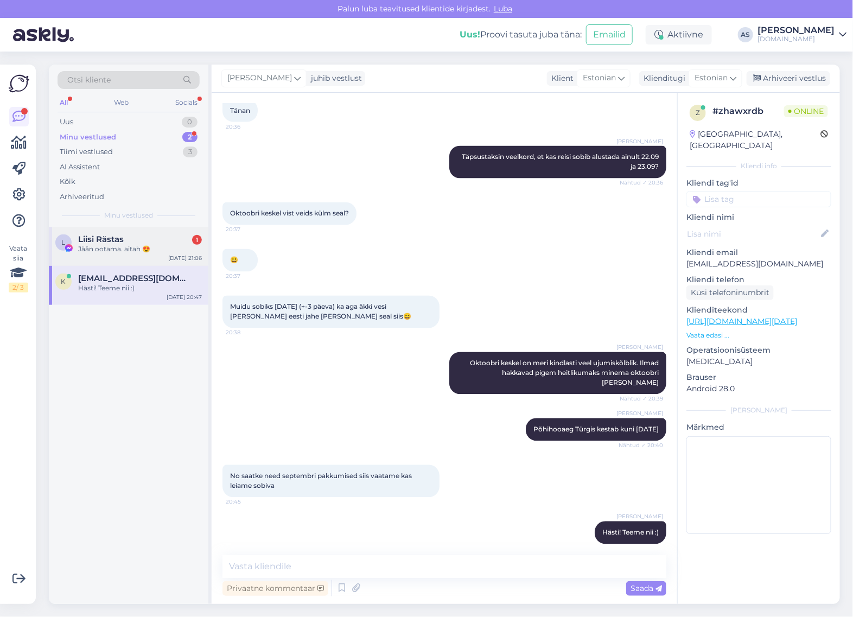
click at [163, 247] on div "Jään ootama. aitah 😍" at bounding box center [140, 249] width 124 height 10
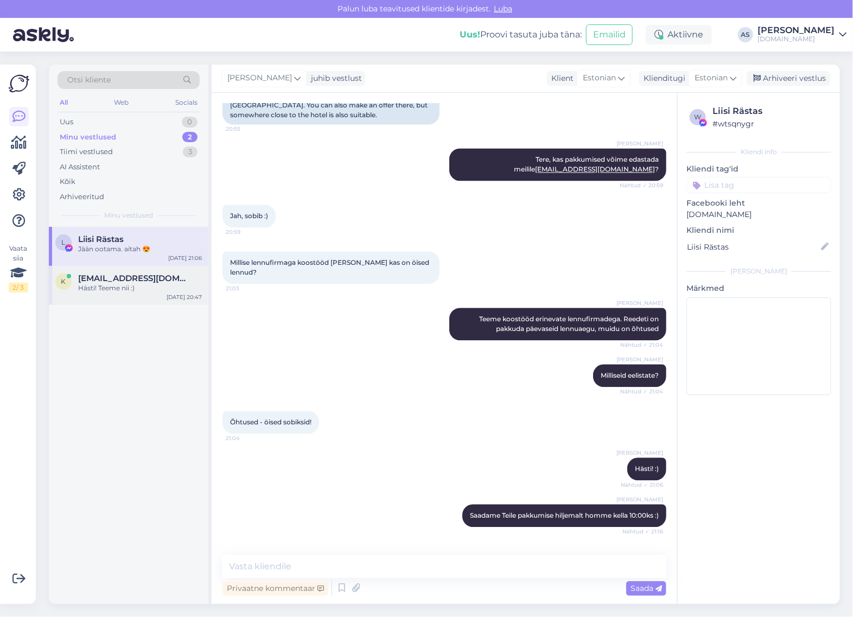
click at [114, 301] on div "k [EMAIL_ADDRESS][DOMAIN_NAME] Hästi! Teeme nii :) [DATE] 20:47" at bounding box center [129, 285] width 160 height 39
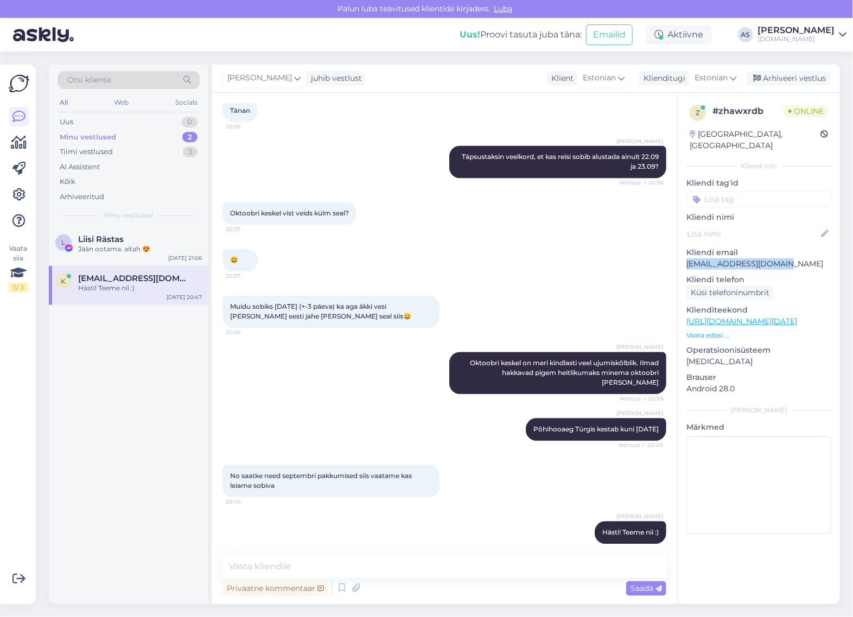
drag, startPoint x: 802, startPoint y: 252, endPoint x: 681, endPoint y: 256, distance: 121.1
click at [681, 256] on div "z # zhawxrdb Online [GEOGRAPHIC_DATA], [GEOGRAPHIC_DATA] Kliendi info Kliendi t…" at bounding box center [759, 322] width 162 height 458
copy p "[EMAIL_ADDRESS][DOMAIN_NAME]"
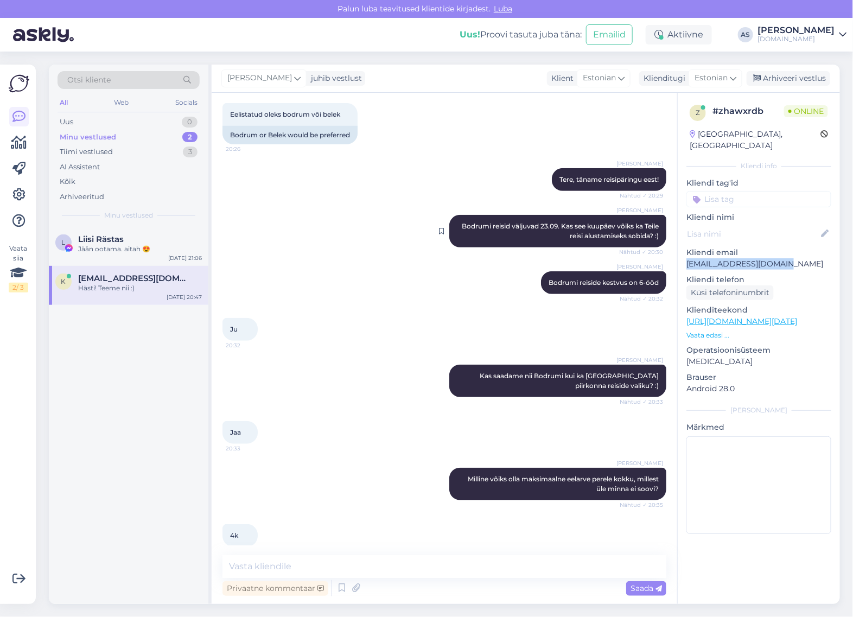
scroll to position [0, 0]
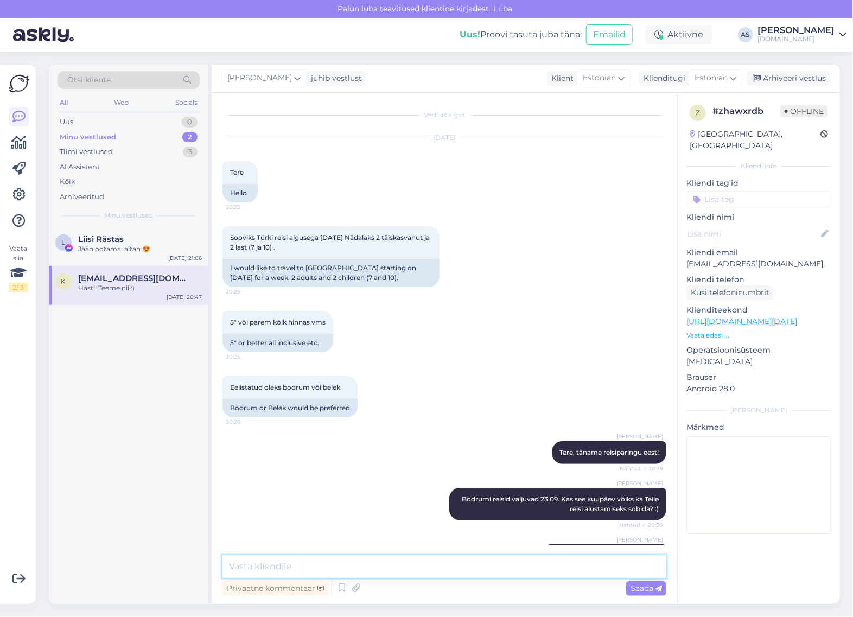
click at [326, 561] on textarea at bounding box center [445, 566] width 444 height 23
type textarea "Saatsime Teile pakkumise meilile :)"
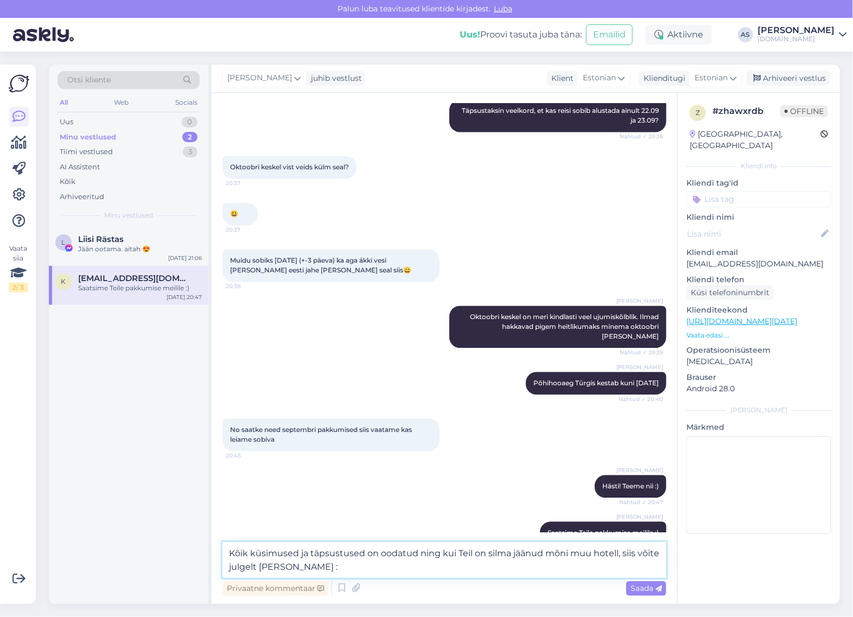
type textarea "Kõik küsimused ja täpsustused on oodatud ning kui Teil on silma jäänud mõni muu…"
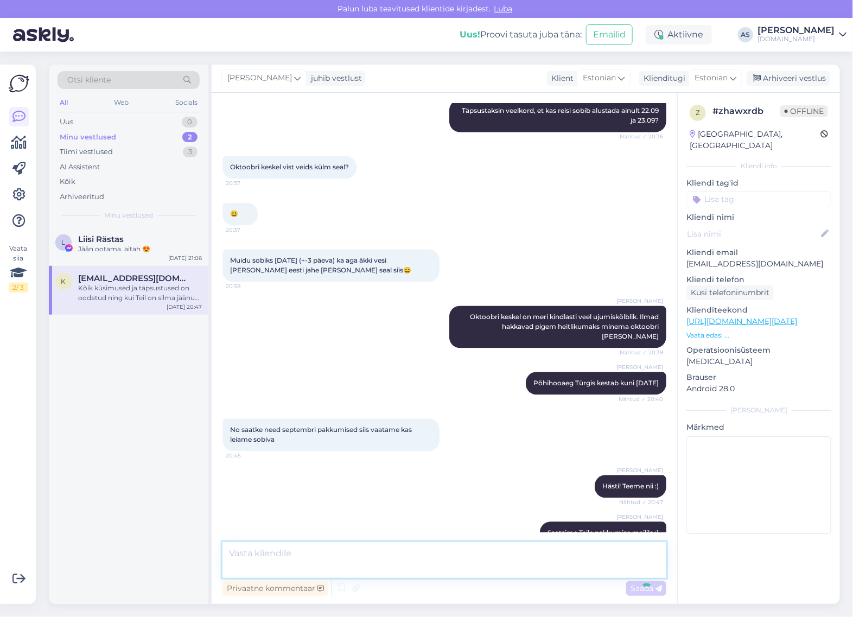
scroll to position [904, 0]
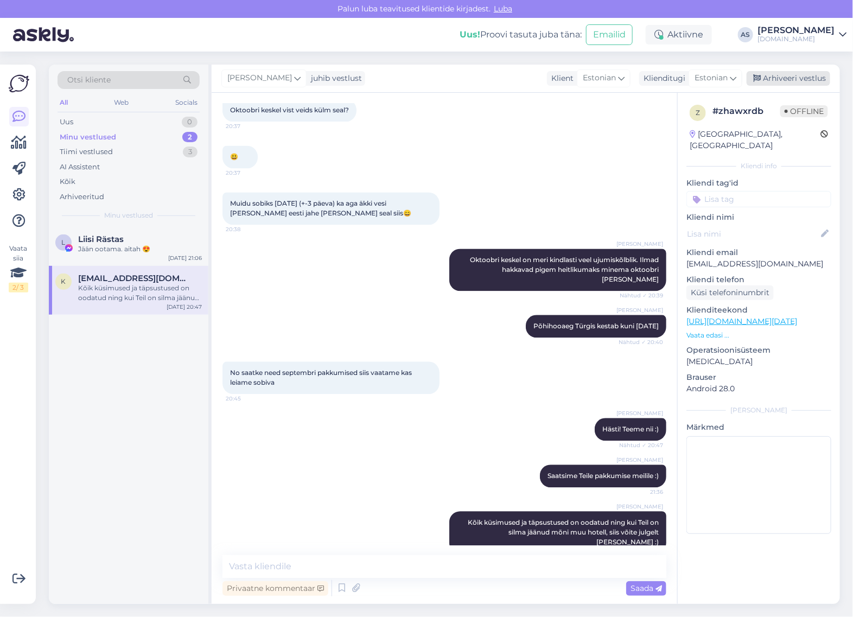
click at [791, 82] on div "Arhiveeri vestlus" at bounding box center [789, 78] width 84 height 15
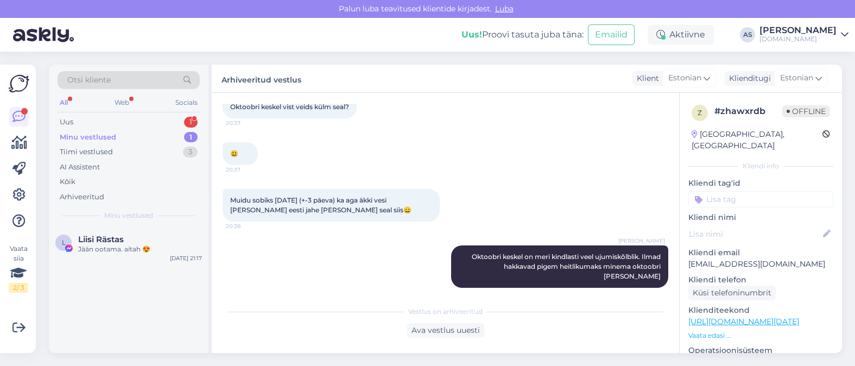
scroll to position [908, 0]
click at [154, 123] on div "Uus 1" at bounding box center [129, 122] width 142 height 15
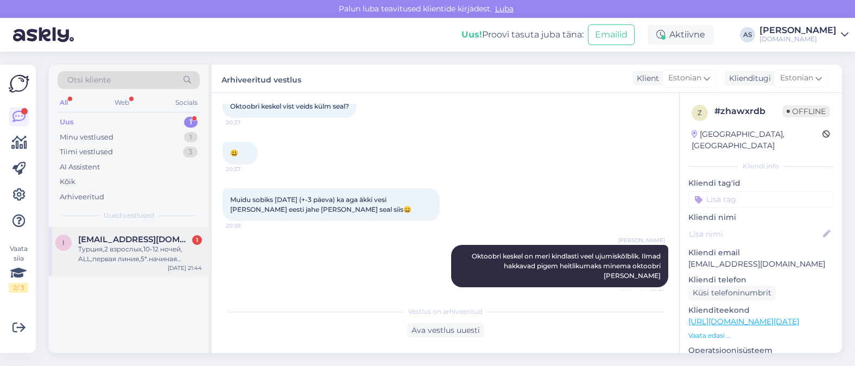
click at [155, 253] on div "Турция,2 взрослых,10-12 ночей, ALL,первая линия,5*.начиная примерно с [DATE]" at bounding box center [140, 254] width 124 height 20
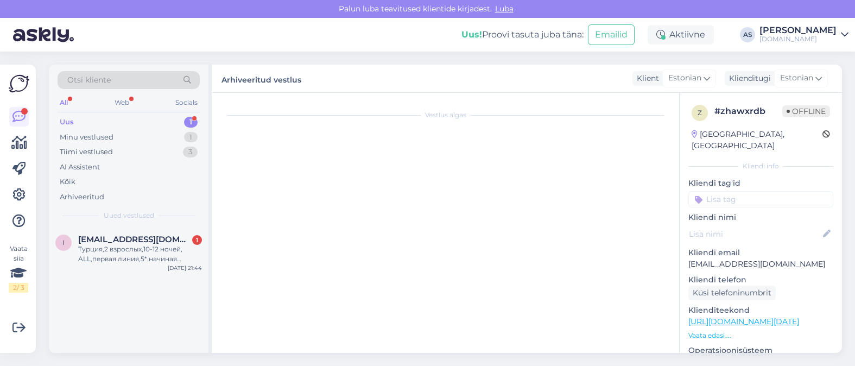
scroll to position [0, 0]
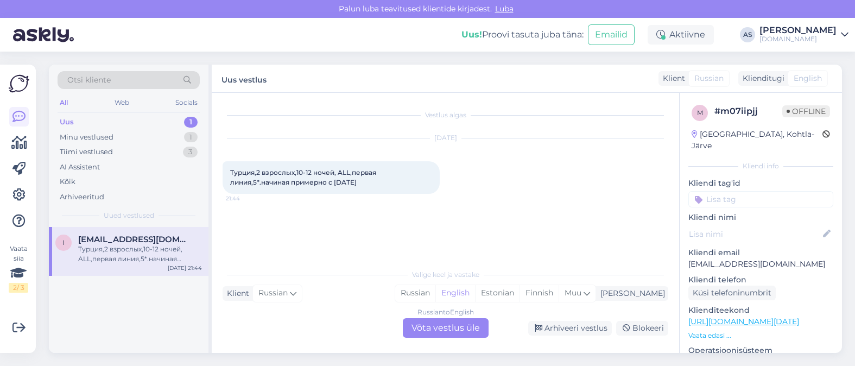
click at [452, 329] on div "Russian to English Võta vestlus üle" at bounding box center [446, 328] width 86 height 20
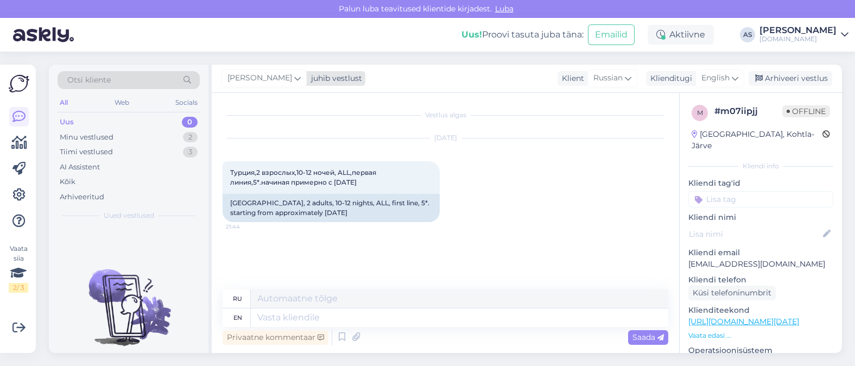
click at [319, 81] on div "juhib vestlust" at bounding box center [334, 78] width 55 height 11
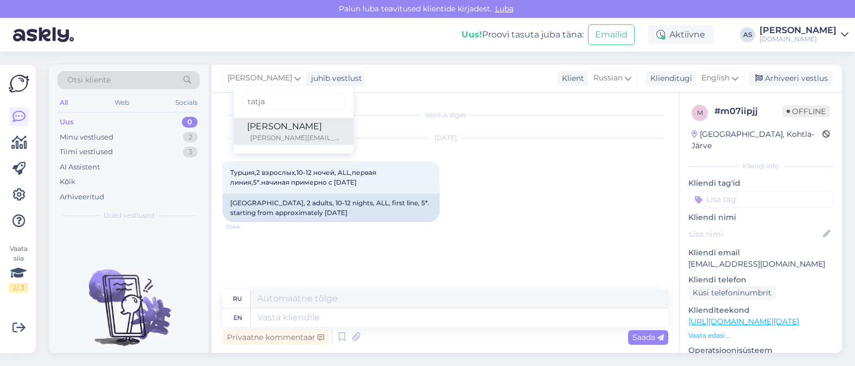
type input "tatja"
click at [289, 129] on div "[PERSON_NAME]" at bounding box center [293, 126] width 93 height 13
